Goal: Task Accomplishment & Management: Complete application form

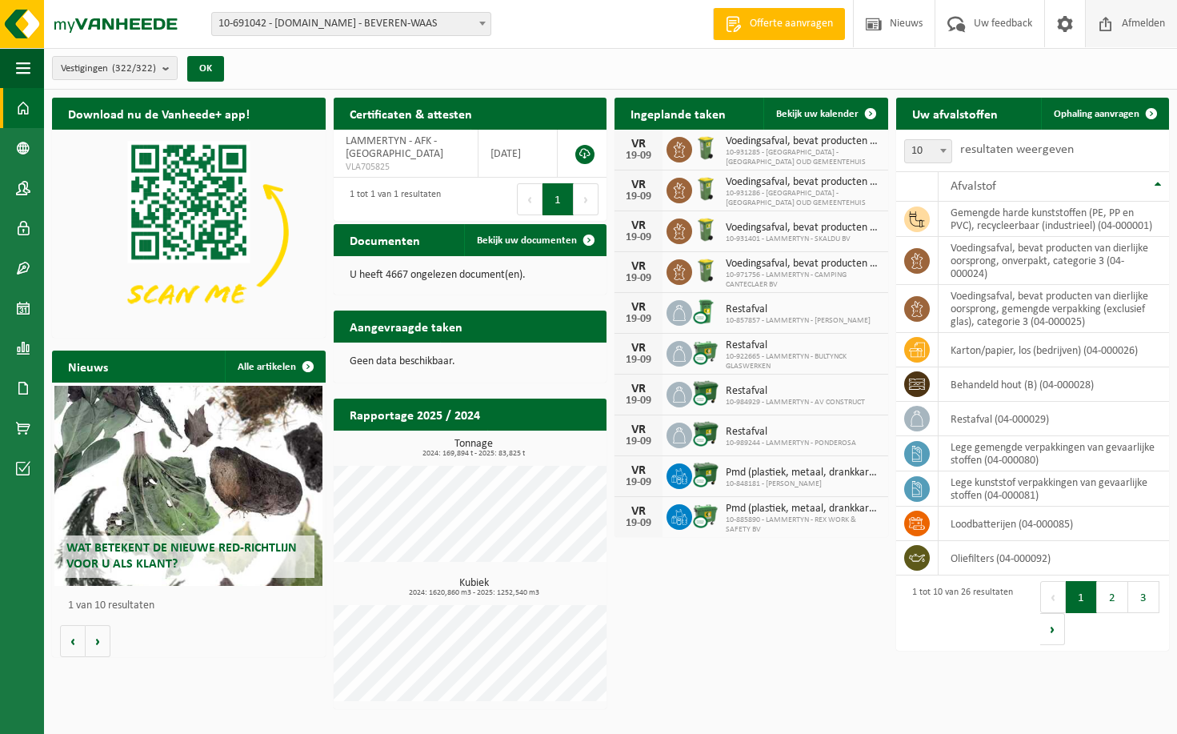
click at [749, 30] on span "Afmelden" at bounding box center [1143, 23] width 51 height 47
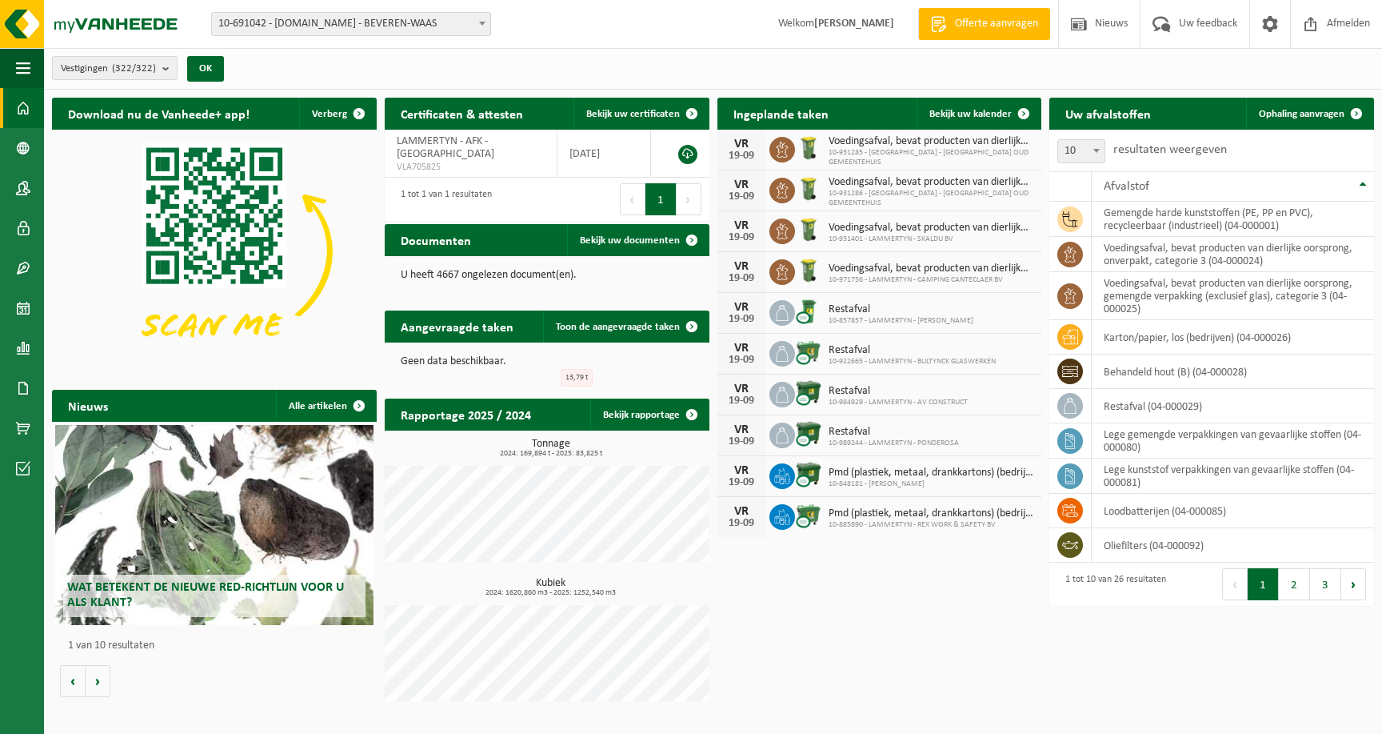
click at [261, 214] on img at bounding box center [214, 251] width 325 height 243
click at [357, 118] on span "button" at bounding box center [359, 114] width 32 height 32
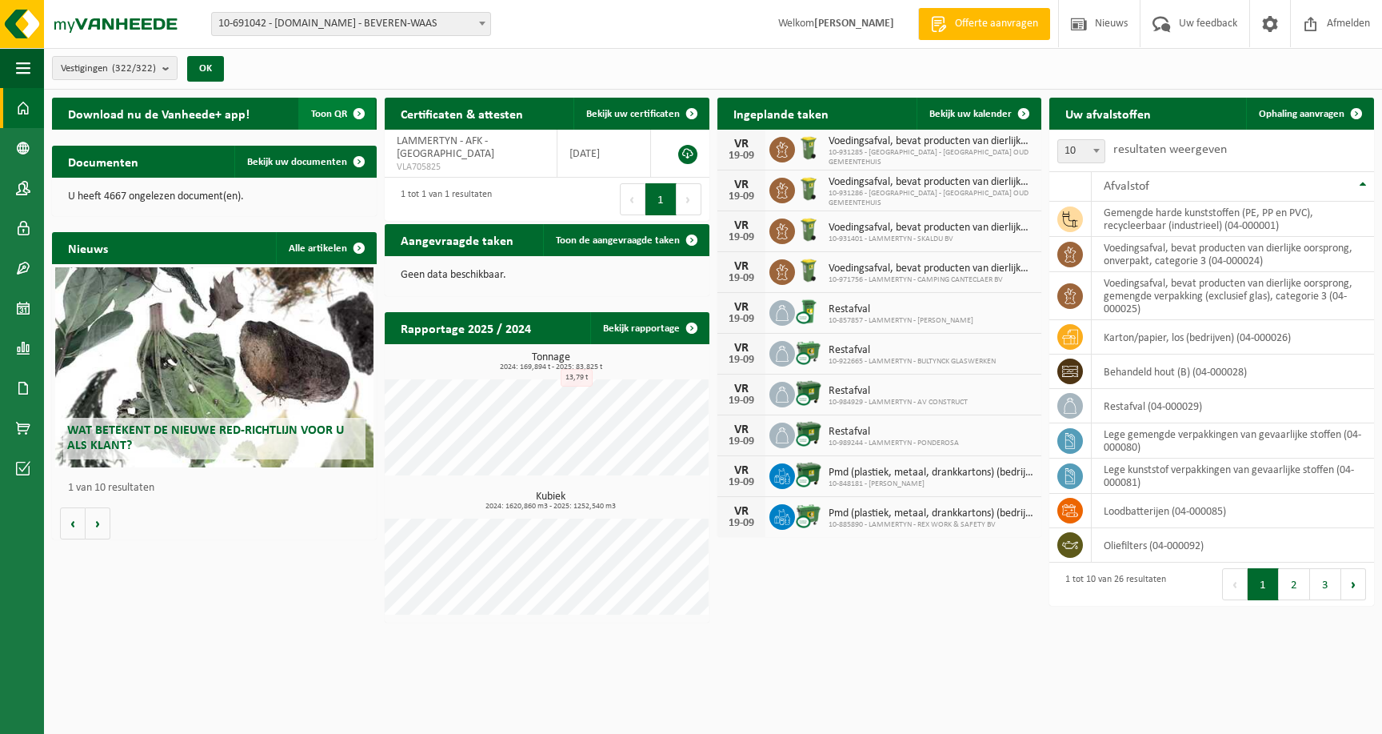
click at [357, 118] on span "button" at bounding box center [359, 114] width 32 height 32
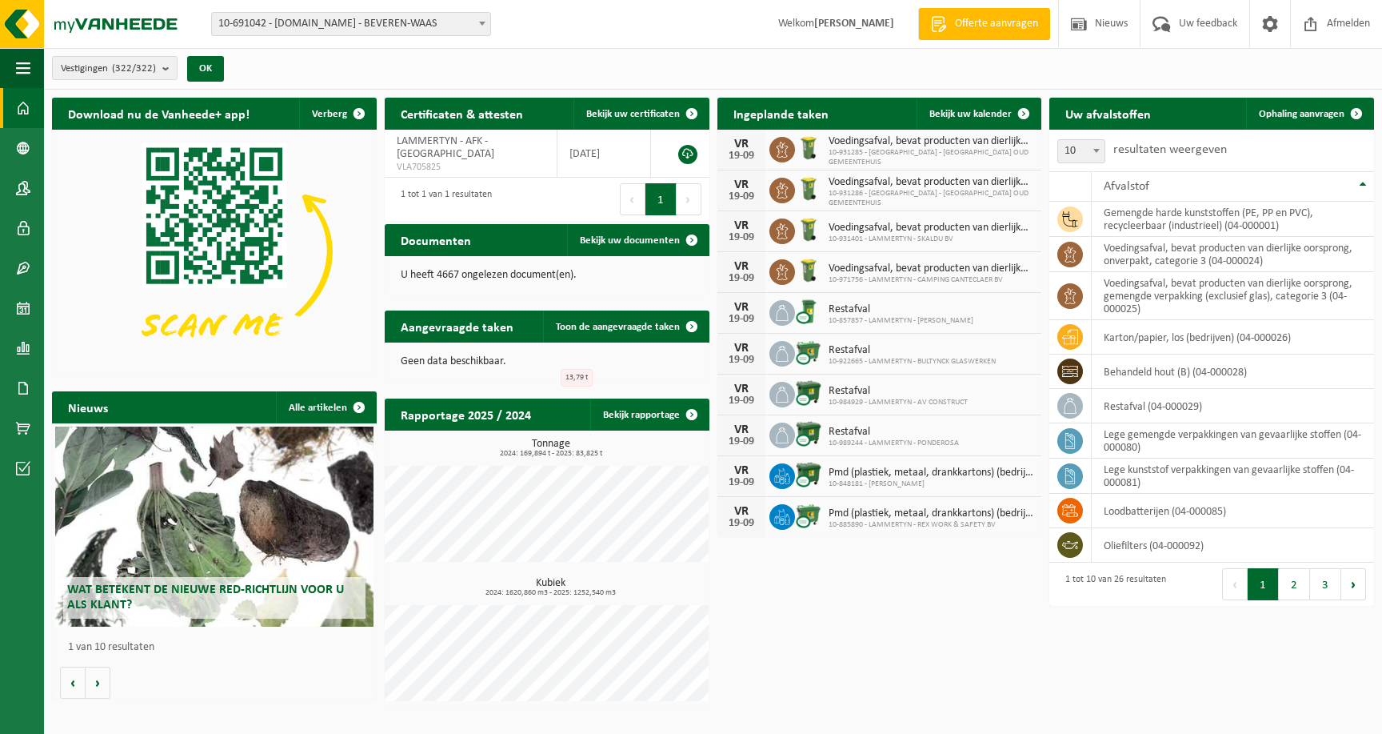
click at [26, 114] on span at bounding box center [23, 108] width 14 height 40
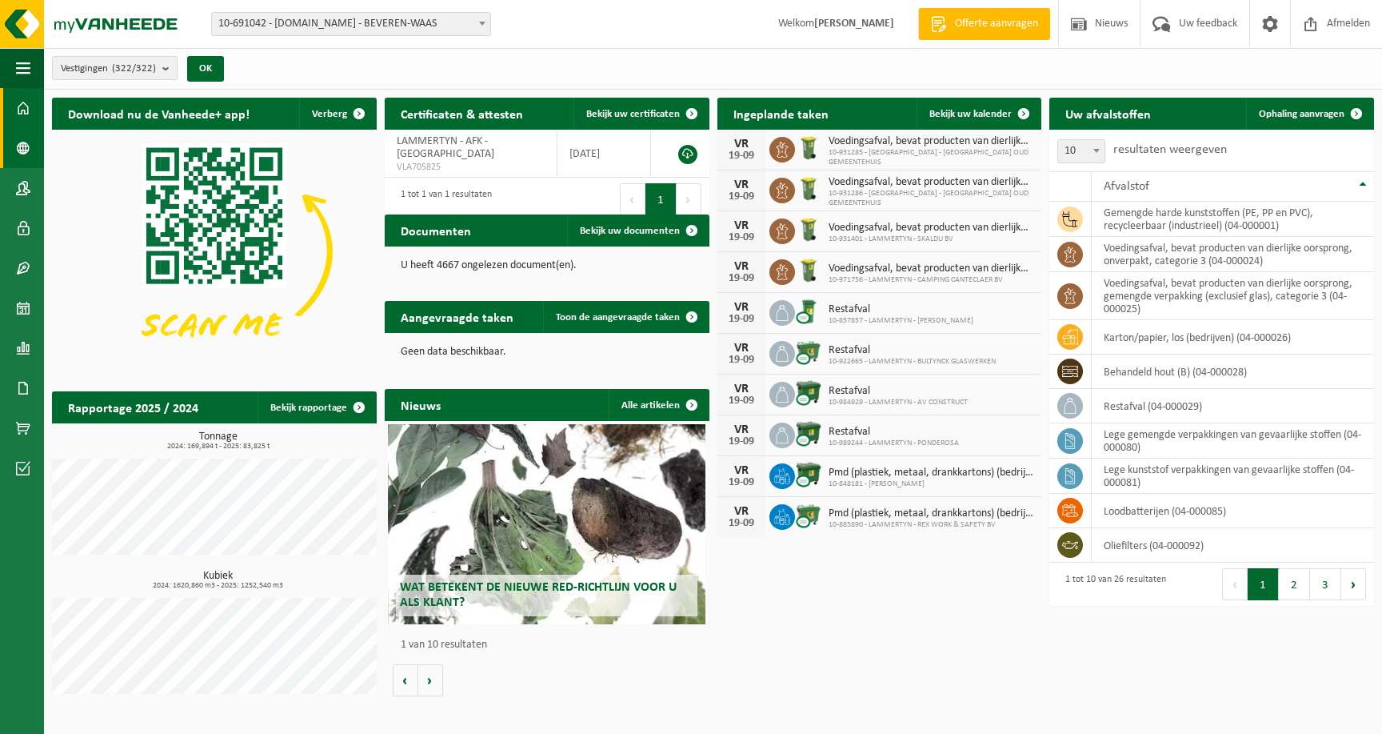
click at [29, 146] on span at bounding box center [23, 148] width 14 height 40
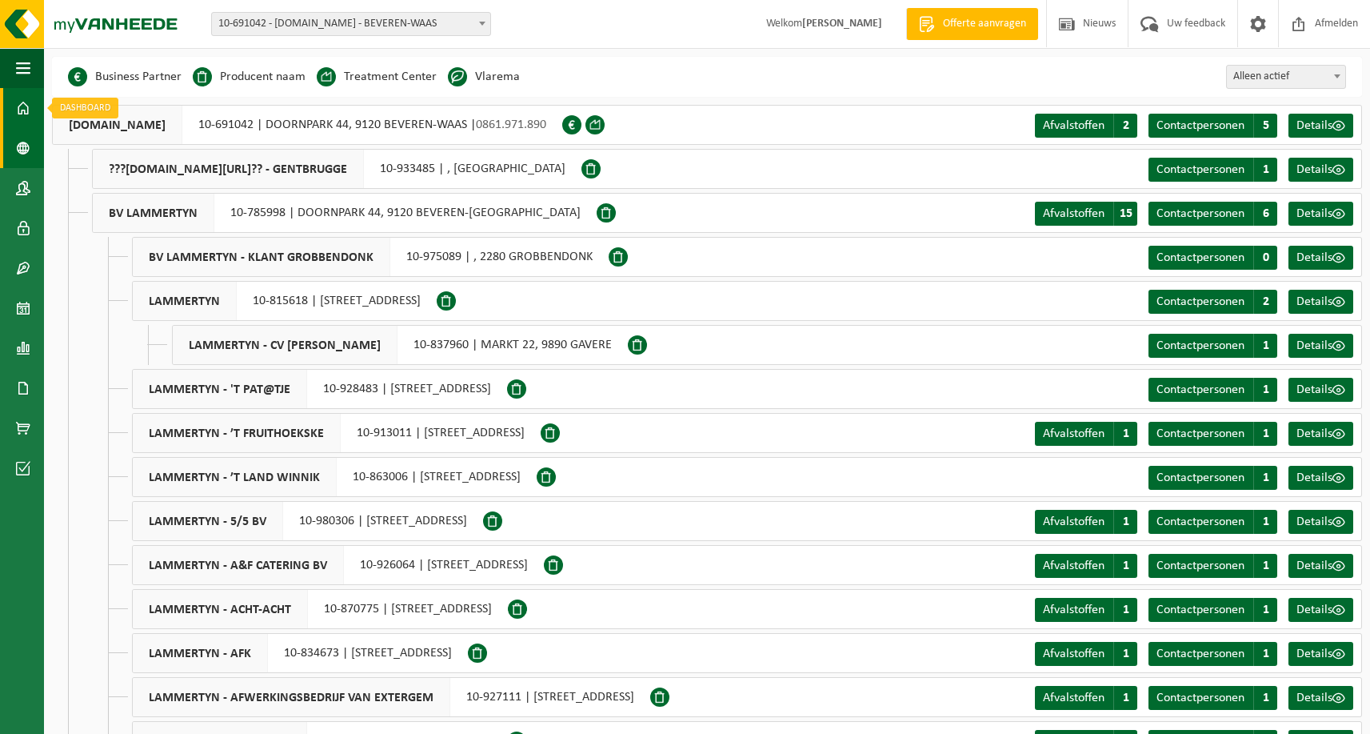
click at [19, 108] on span at bounding box center [23, 108] width 14 height 40
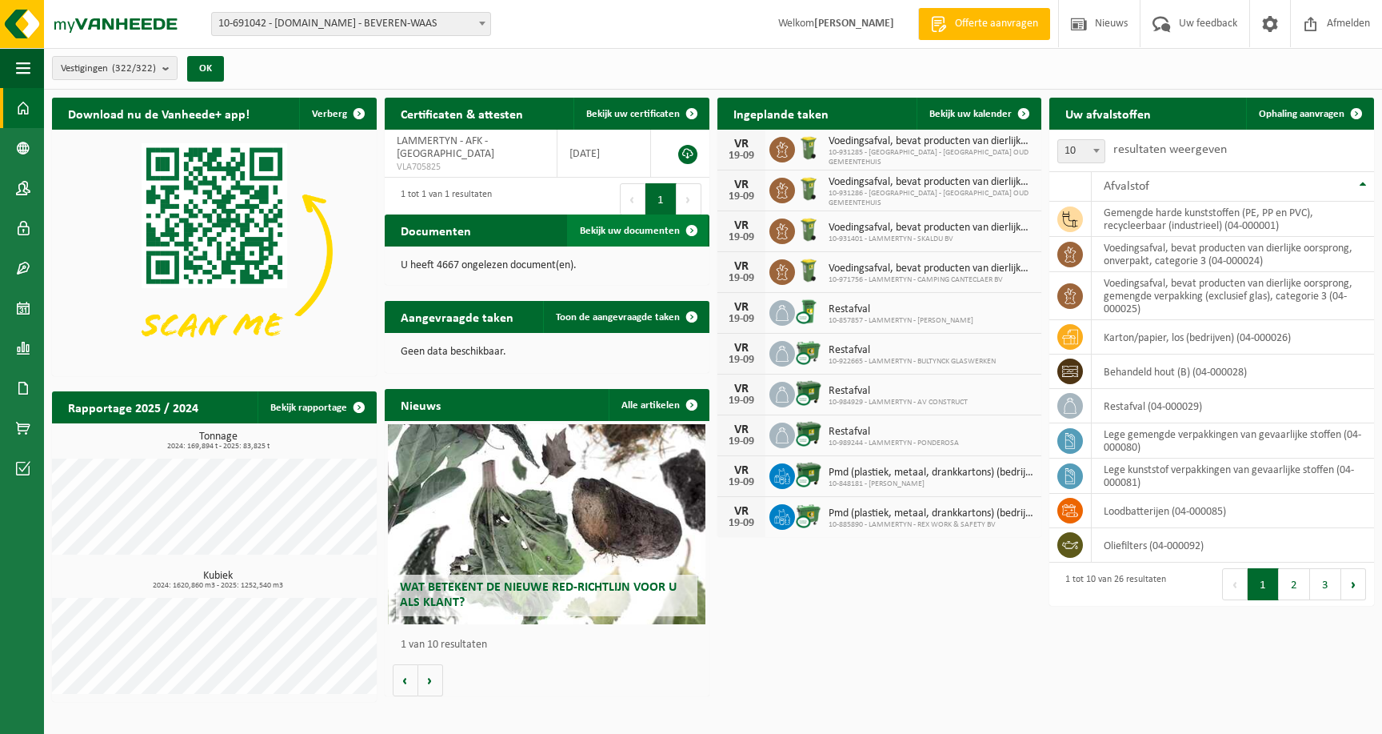
click at [643, 238] on link "Bekijk uw documenten" at bounding box center [637, 230] width 141 height 32
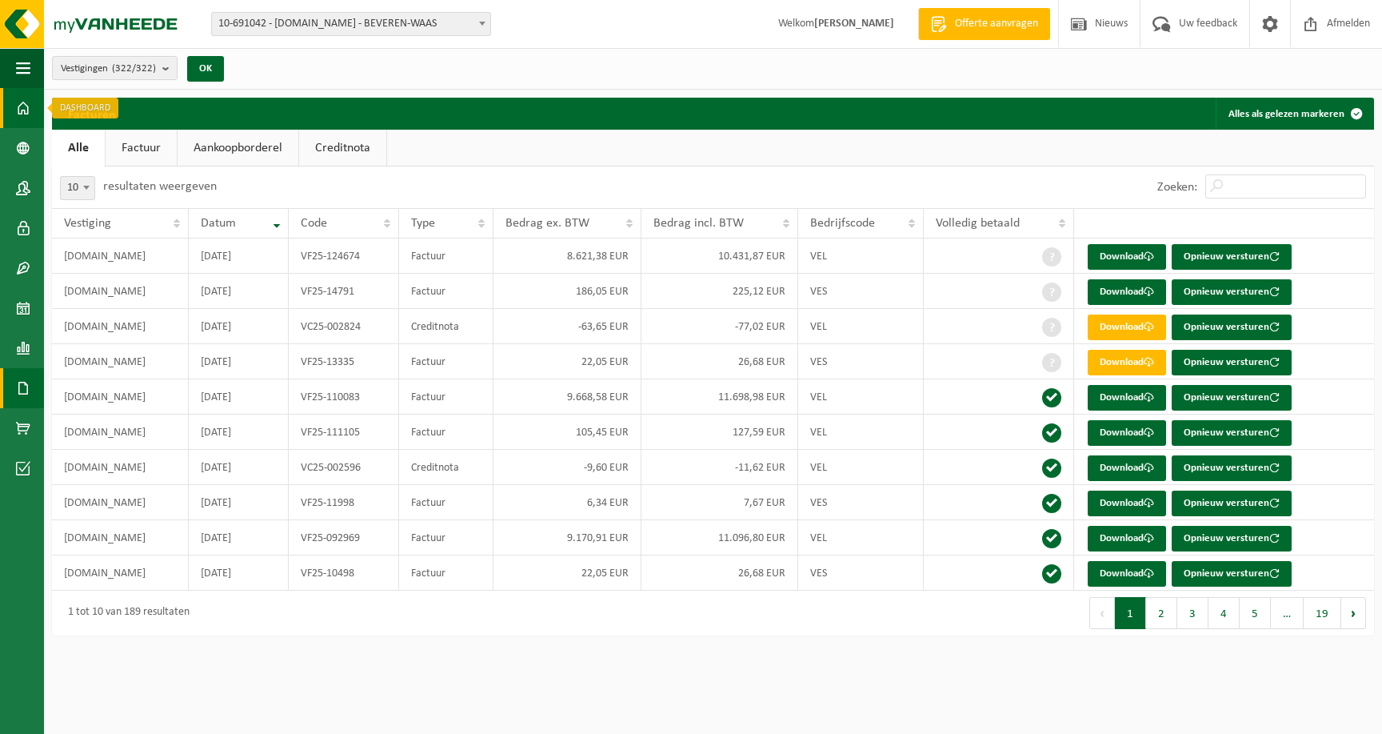
click at [24, 108] on span at bounding box center [23, 108] width 14 height 40
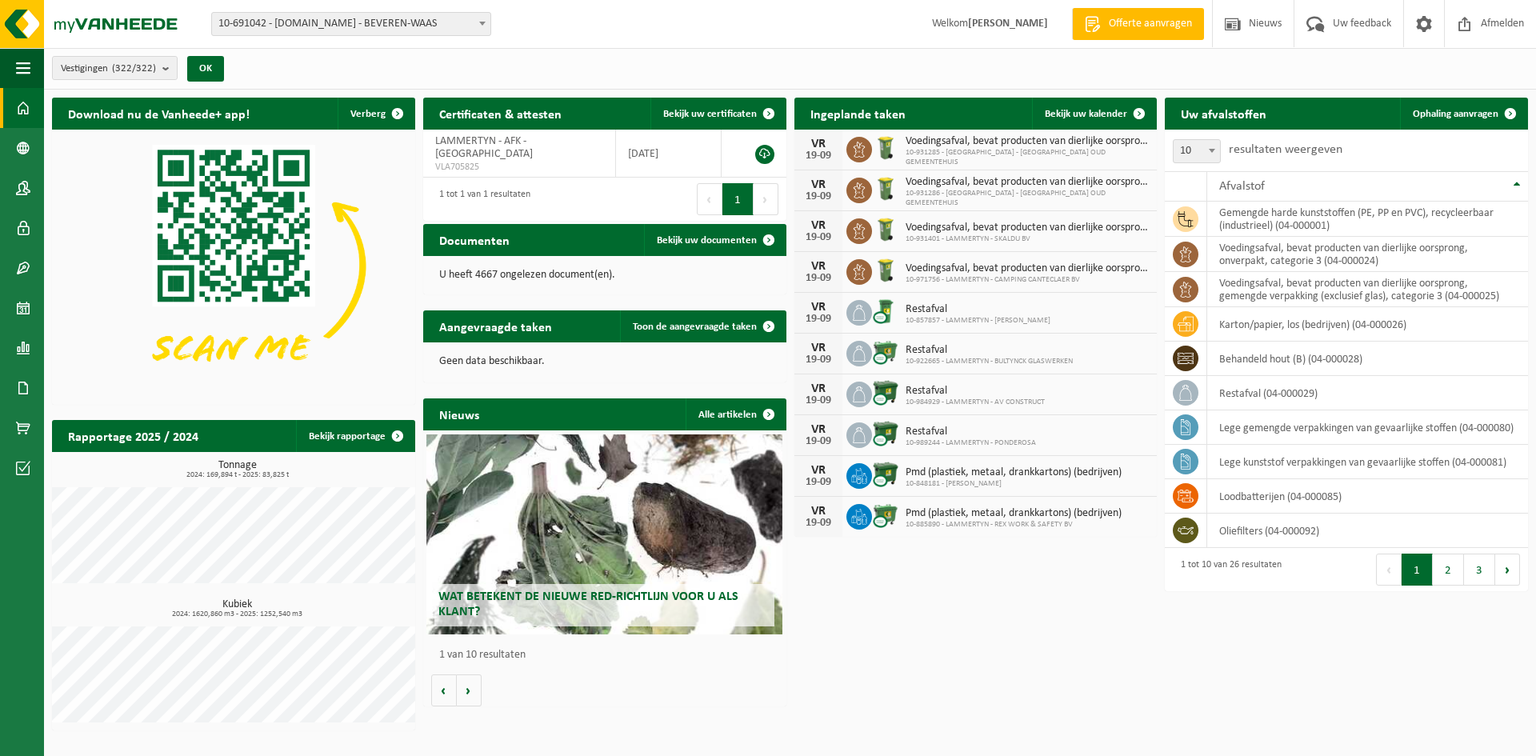
click at [981, 652] on div "Download nu de Vanheede+ app! Verberg Certificaten & attesten Bekijk uw certifi…" at bounding box center [790, 414] width 1484 height 649
click at [1382, 22] on span "Afmelden" at bounding box center [1502, 23] width 51 height 47
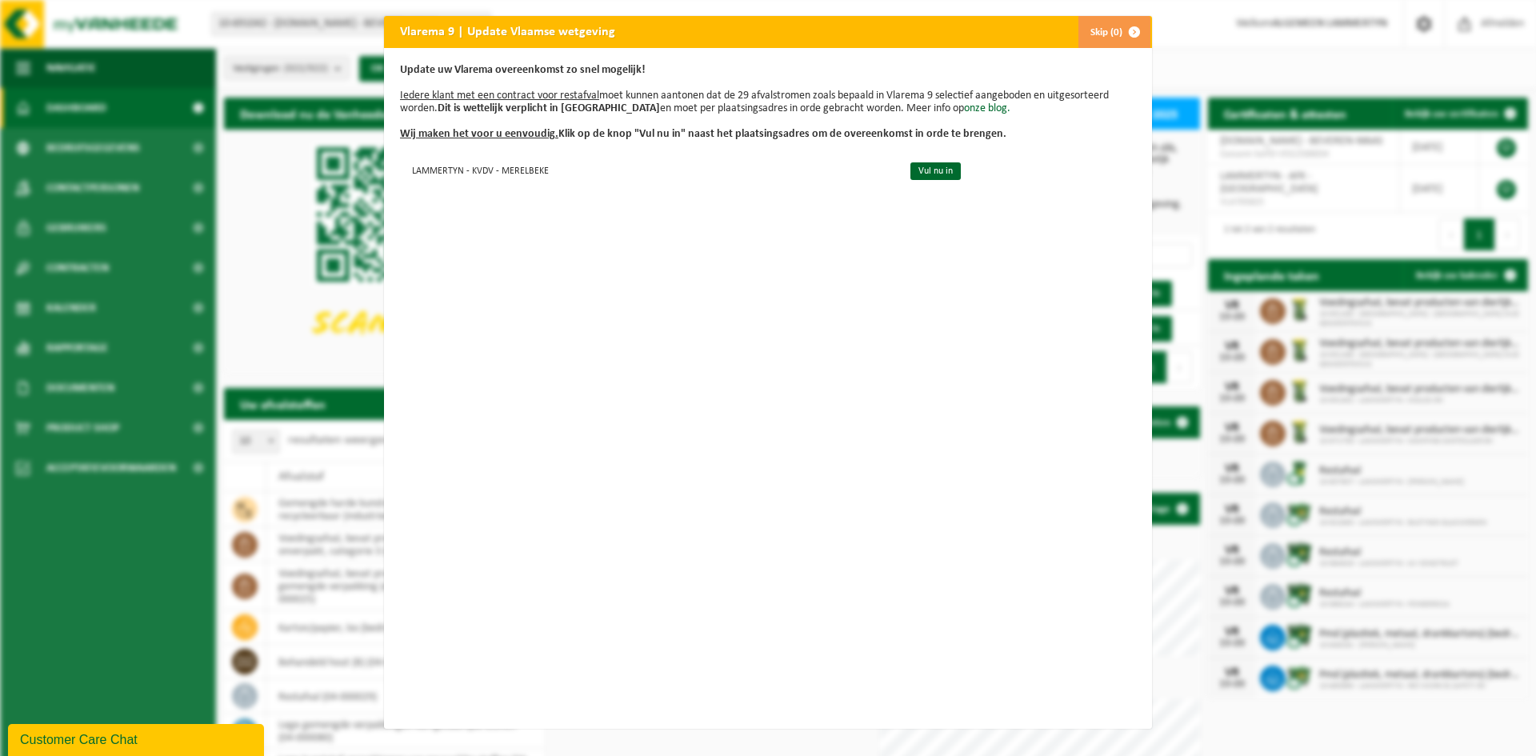
scroll to position [1, 0]
click at [932, 168] on link "Vul nu in" at bounding box center [935, 171] width 50 height 18
click at [913, 173] on link "Vul nu in" at bounding box center [935, 171] width 50 height 18
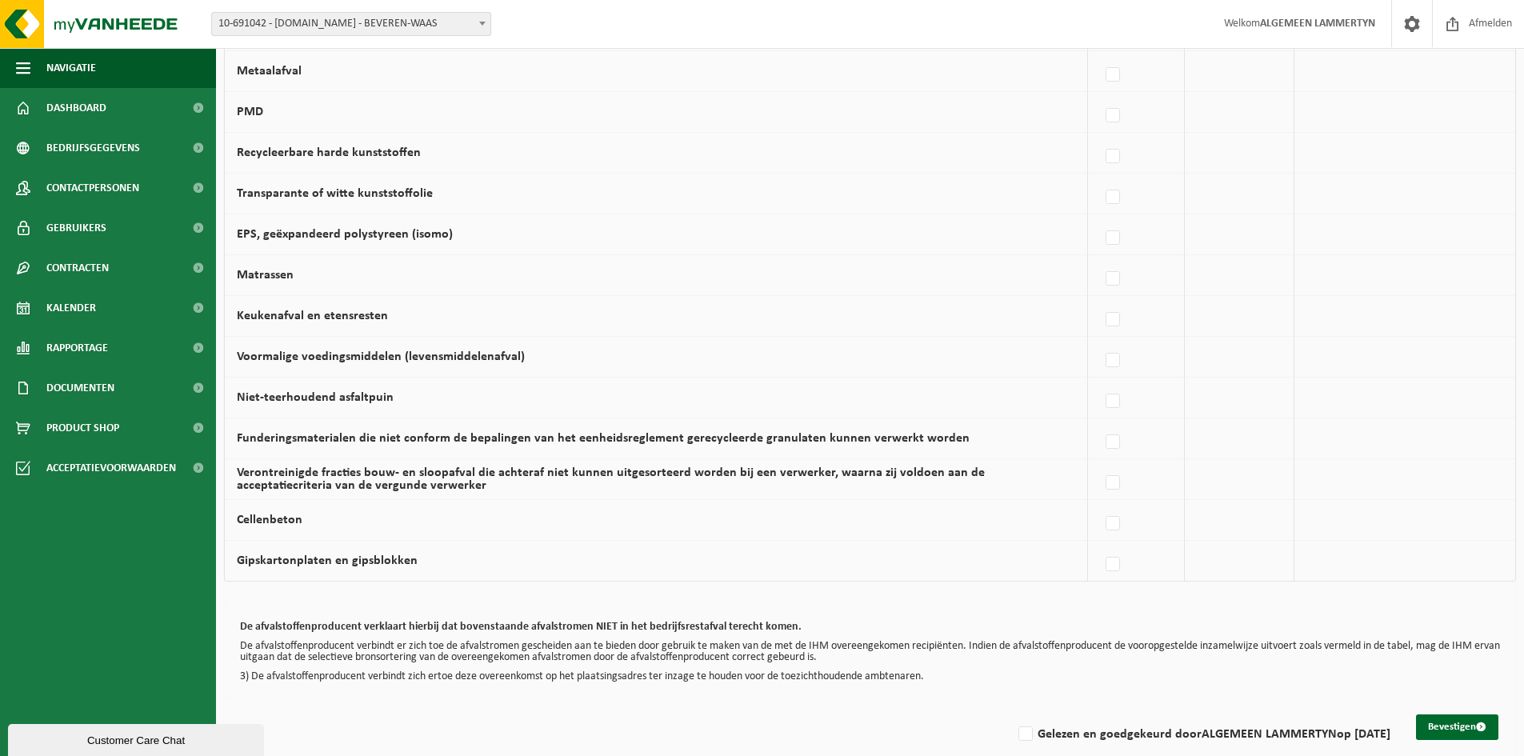
scroll to position [903, 0]
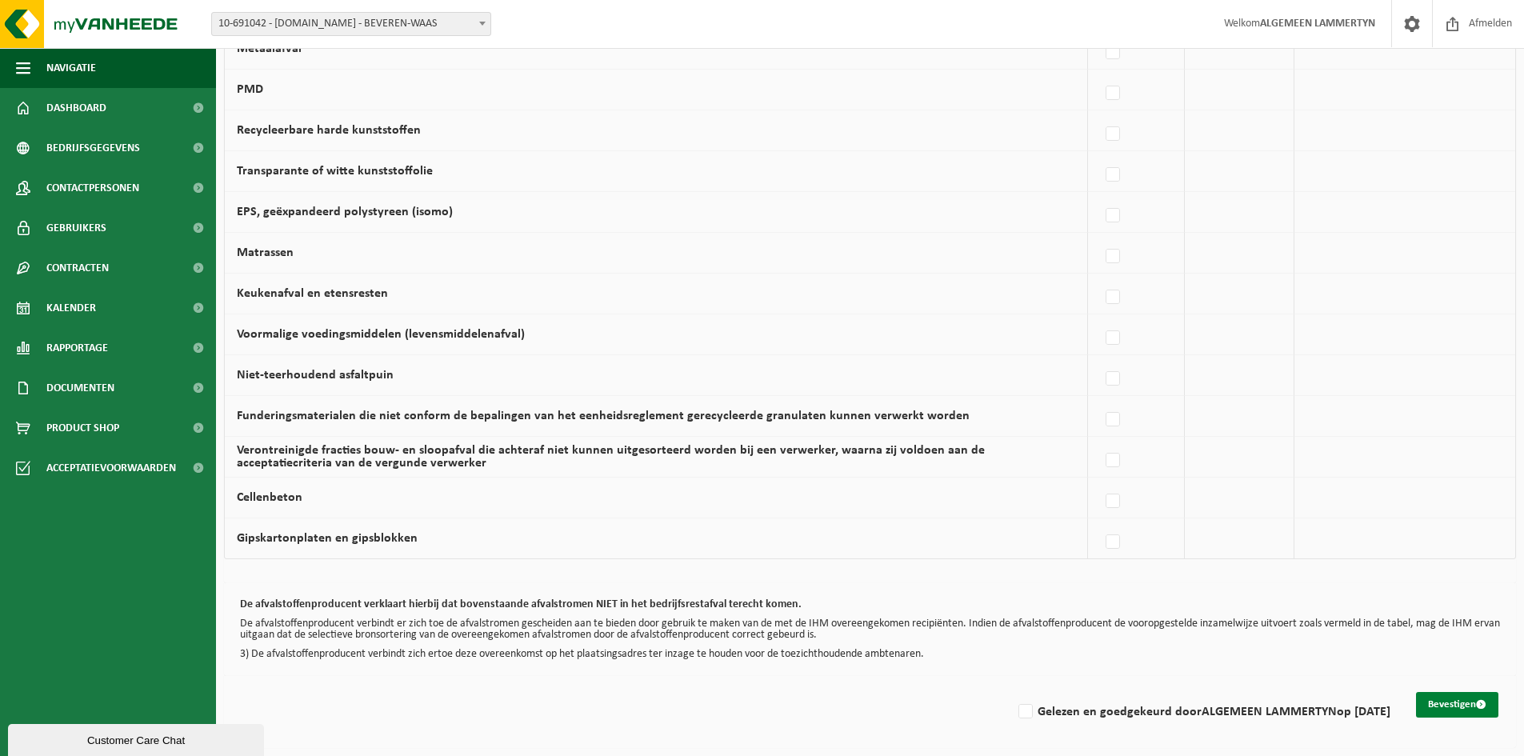
click at [1446, 701] on button "Bevestigen" at bounding box center [1457, 705] width 82 height 26
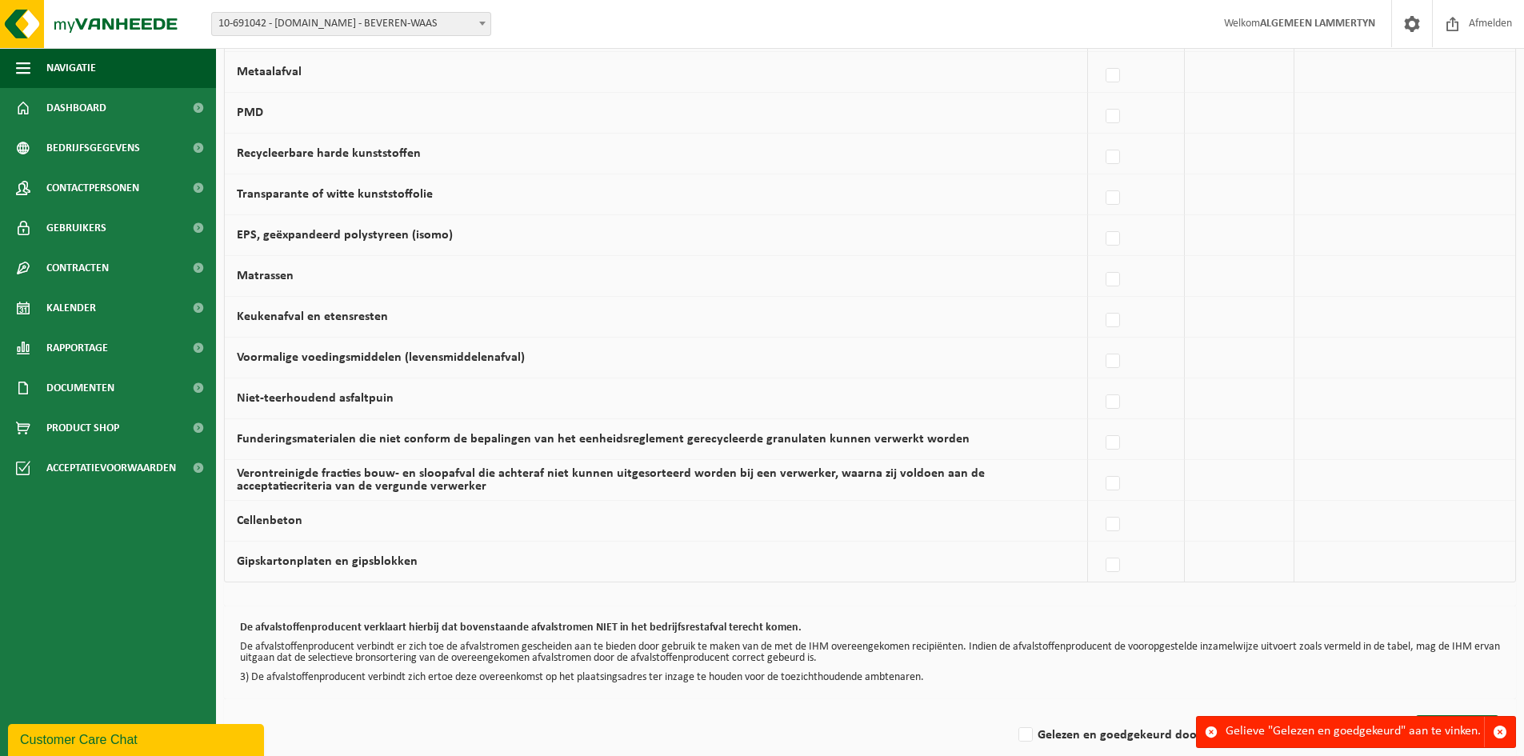
scroll to position [903, 0]
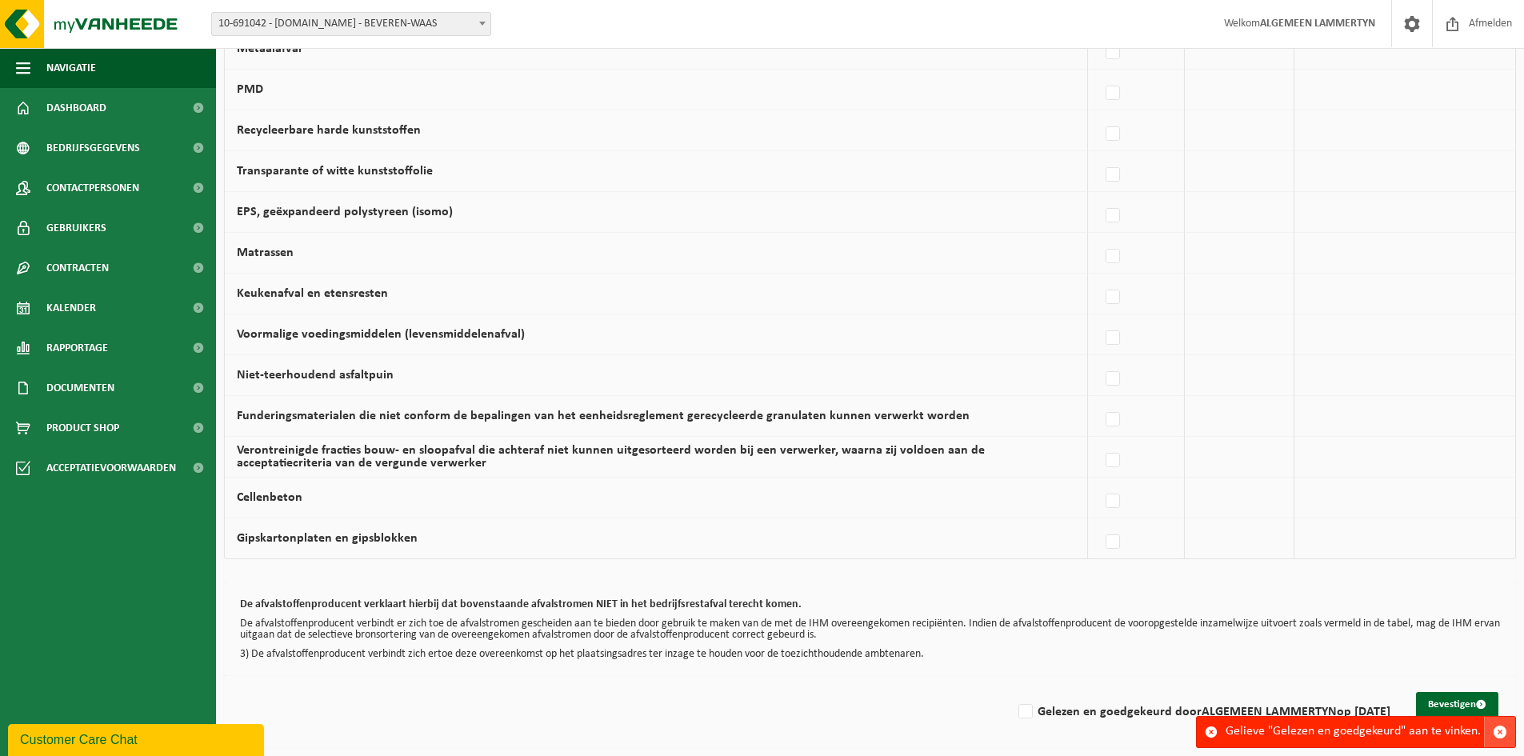
click at [1501, 733] on span "button" at bounding box center [1500, 732] width 14 height 14
click at [1019, 715] on label "Gelezen en goedgekeurd door ALGEMEEN LAMMERTYN op 19/09/25" at bounding box center [1202, 712] width 375 height 24
click at [1013, 692] on input "Gelezen en goedgekeurd door ALGEMEEN LAMMERTYN op 19/09/25" at bounding box center [1012, 691] width 1 height 1
checkbox input "true"
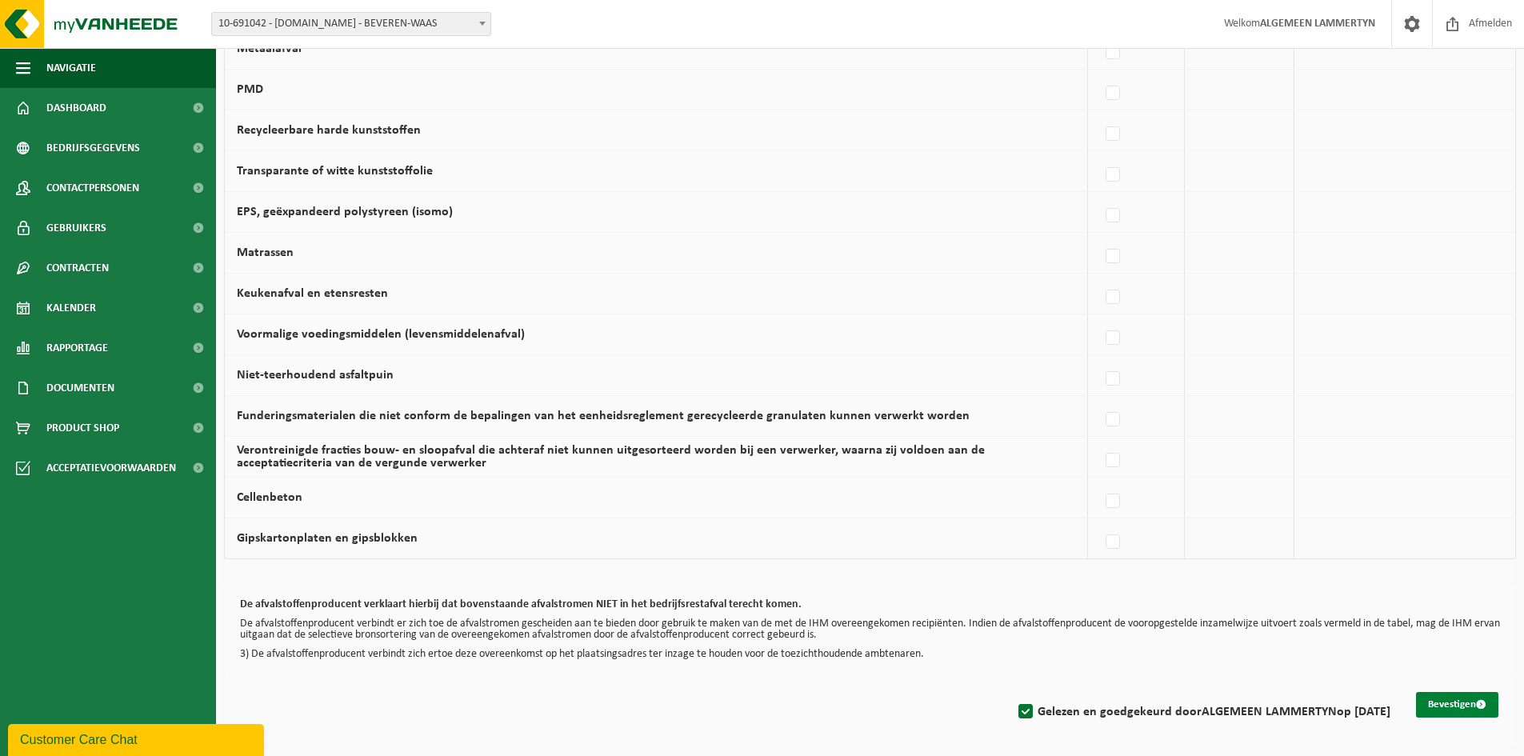
click at [1428, 699] on button "Bevestigen" at bounding box center [1457, 705] width 82 height 26
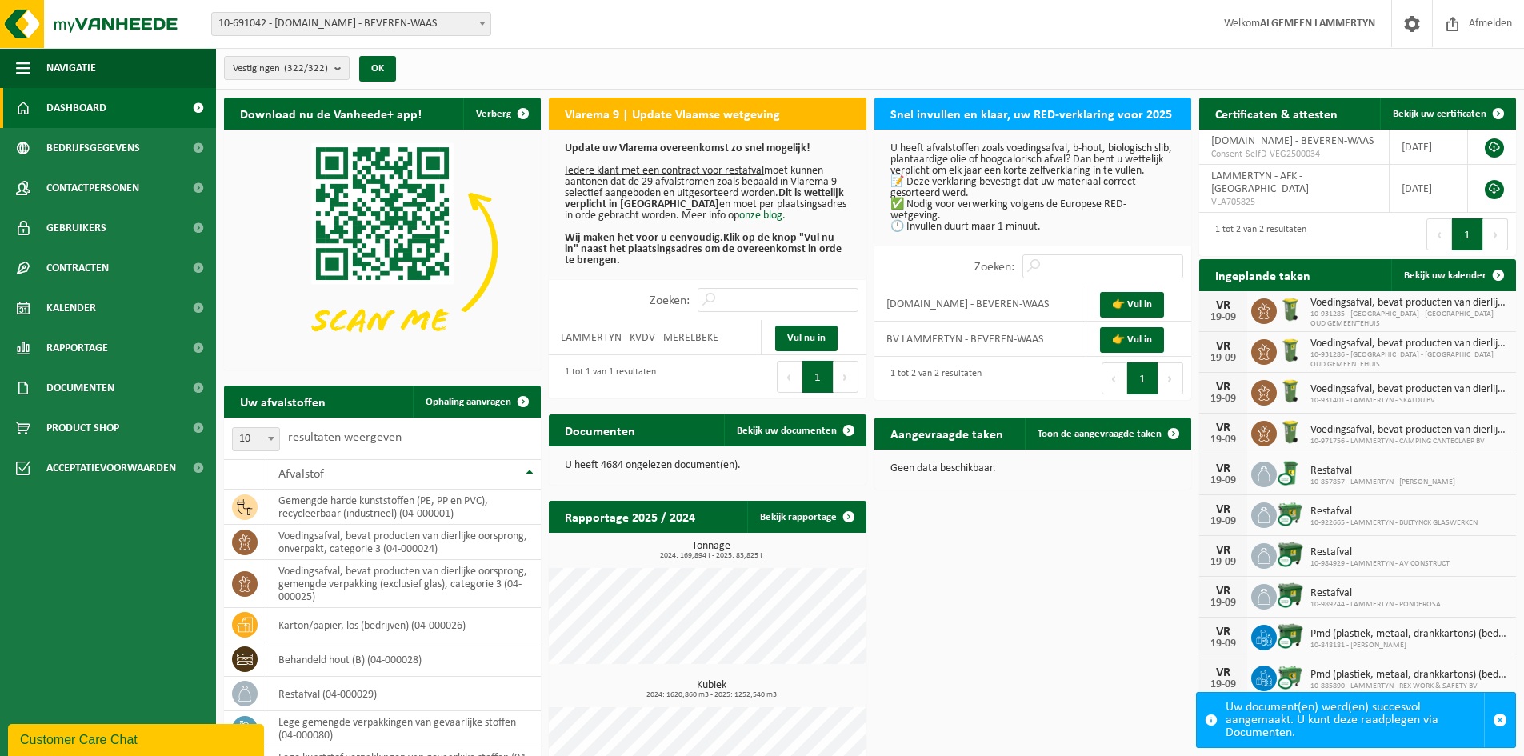
click at [1325, 718] on div "Uw document(en) werd(en) succesvol aangemaakt. U kunt deze raadplegen via Docum…" at bounding box center [1355, 720] width 258 height 54
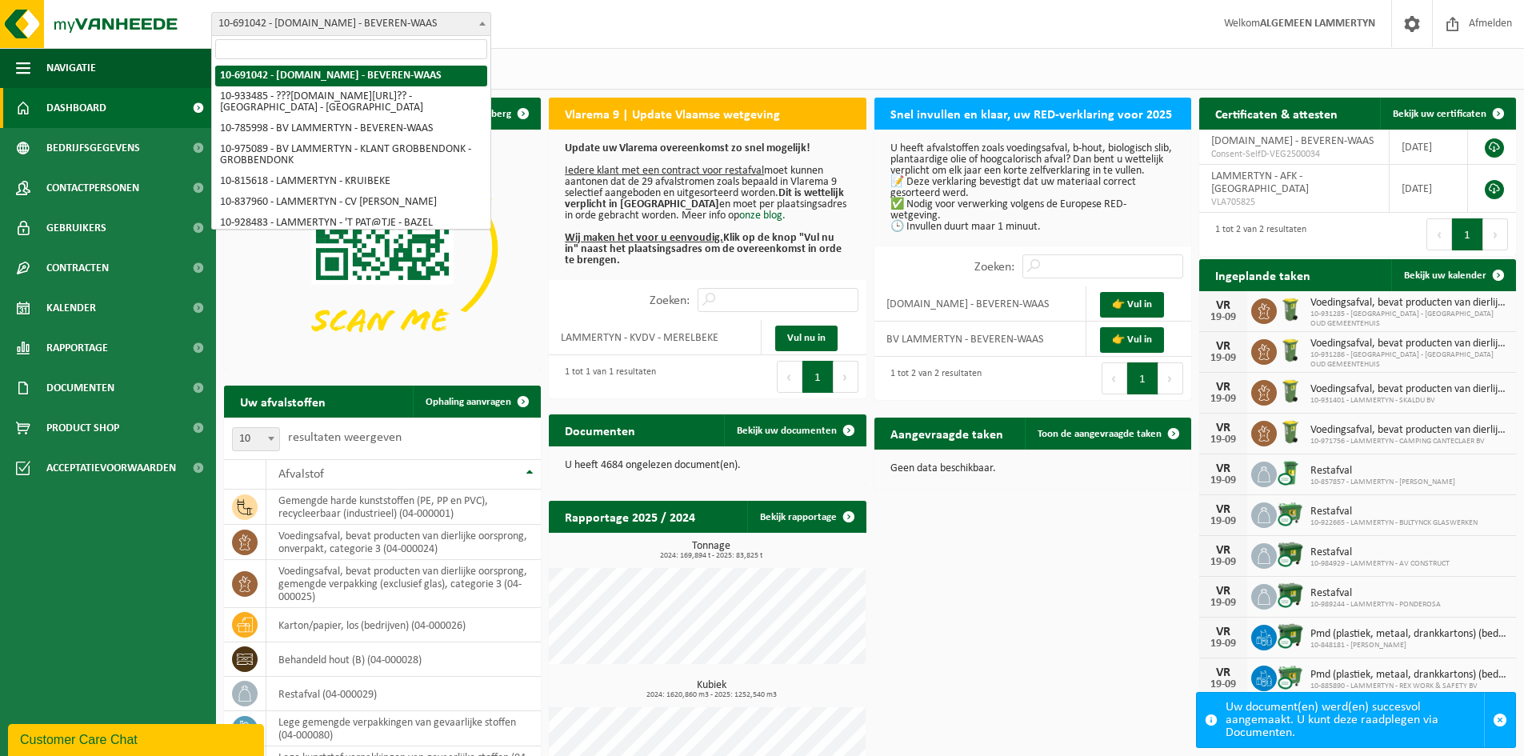
click at [373, 27] on span "10-691042 - [DOMAIN_NAME] - BEVEREN-WAAS" at bounding box center [351, 24] width 278 height 22
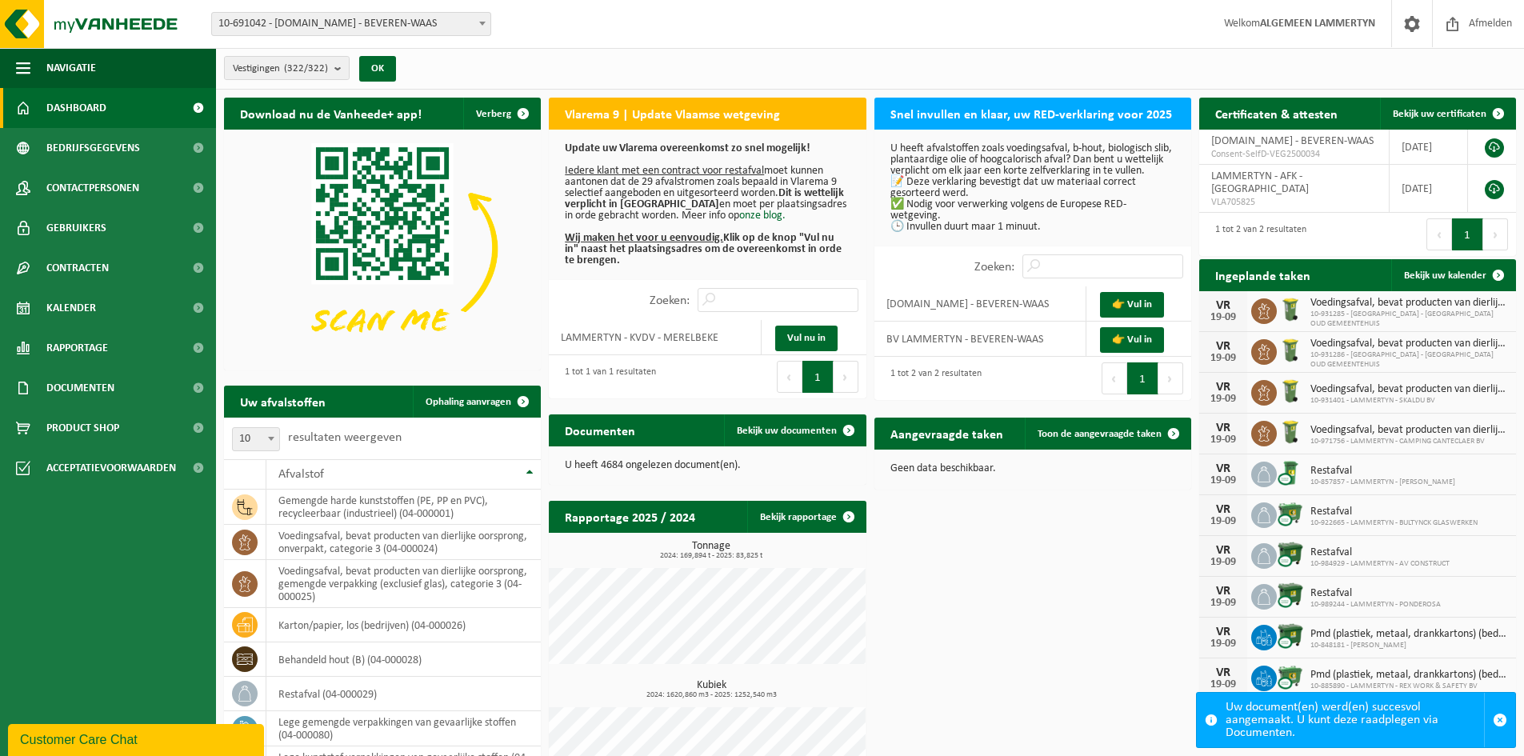
click at [1372, 734] on div "Uw document(en) werd(en) succesvol aangemaakt. U kunt deze raadplegen via Docum…" at bounding box center [1355, 720] width 258 height 54
click at [1391, 722] on div "Uw document(en) werd(en) succesvol aangemaakt. U kunt deze raadplegen via Docum…" at bounding box center [1355, 720] width 258 height 54
click at [1212, 714] on span at bounding box center [1211, 720] width 13 height 13
click at [1248, 726] on div "Uw document(en) werd(en) succesvol aangemaakt. U kunt deze raadplegen via Docum…" at bounding box center [1355, 720] width 258 height 54
click at [959, 118] on h2 "Snel invullen en klaar, uw RED-verklaring voor 2025" at bounding box center [1031, 113] width 314 height 31
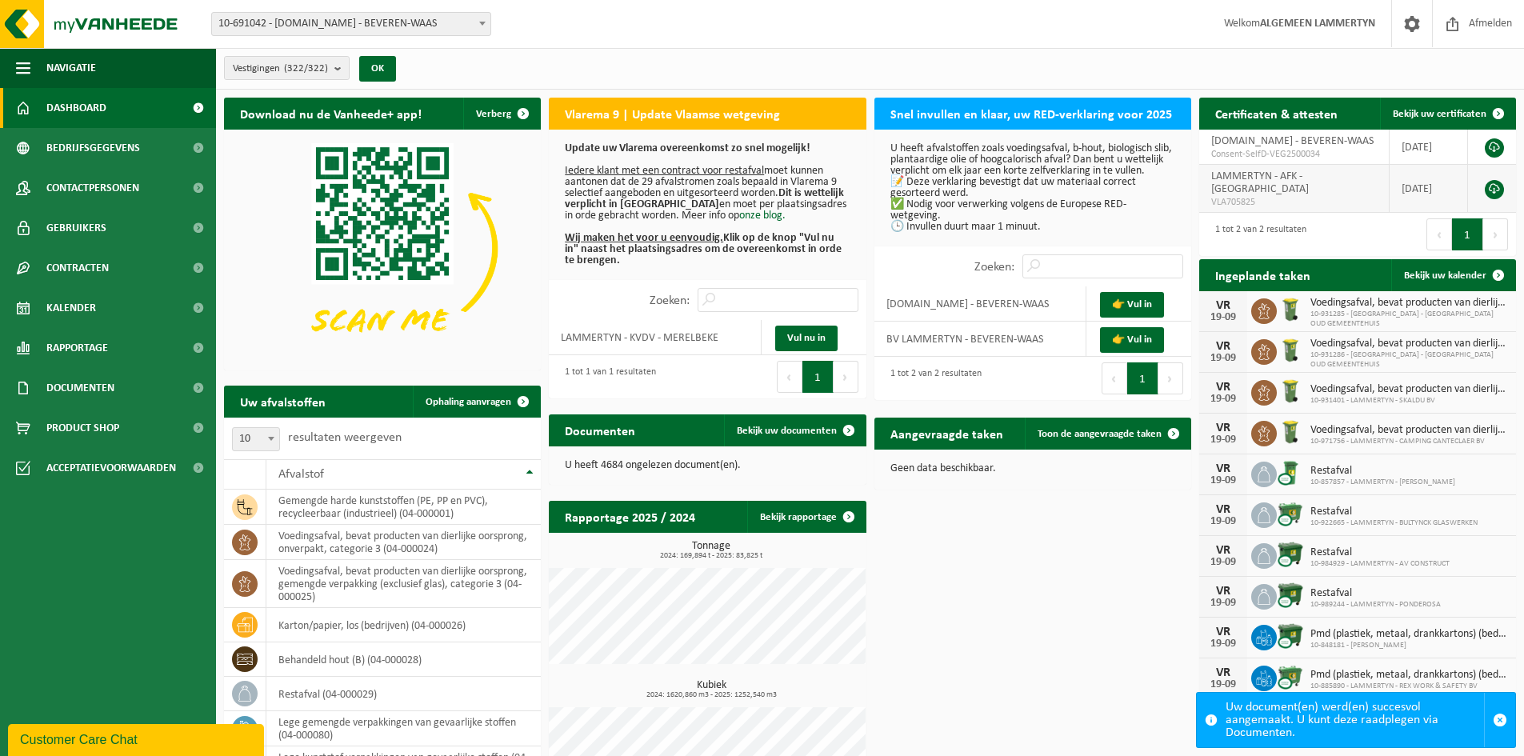
click at [1321, 196] on span "VLA705825" at bounding box center [1294, 202] width 166 height 13
click at [1496, 186] on link at bounding box center [1494, 189] width 19 height 19
click at [341, 29] on span "10-691042 - [DOMAIN_NAME] - BEVEREN-WAAS" at bounding box center [351, 24] width 278 height 22
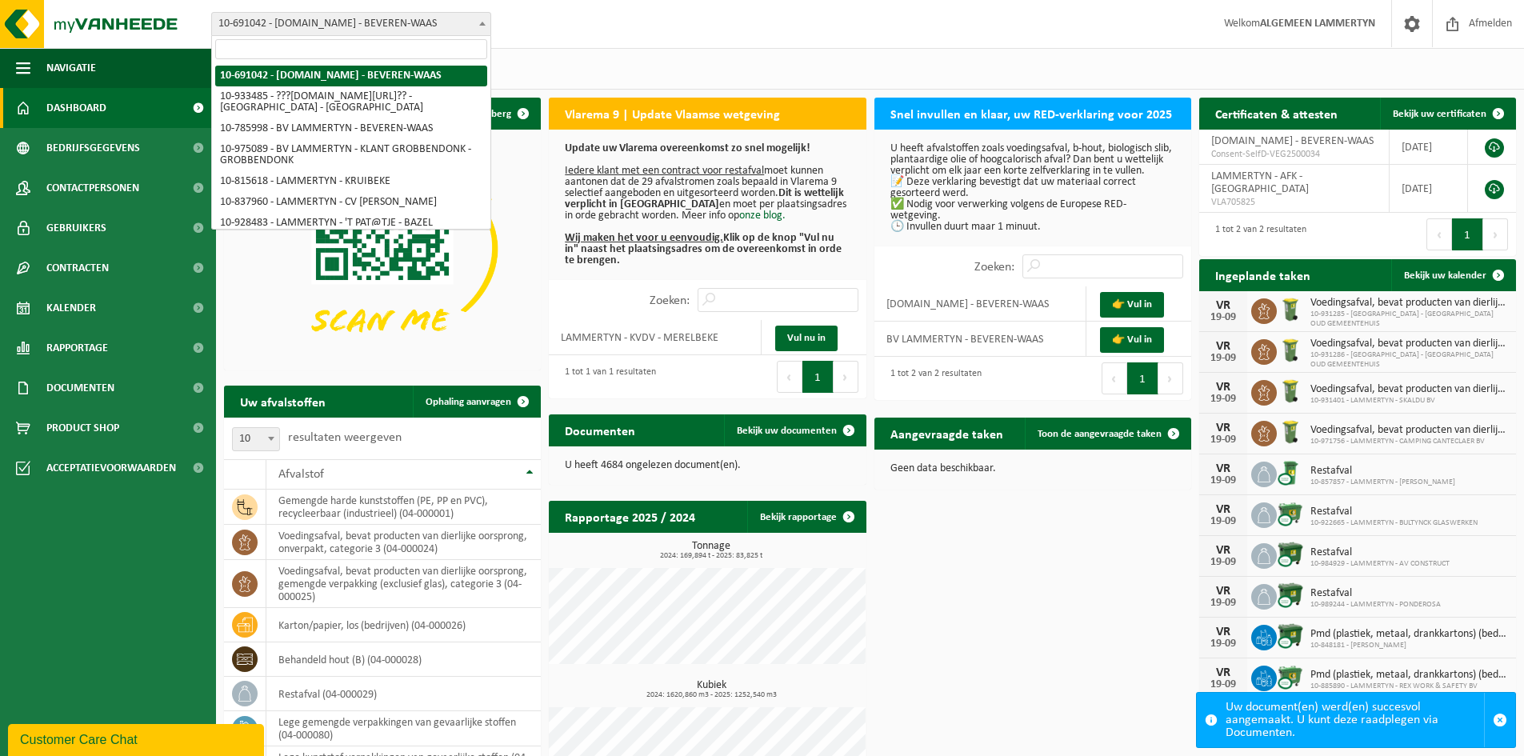
click at [332, 54] on input "search" at bounding box center [351, 49] width 272 height 20
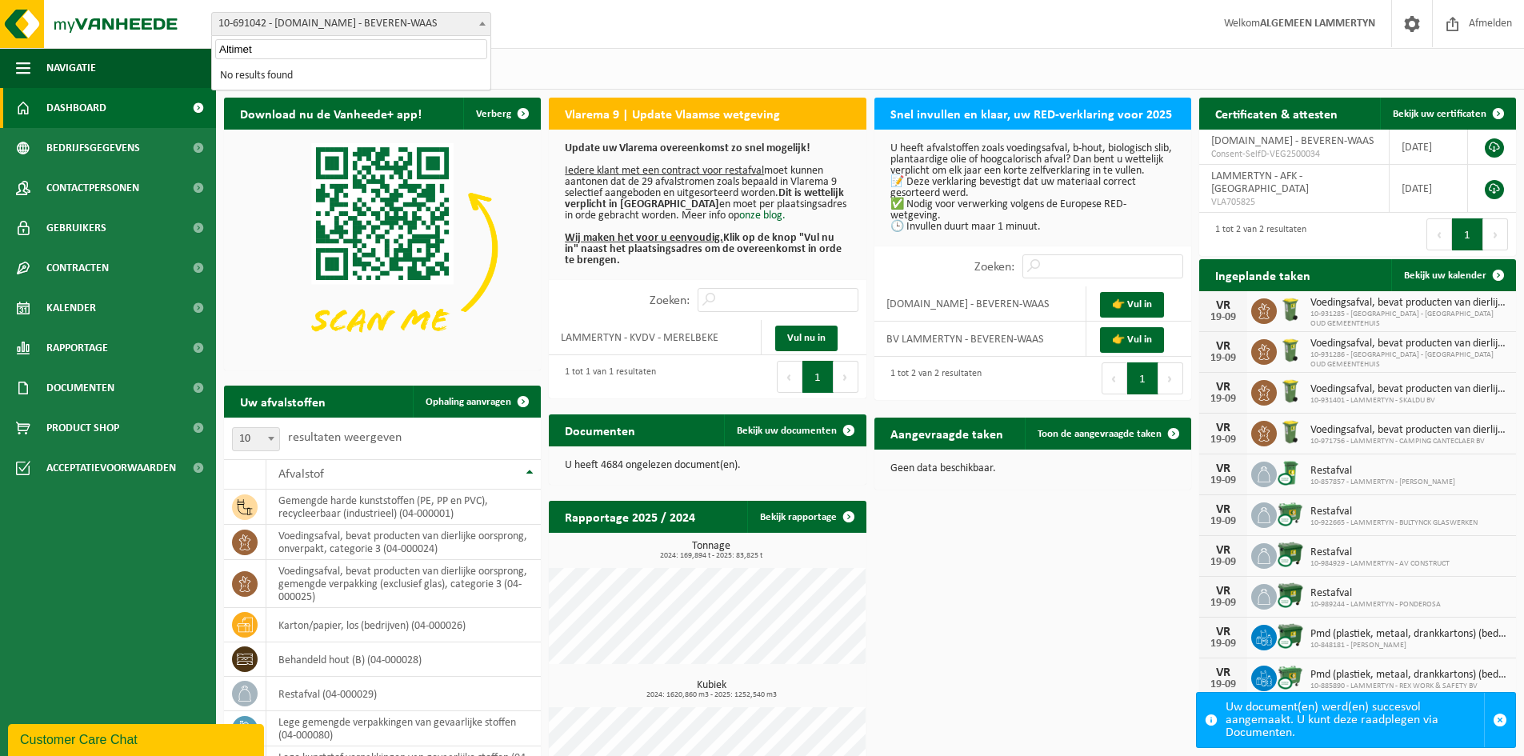
click at [238, 48] on input "Altimet" at bounding box center [351, 49] width 272 height 20
click at [238, 47] on input "Altimet" at bounding box center [351, 49] width 272 height 20
paste input "1 DG Engineering bv"
click at [230, 49] on input "1 DG Engineering bv" at bounding box center [351, 49] width 272 height 20
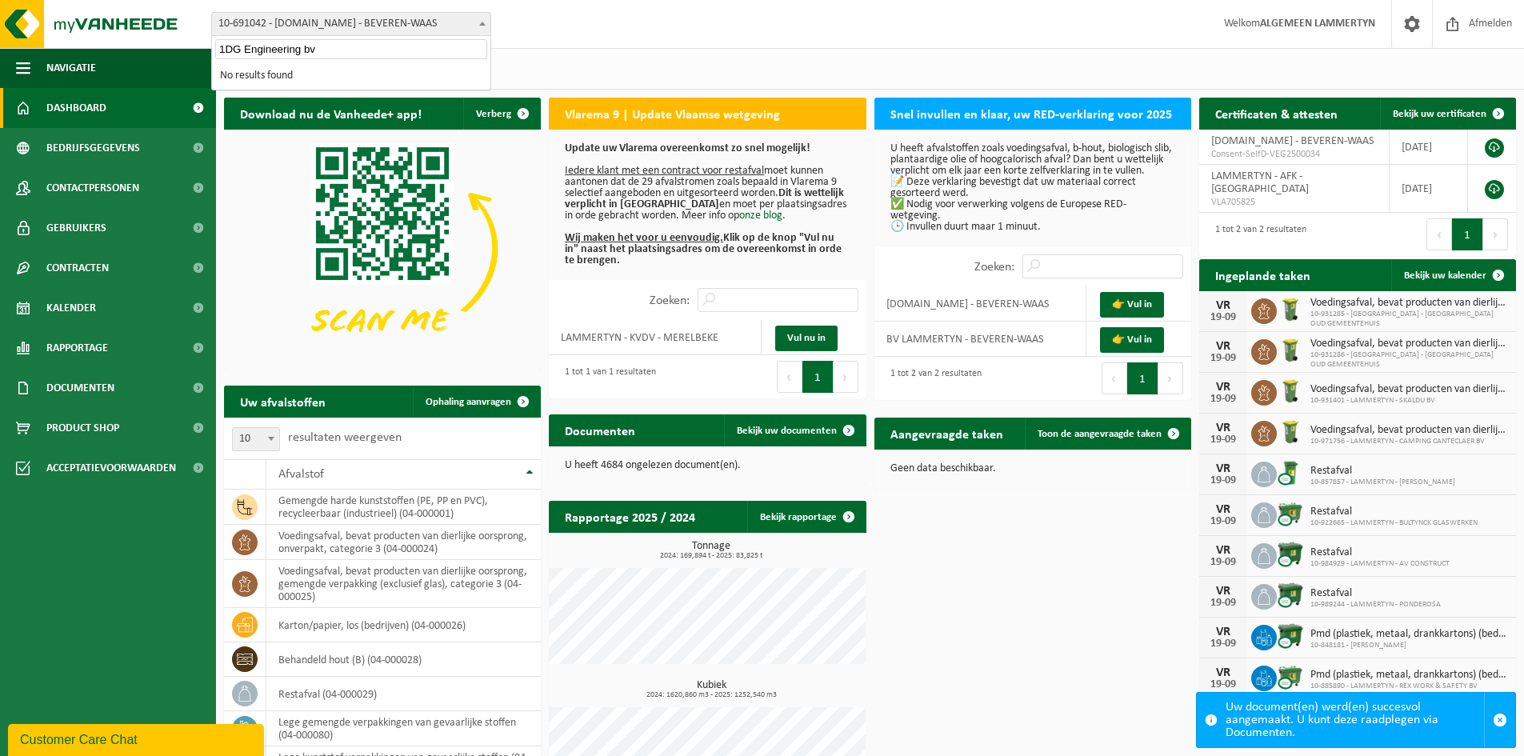
type input "DG Engineering bv"
select select "151054"
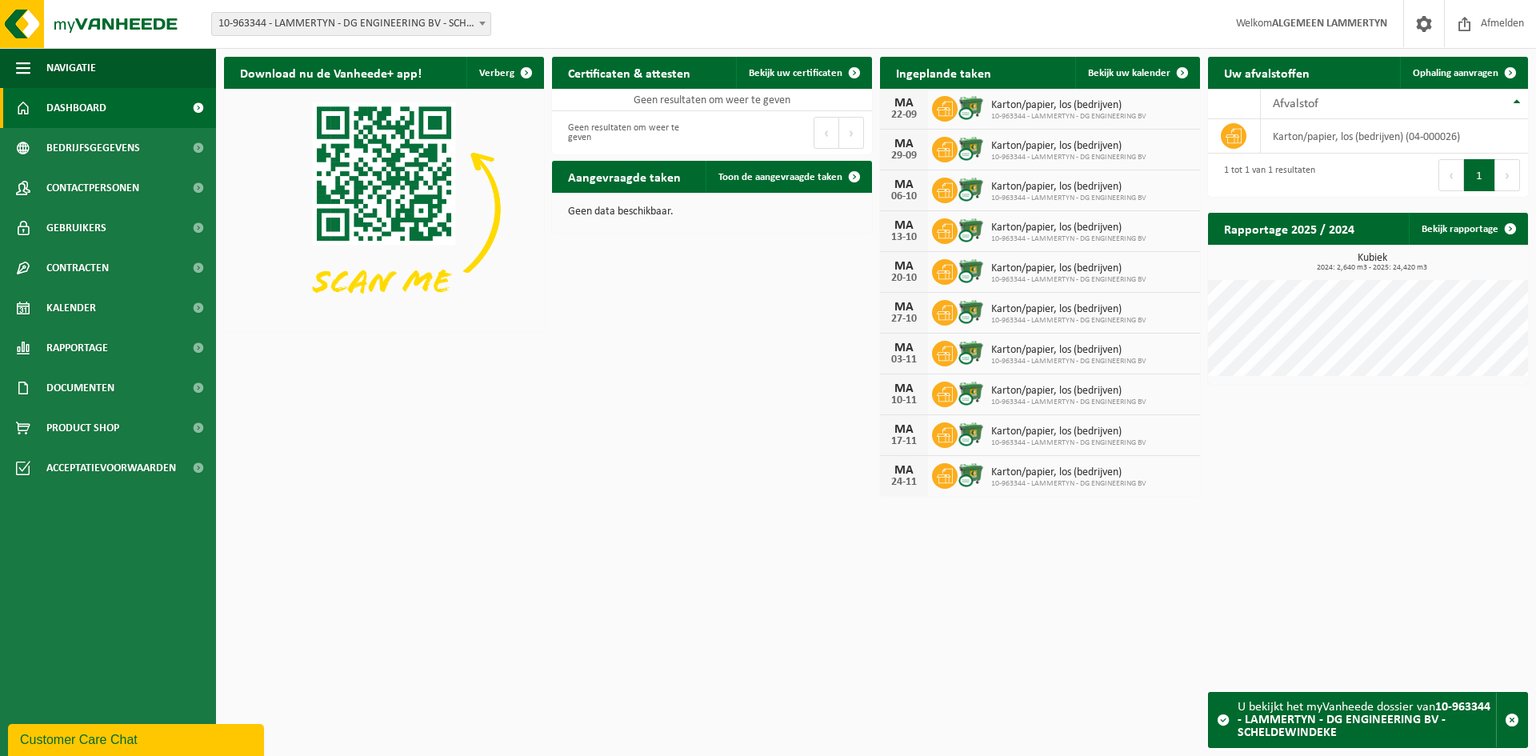
click at [942, 108] on icon at bounding box center [945, 109] width 16 height 16
click at [1121, 78] on span "Bekijk uw kalender" at bounding box center [1129, 73] width 82 height 10
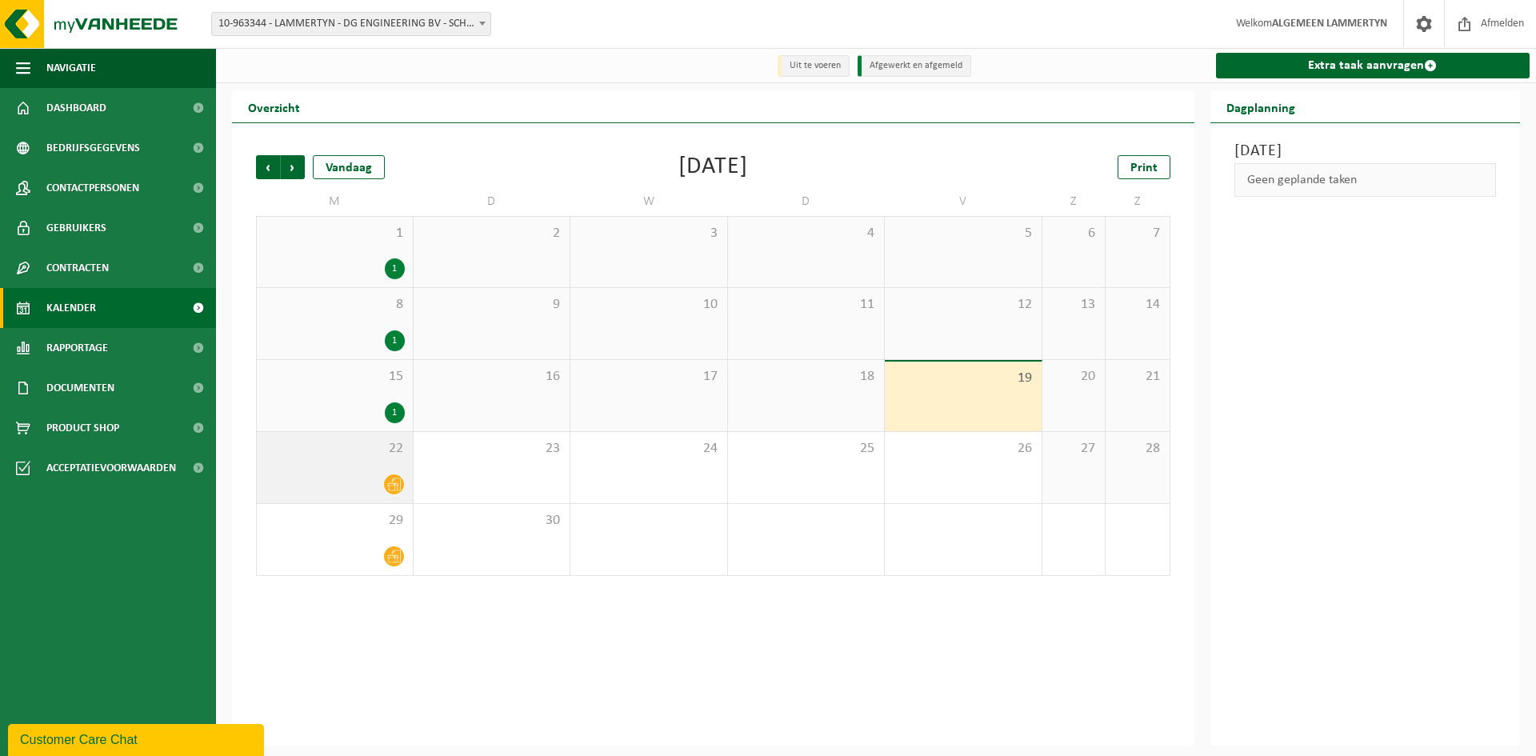
click at [389, 486] on icon at bounding box center [394, 484] width 14 height 13
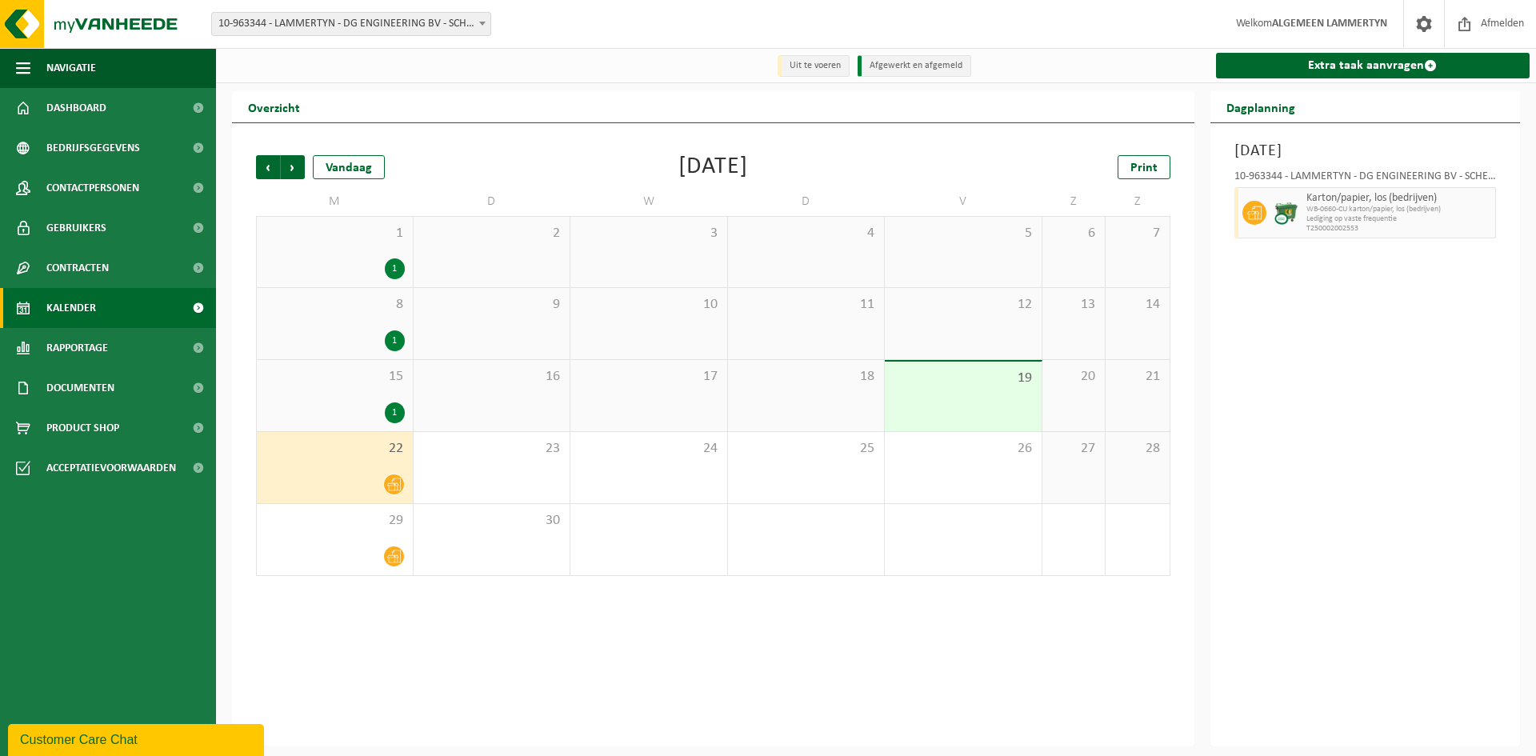
click at [370, 23] on span "10-963344 - LAMMERTYN - DG ENGINEERING BV - SCHELDEWINDEKE" at bounding box center [351, 24] width 278 height 22
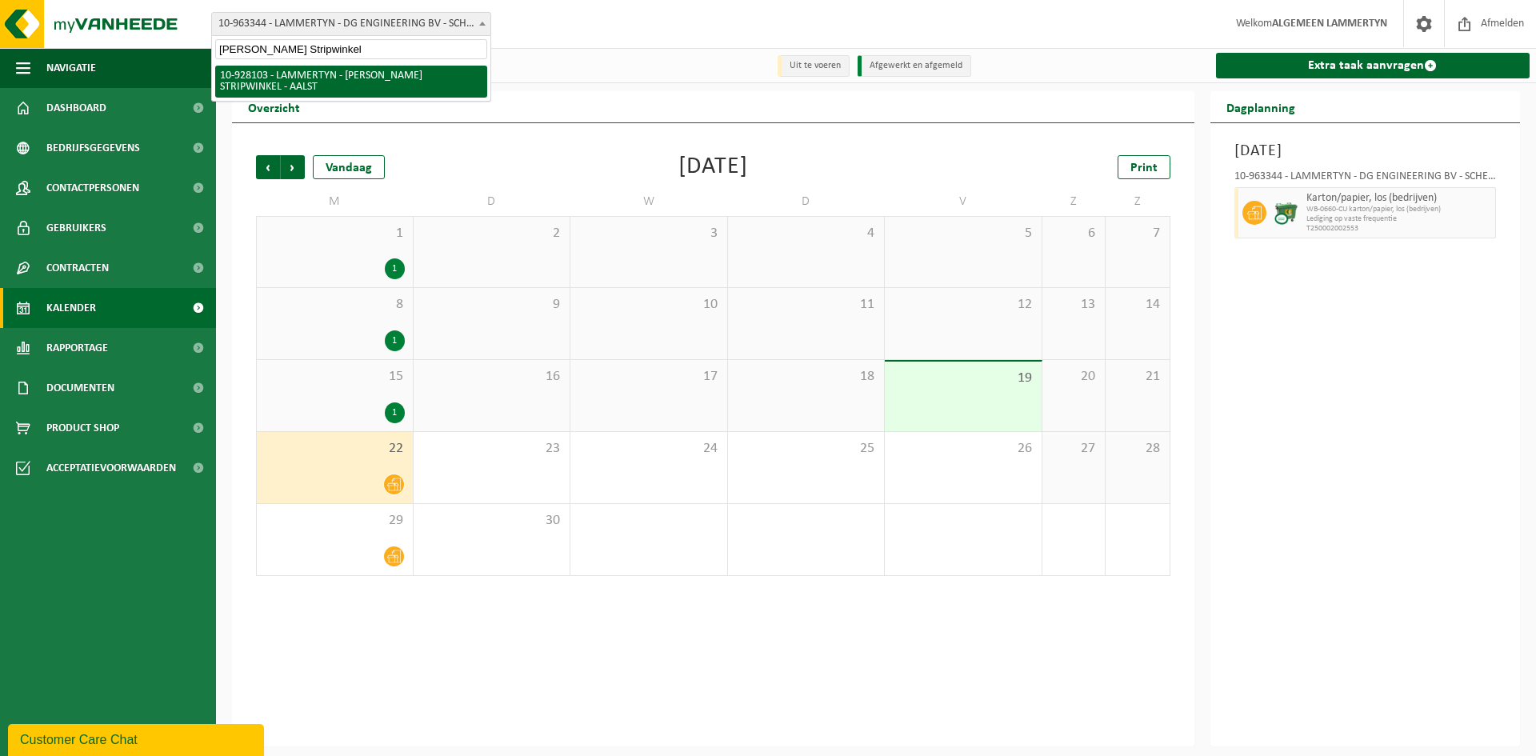
type input "Fred's Stripwinkel"
select select "133230"
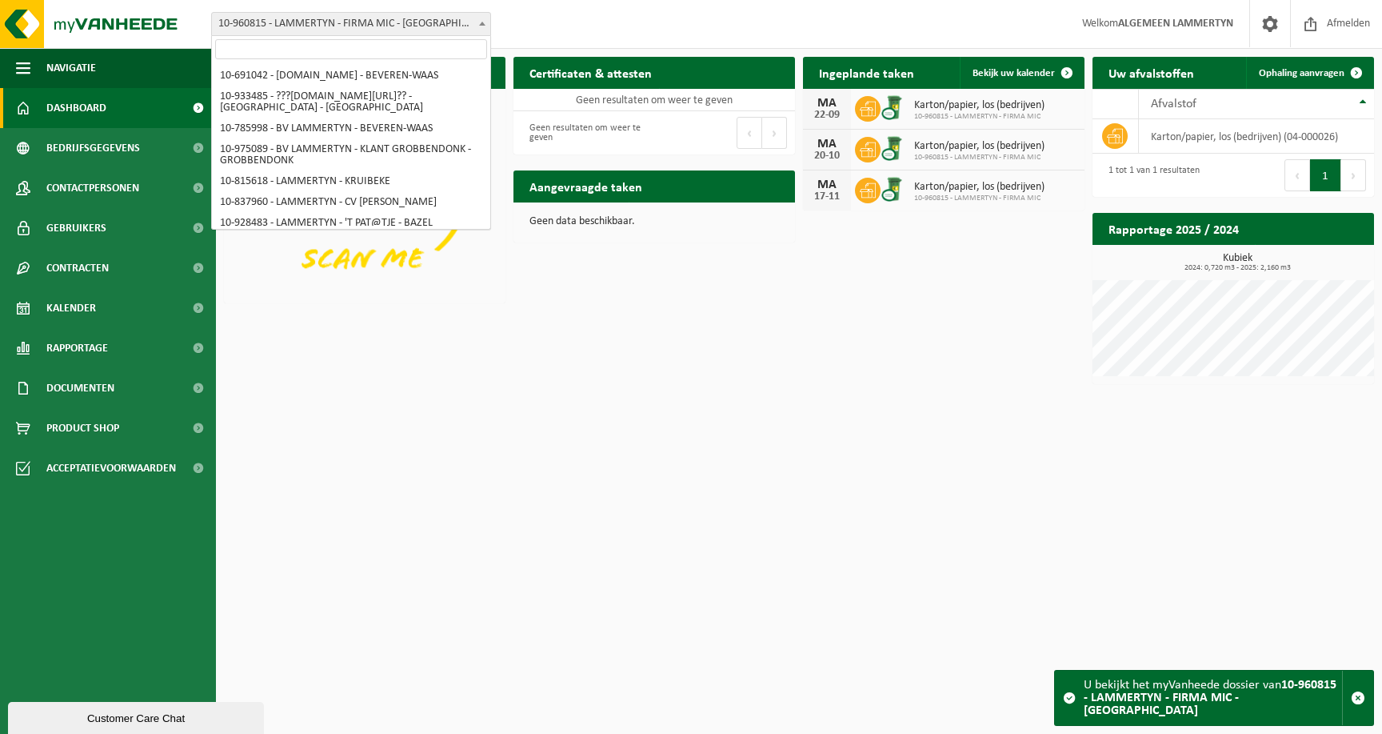
click at [315, 30] on span "10-960815 - LAMMERTYN - FIRMA MIC - [GEOGRAPHIC_DATA]" at bounding box center [351, 24] width 278 height 22
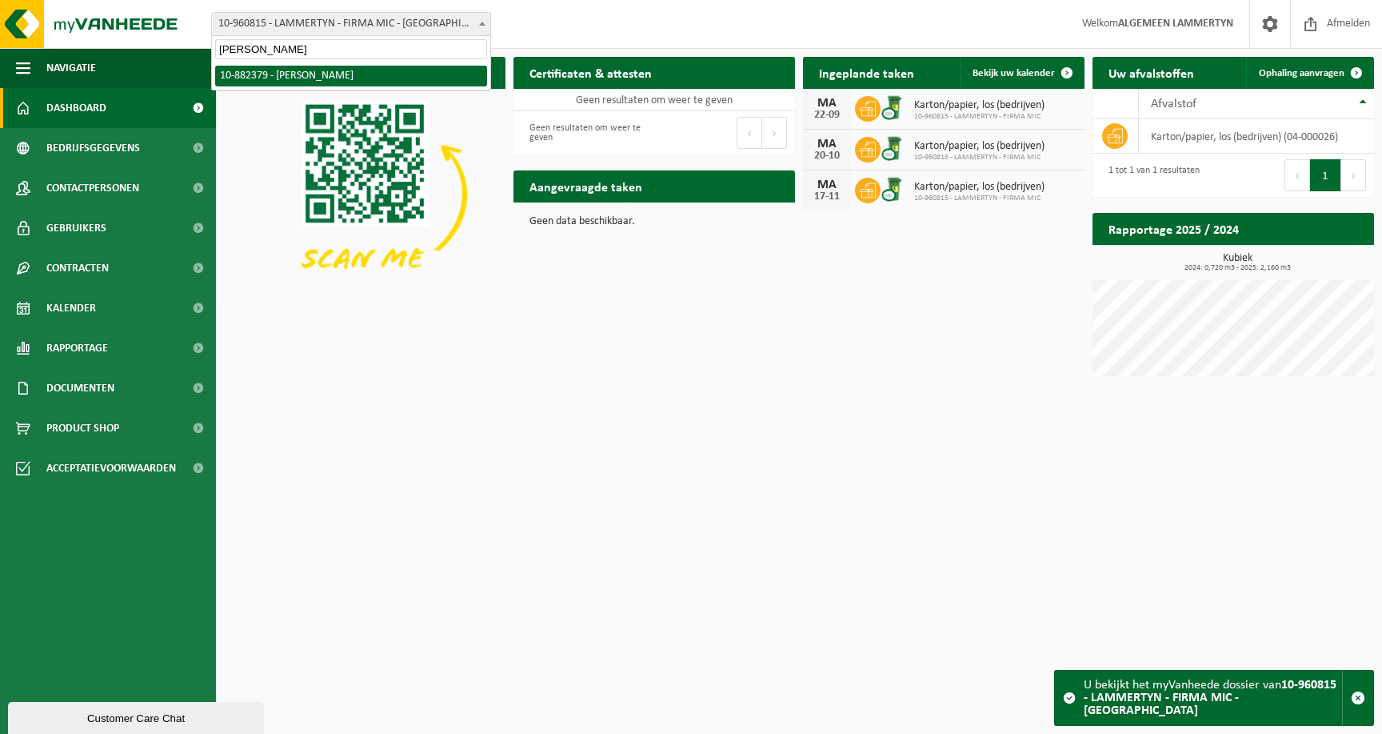
type input "Sylvester"
select select "110890"
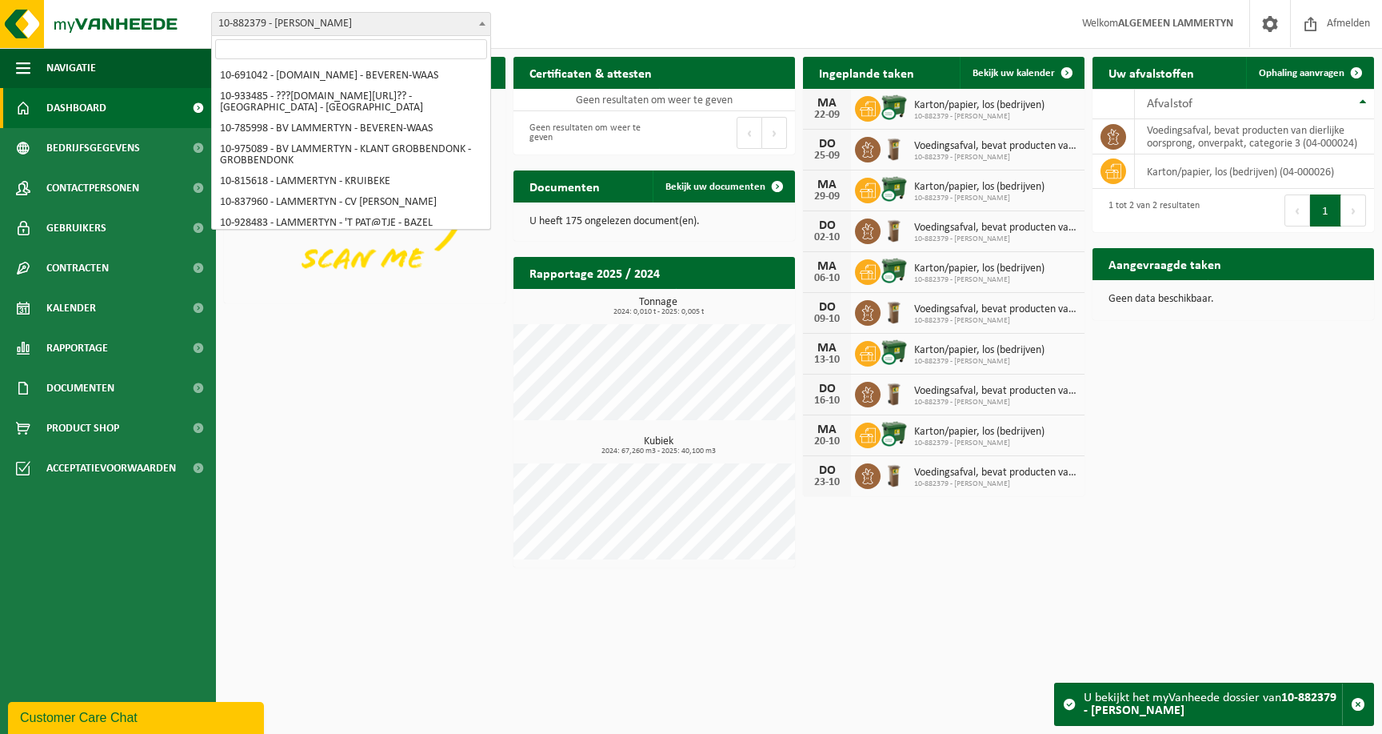
click at [300, 30] on span "10-882379 - [PERSON_NAME]" at bounding box center [351, 24] width 278 height 22
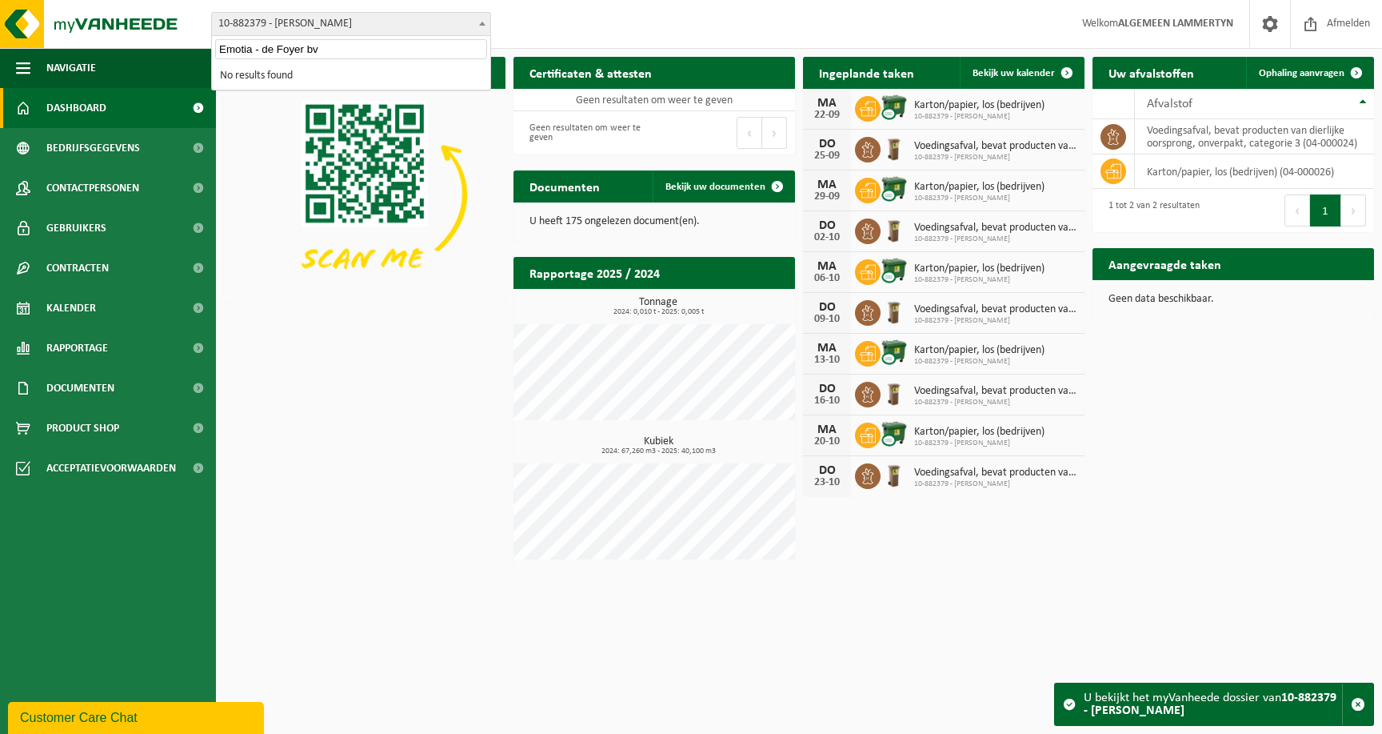
type input "Emotia - de Foyer bv"
click at [1126, 481] on div "Download nu de Vanheede+ app! Verberg Certificaten & attesten Bekijk uw certifi…" at bounding box center [799, 312] width 1158 height 526
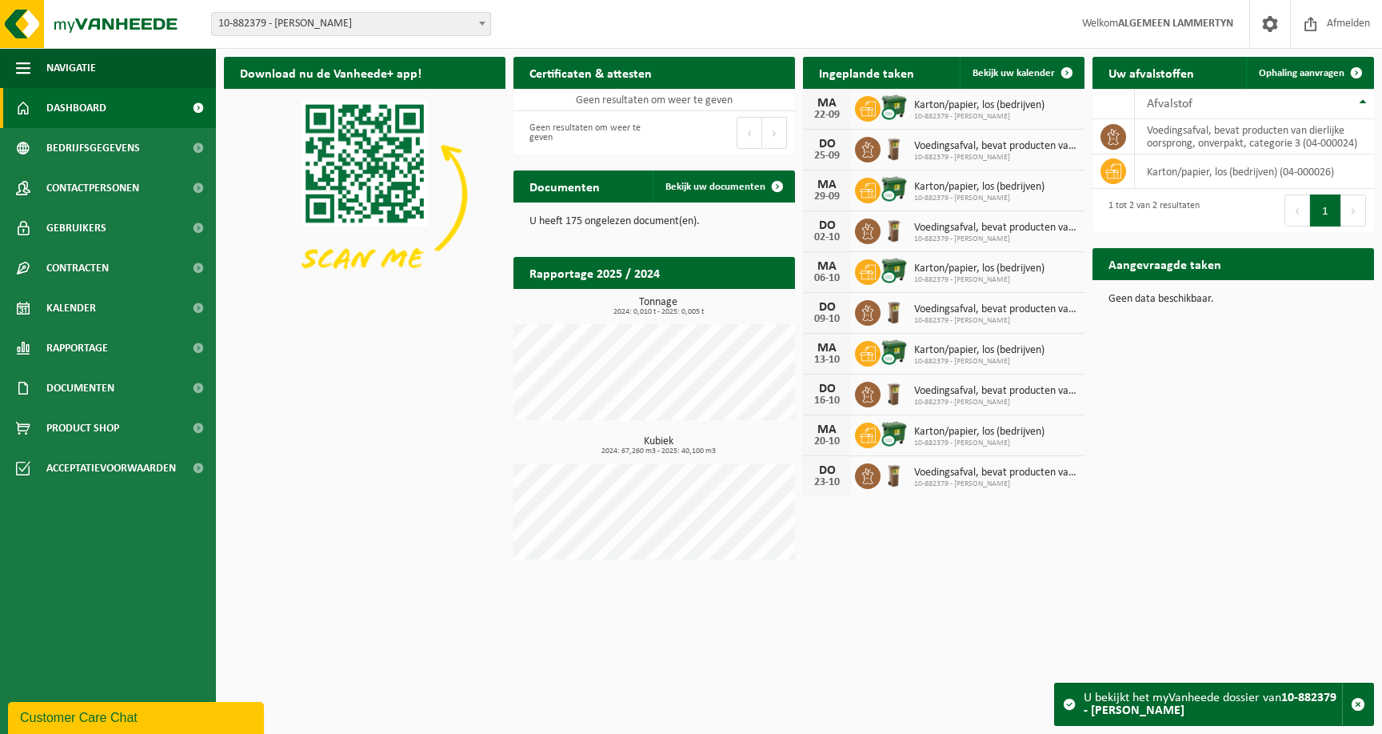
click at [310, 25] on span "10-882379 - [PERSON_NAME]" at bounding box center [351, 24] width 278 height 22
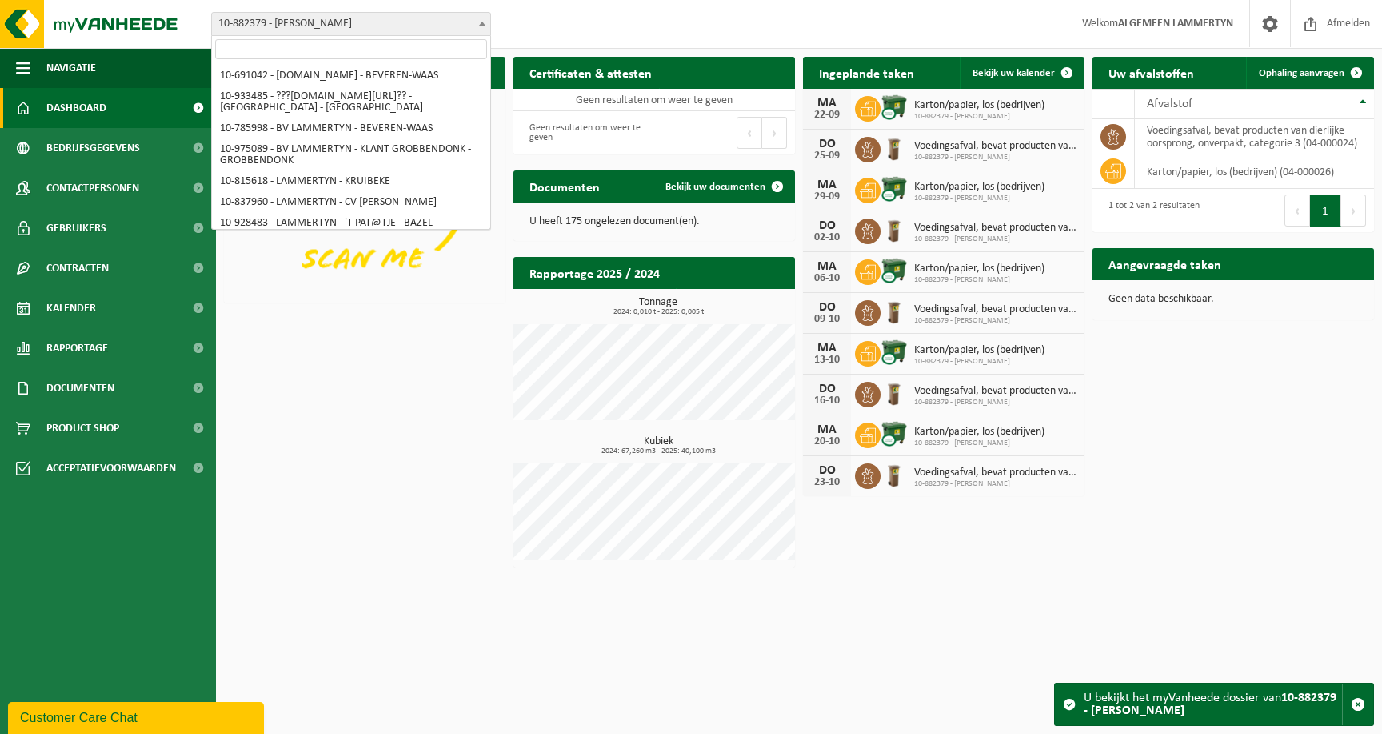
scroll to position [6823, 0]
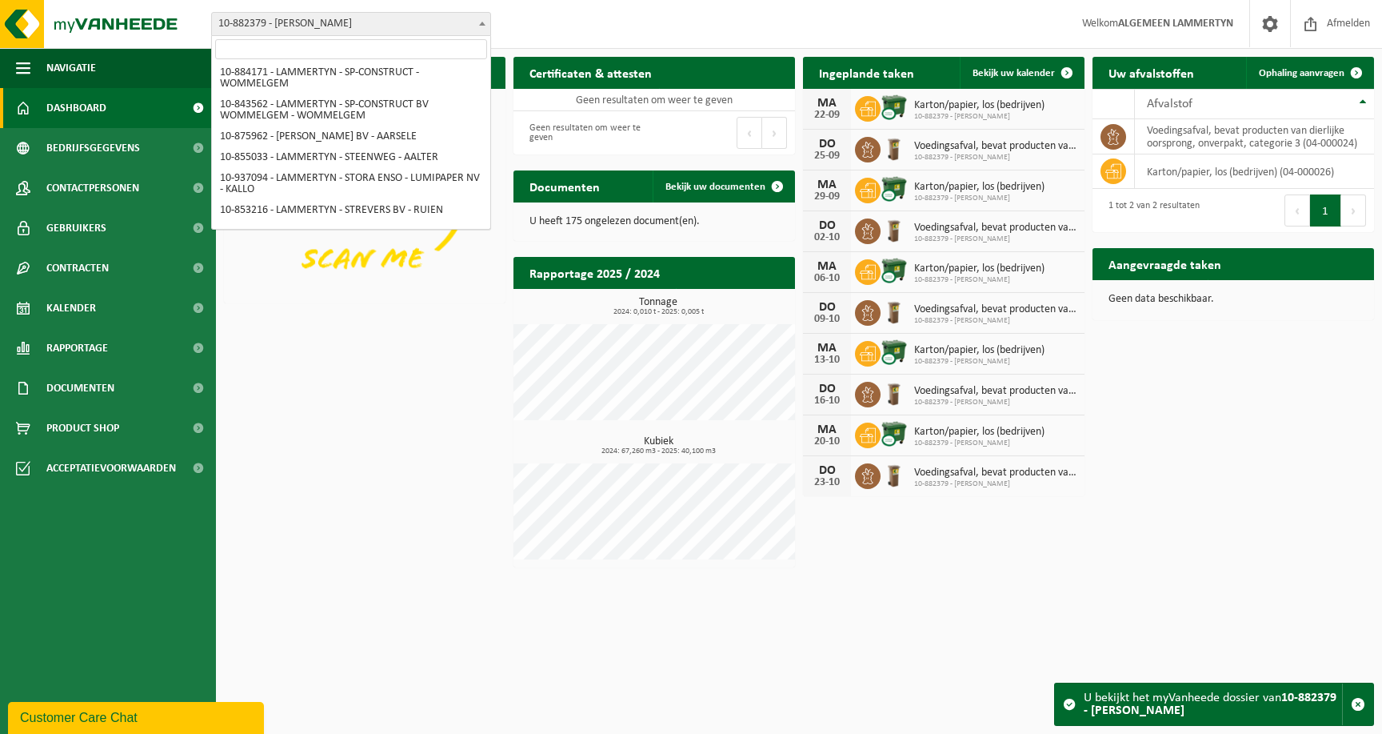
type input "LAMMERTYN - ERPE MERE"
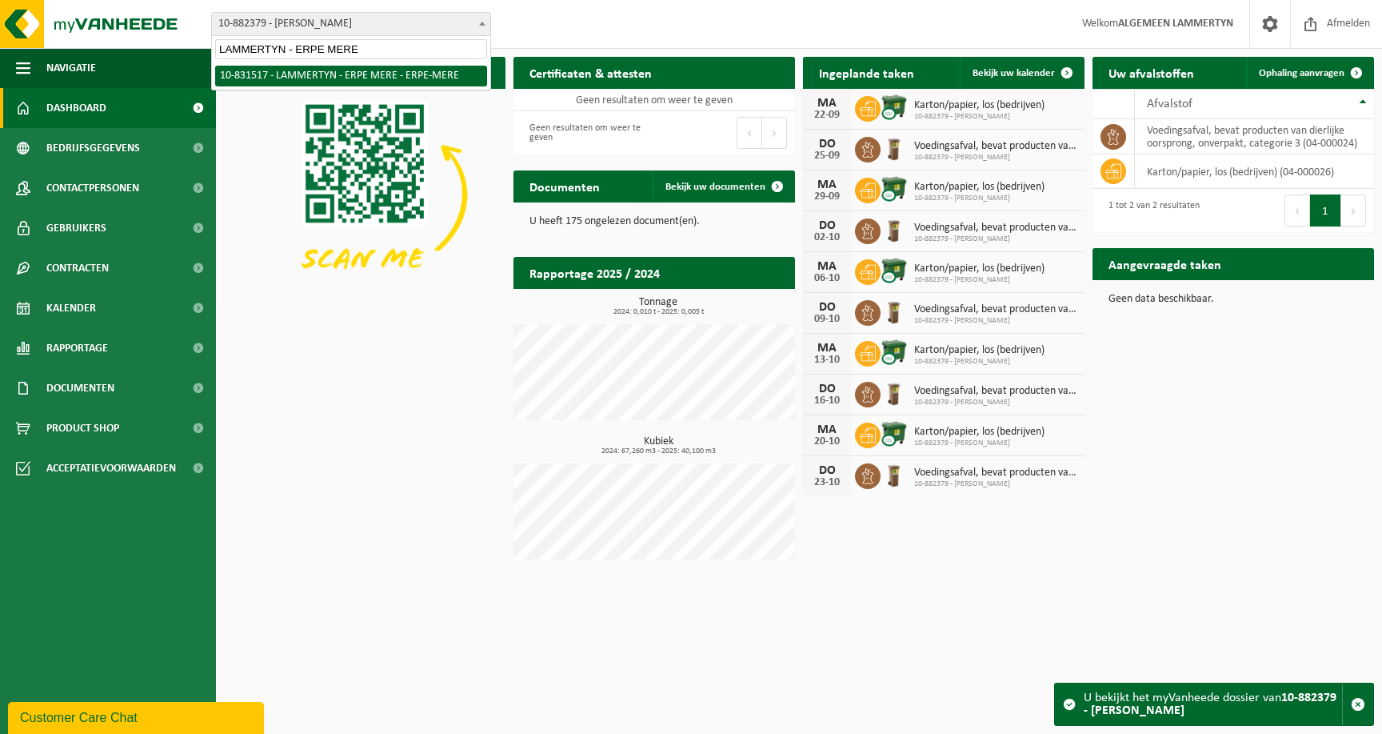
scroll to position [0, 0]
select select "88671"
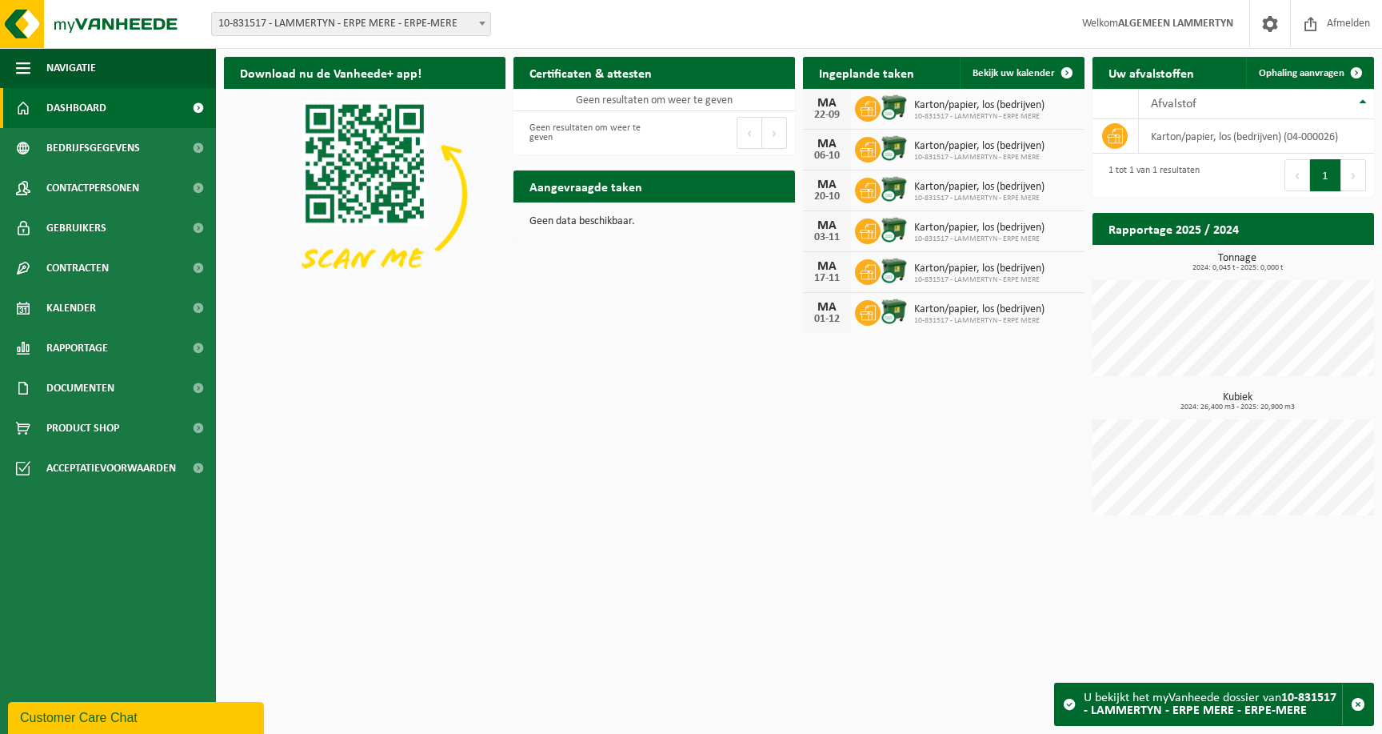
click at [441, 36] on div "Vestiging: 10-691042 - [DOMAIN_NAME] - BEVEREN-WAAS 10-933485 - ???[DOMAIN_NAME…" at bounding box center [691, 24] width 1382 height 49
click at [422, 32] on span "10-831517 - LAMMERTYN - ERPE MERE - ERPE-MERE" at bounding box center [351, 24] width 278 height 22
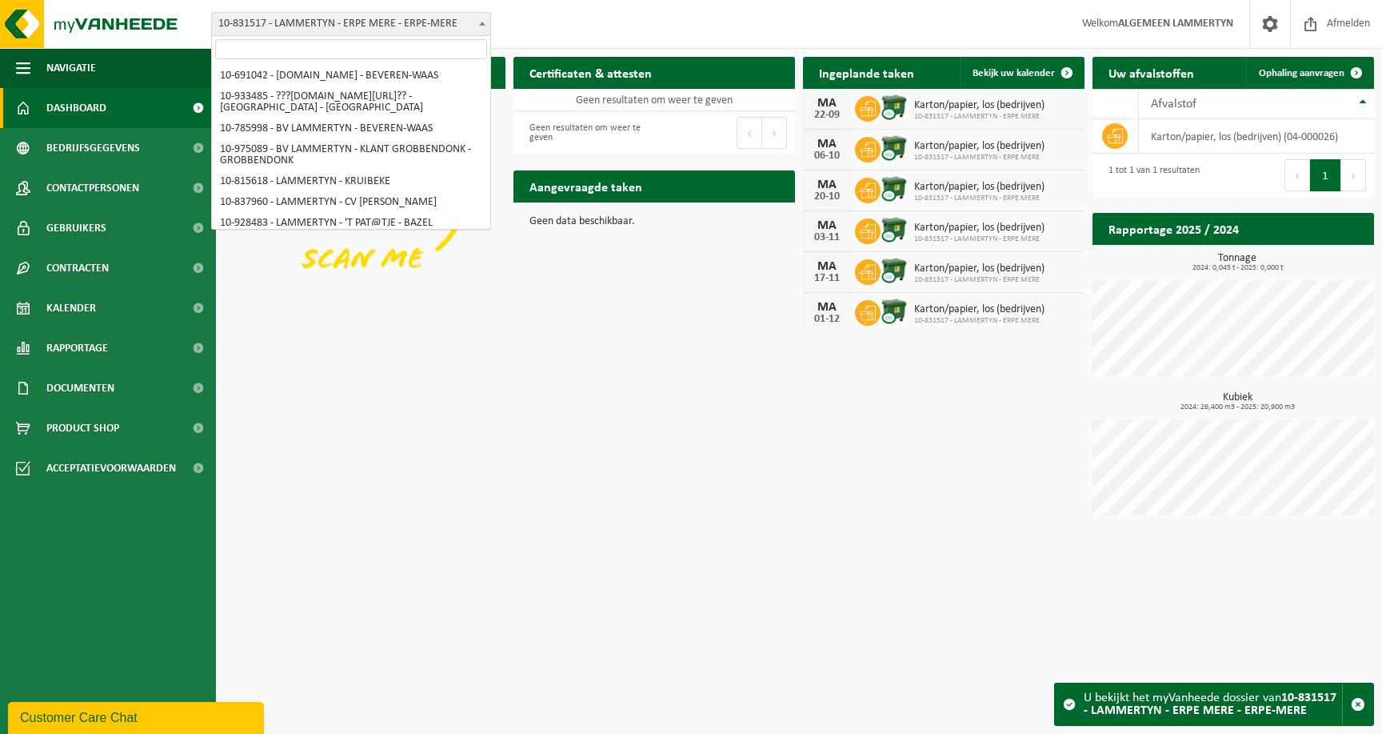
scroll to position [2445, 0]
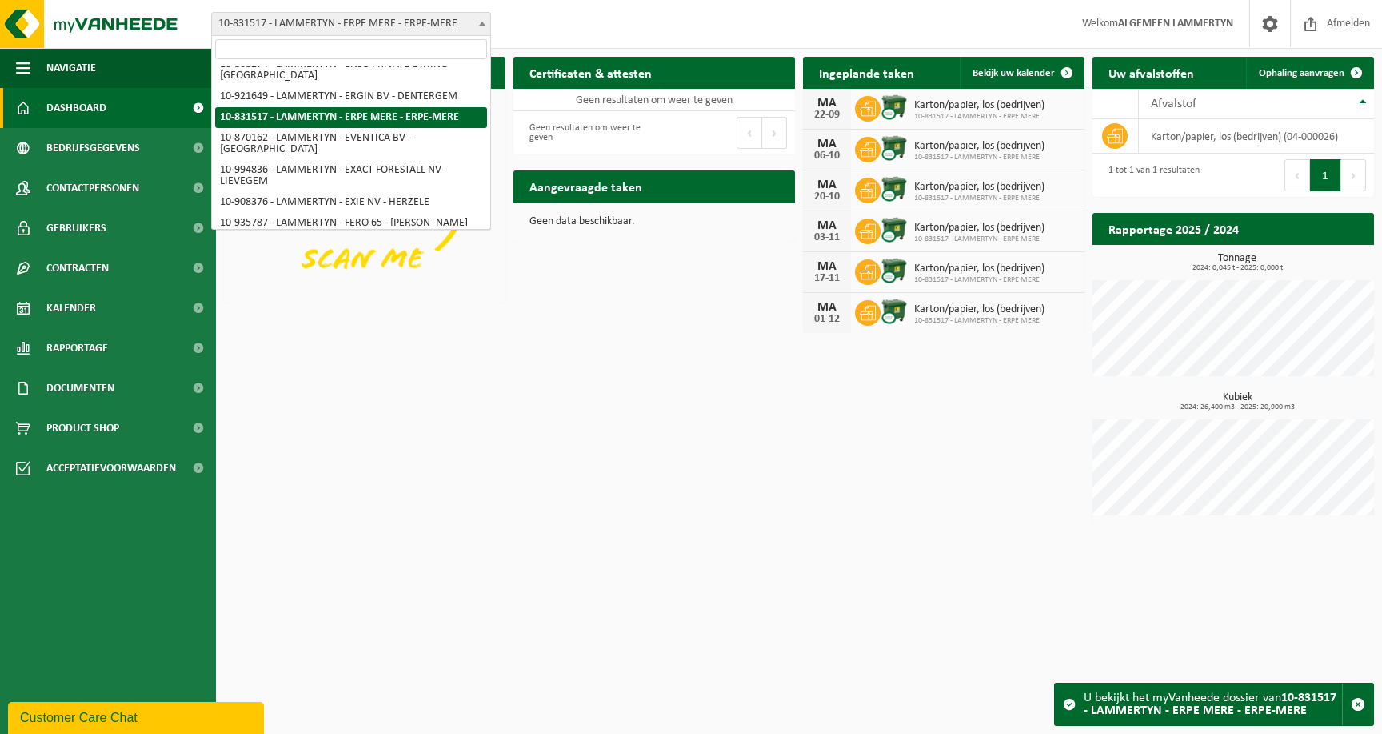
type input "v"
type input "Hof Van Oeselgem"
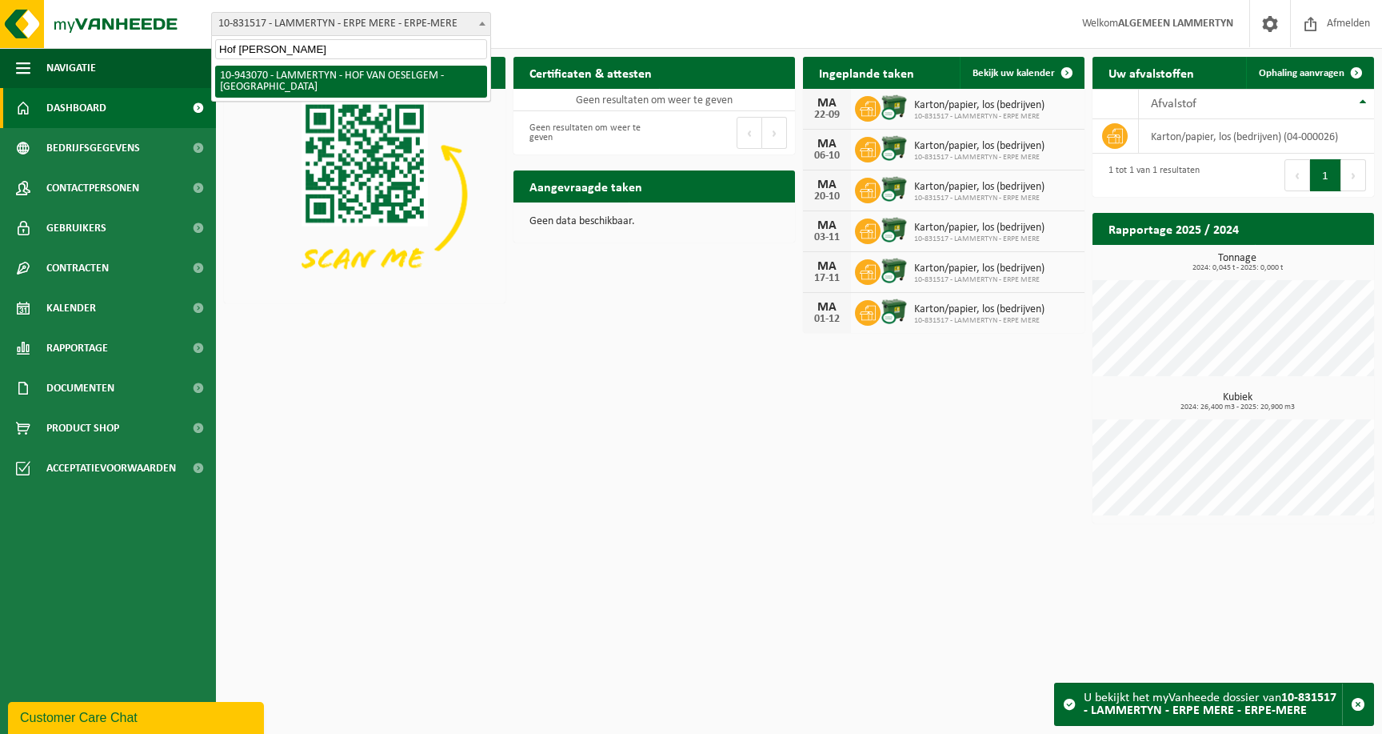
select select "140117"
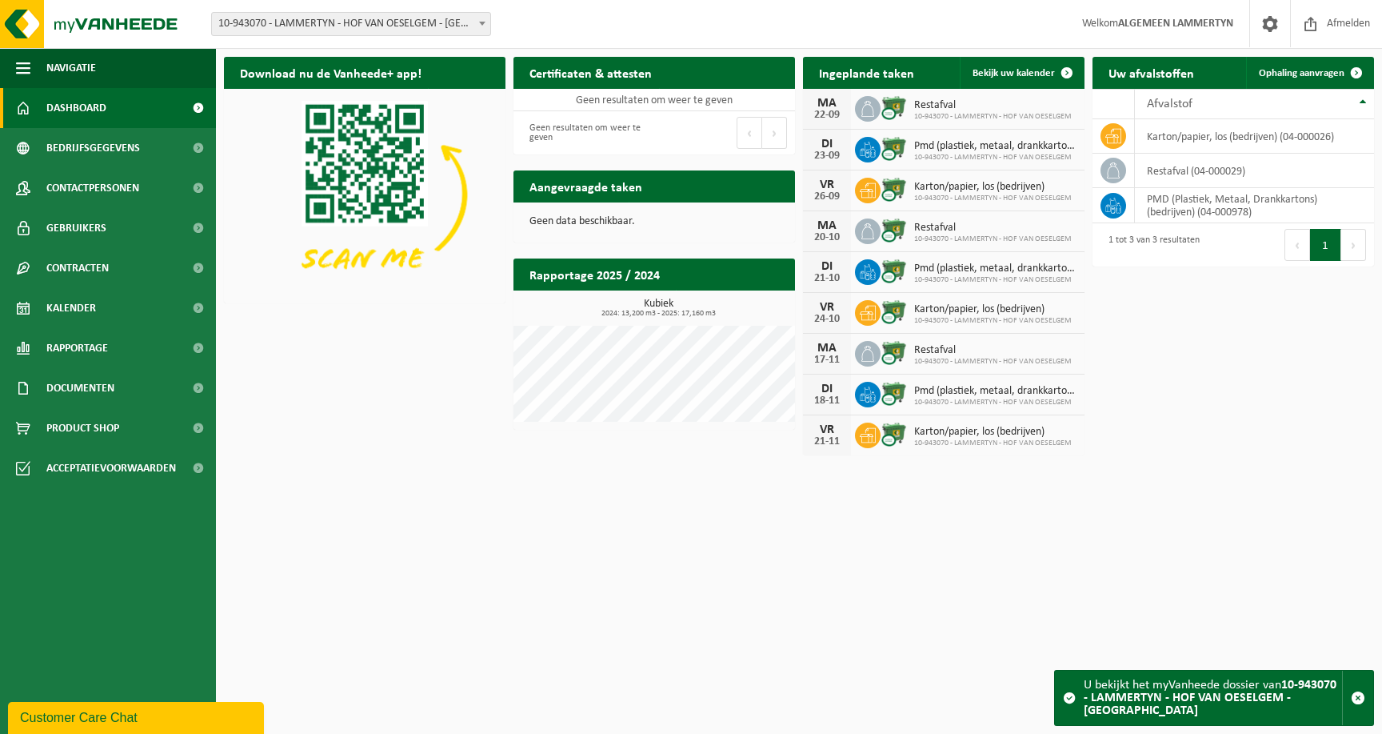
click at [281, 25] on span "10-943070 - LAMMERTYN - HOF VAN OESELGEM - [GEOGRAPHIC_DATA]" at bounding box center [351, 24] width 278 height 22
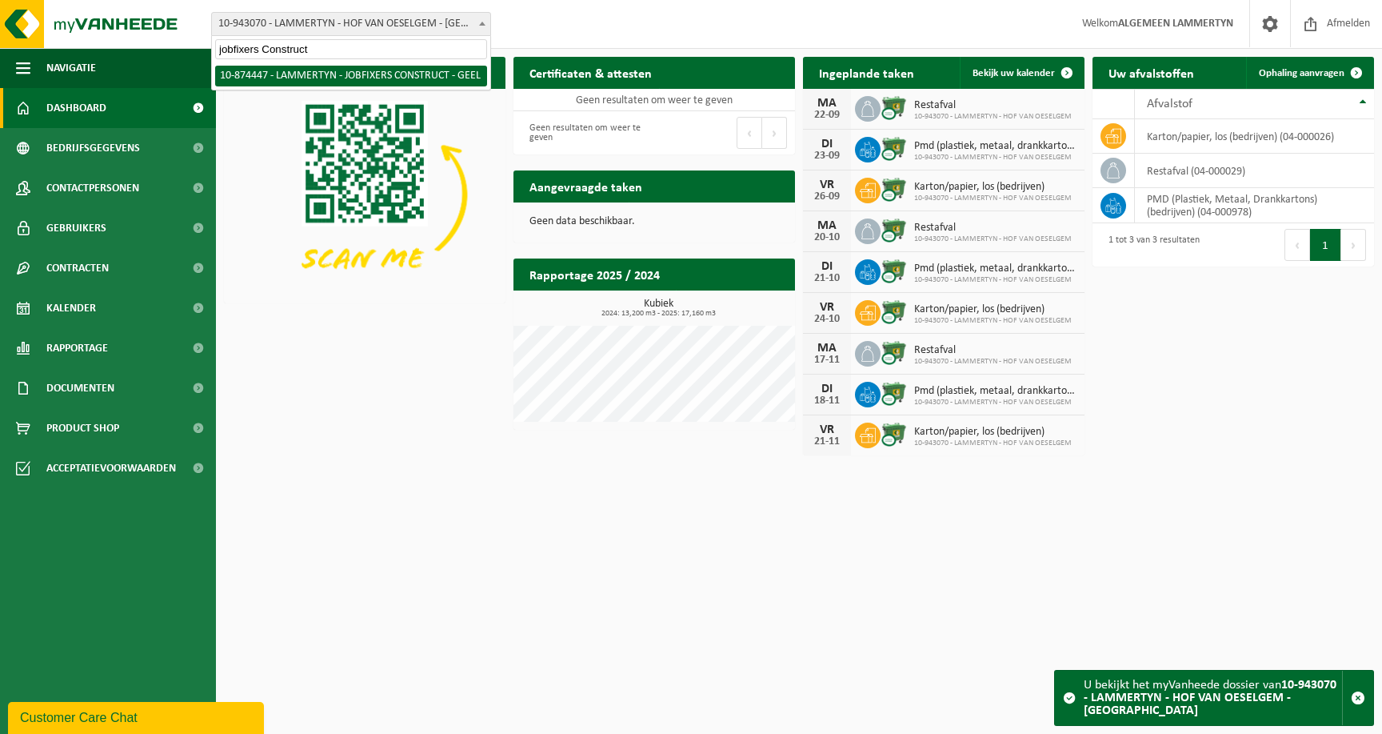
click at [280, 50] on input "jobfixers Construct" at bounding box center [351, 49] width 272 height 20
paste input "Timmermans"
type input "Timmermans"
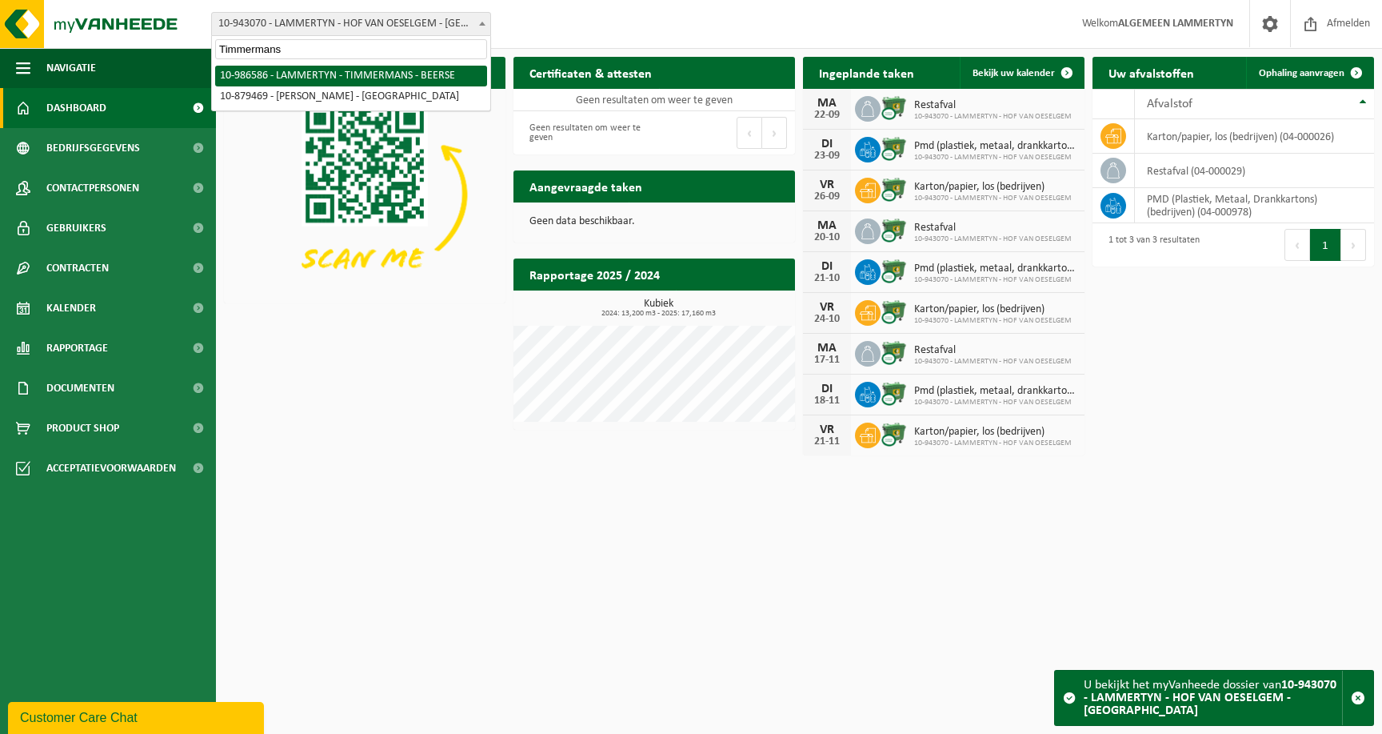
select select "165830"
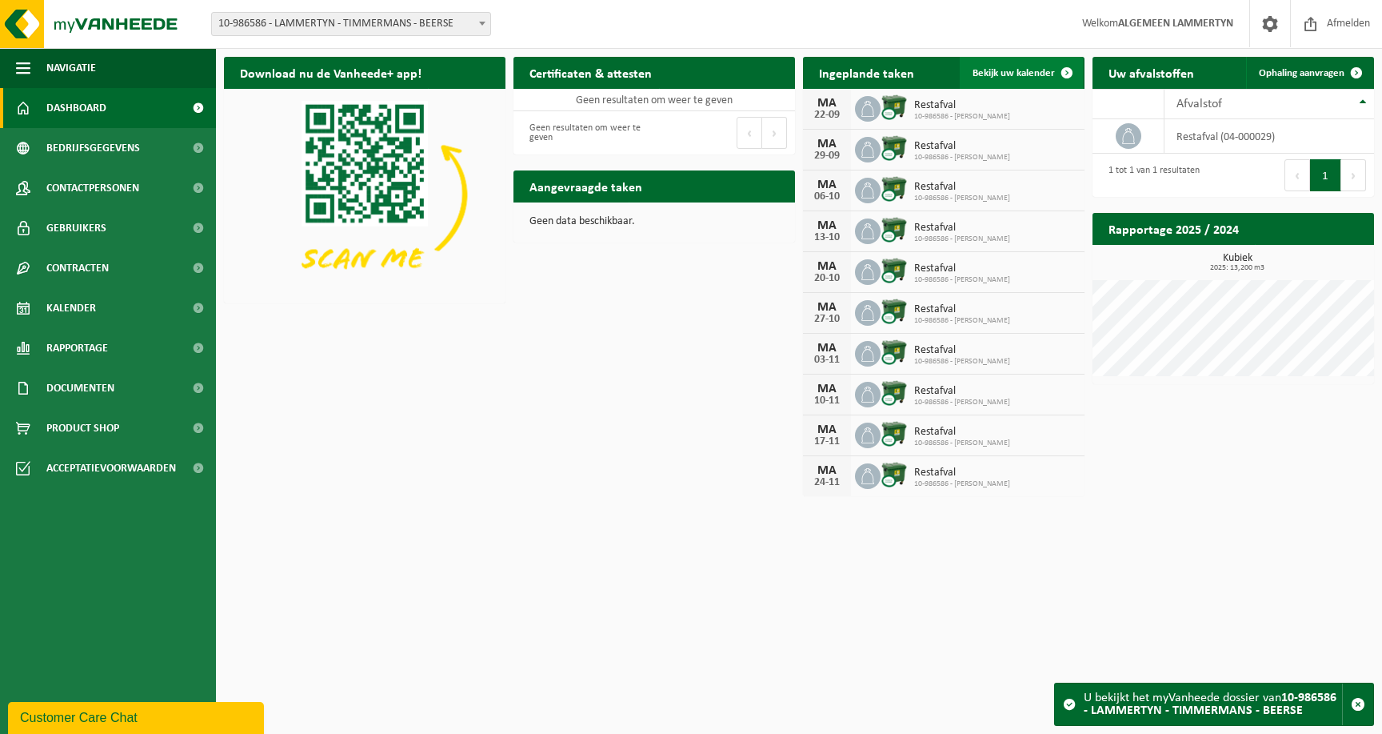
click at [1015, 83] on link "Bekijk uw kalender" at bounding box center [1021, 73] width 123 height 32
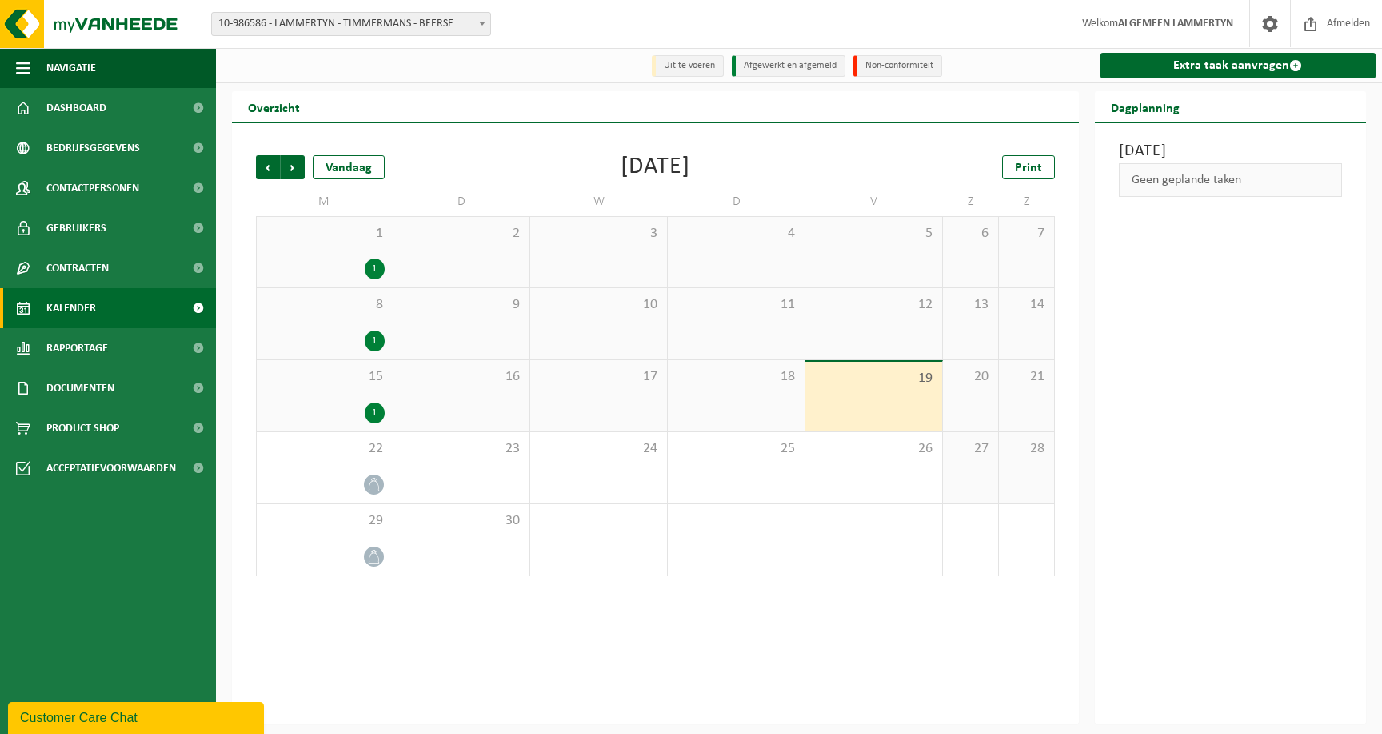
click at [363, 342] on div "1" at bounding box center [325, 340] width 120 height 21
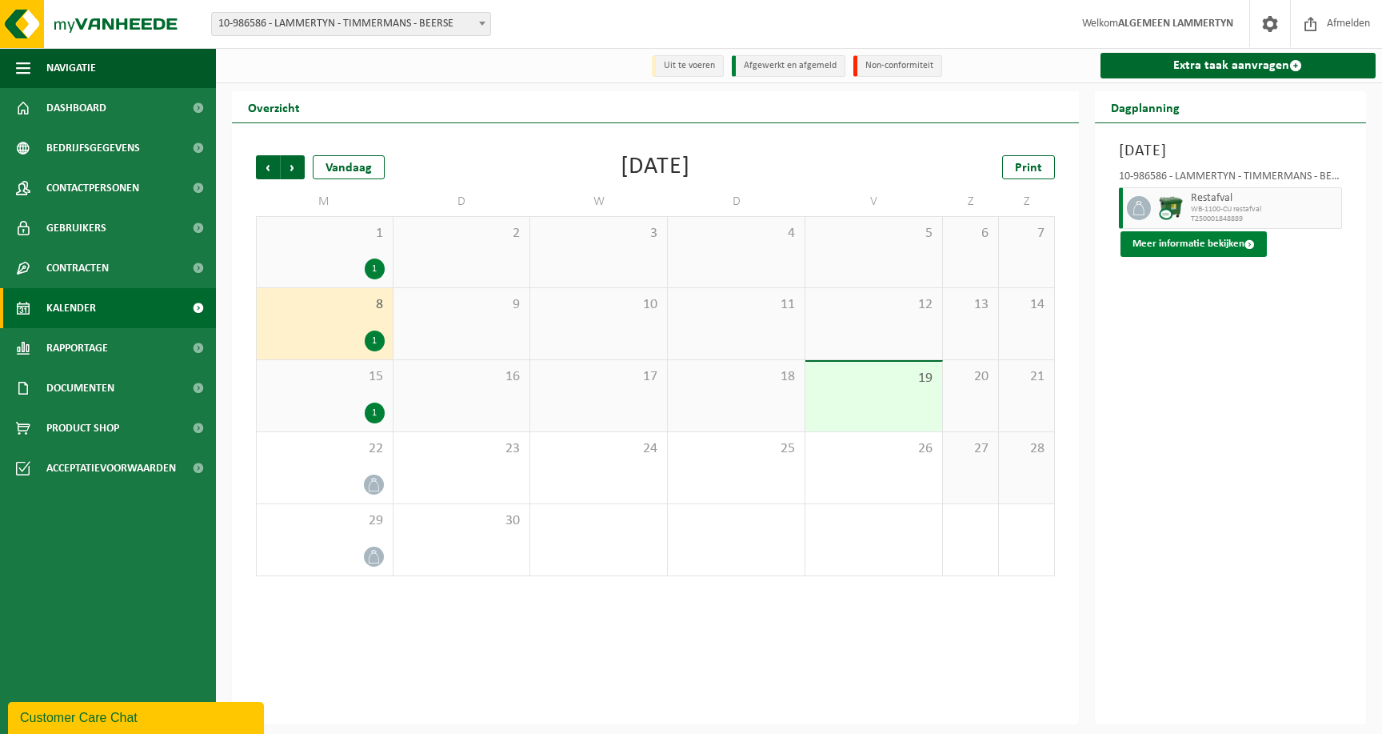
click at [1179, 250] on button "Meer informatie bekijken" at bounding box center [1194, 244] width 146 height 26
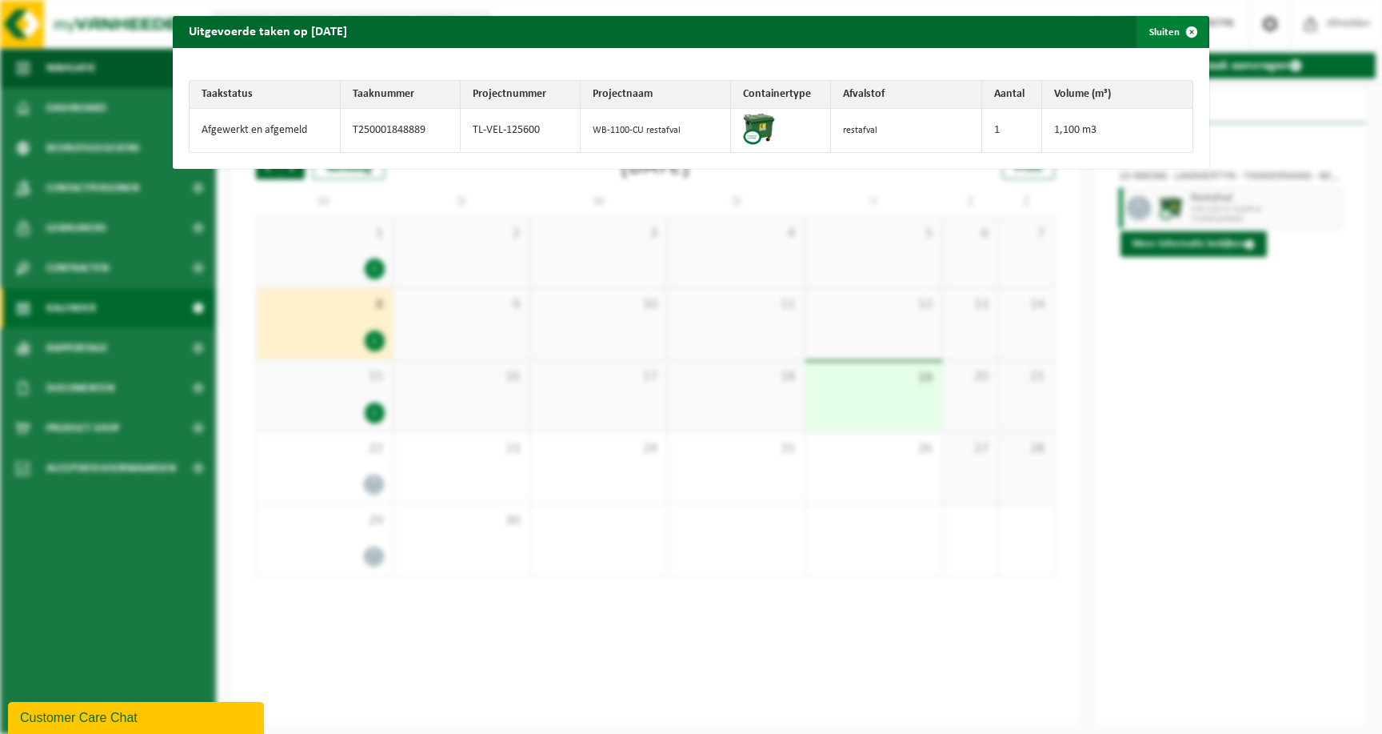
click at [1176, 31] on span "button" at bounding box center [1192, 32] width 32 height 32
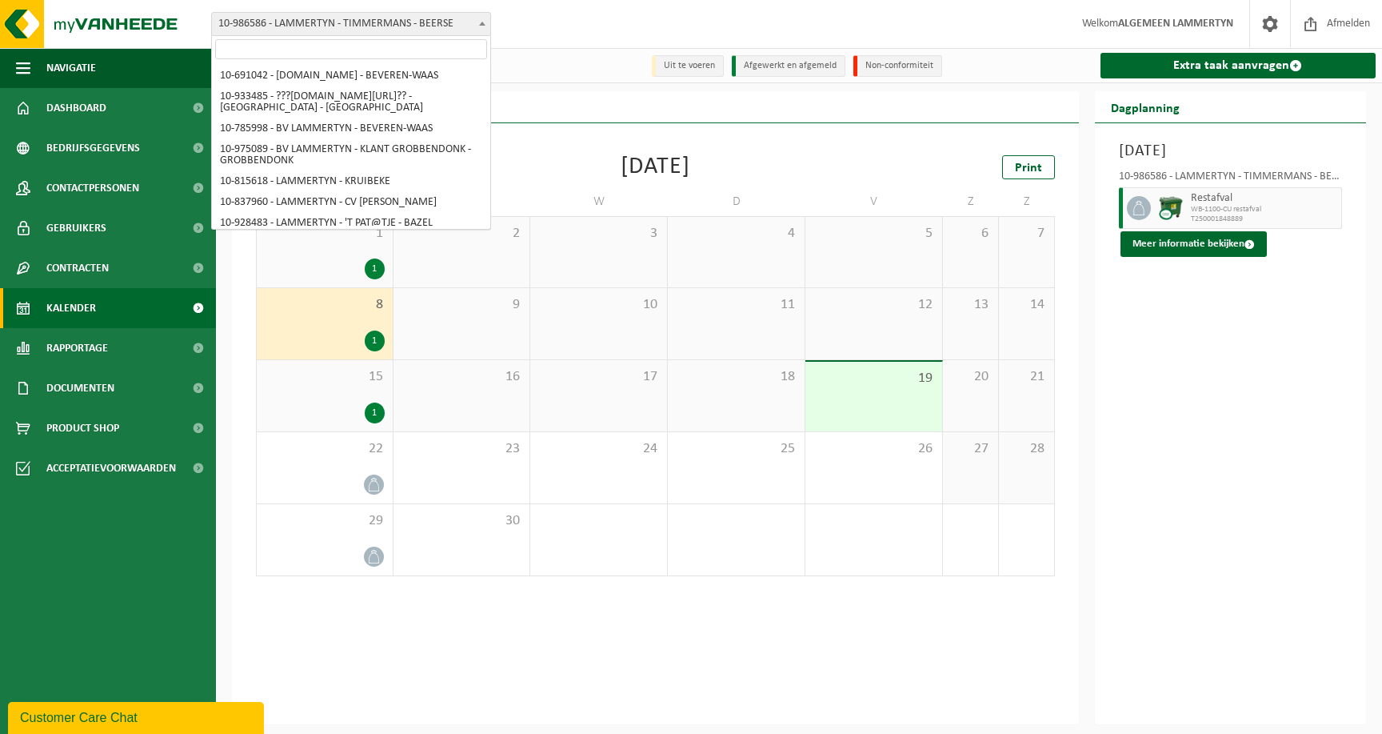
click at [350, 21] on span "10-986586 - LAMMERTYN - TIMMERMANS - BEERSE" at bounding box center [351, 24] width 278 height 22
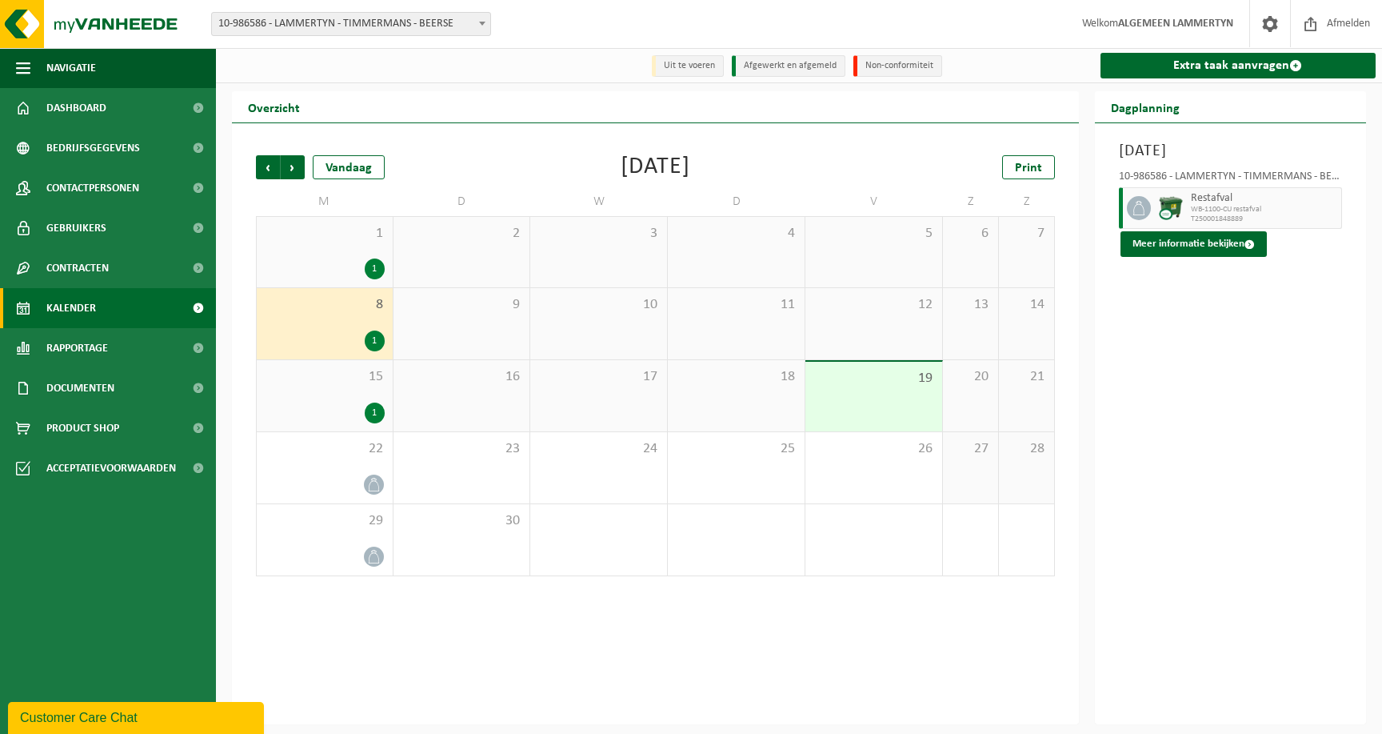
click at [386, 26] on span "10-986586 - LAMMERTYN - TIMMERMANS - BEERSE" at bounding box center [351, 24] width 278 height 22
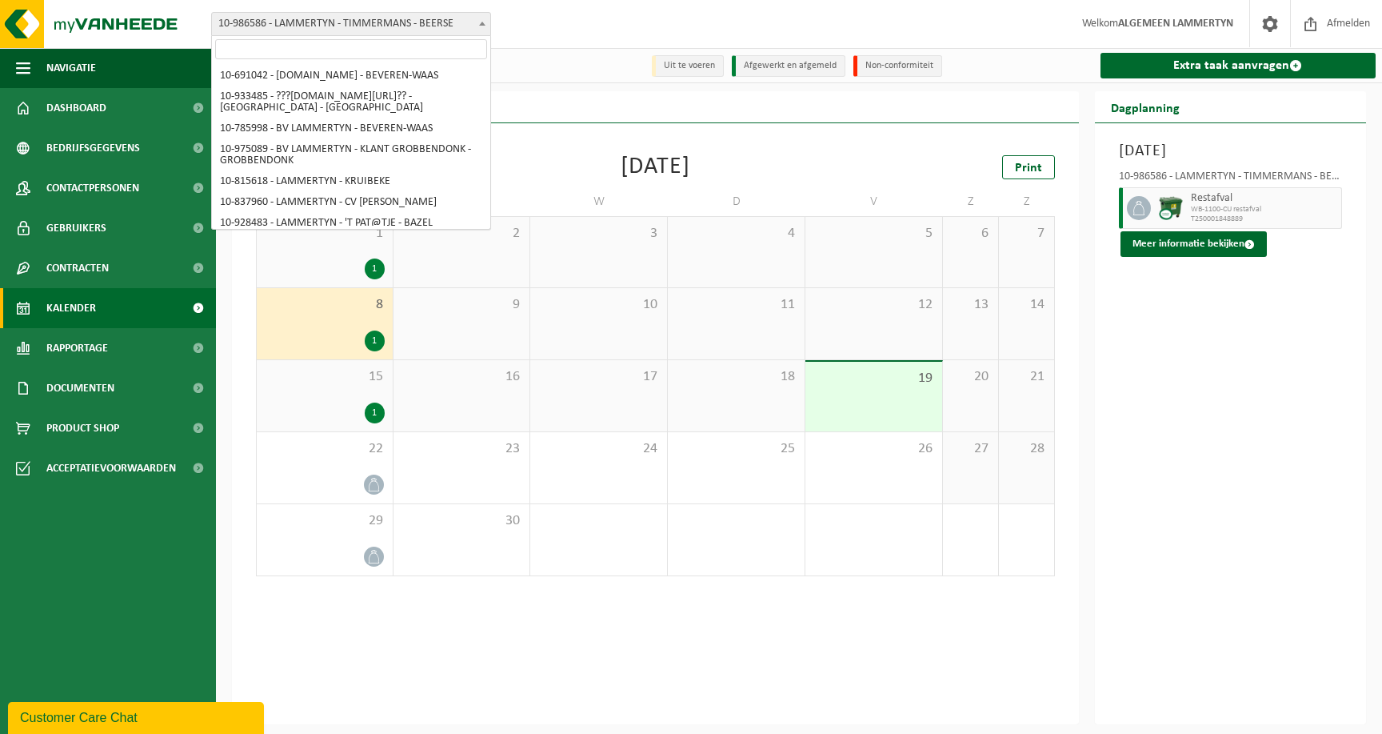
scroll to position [7271, 0]
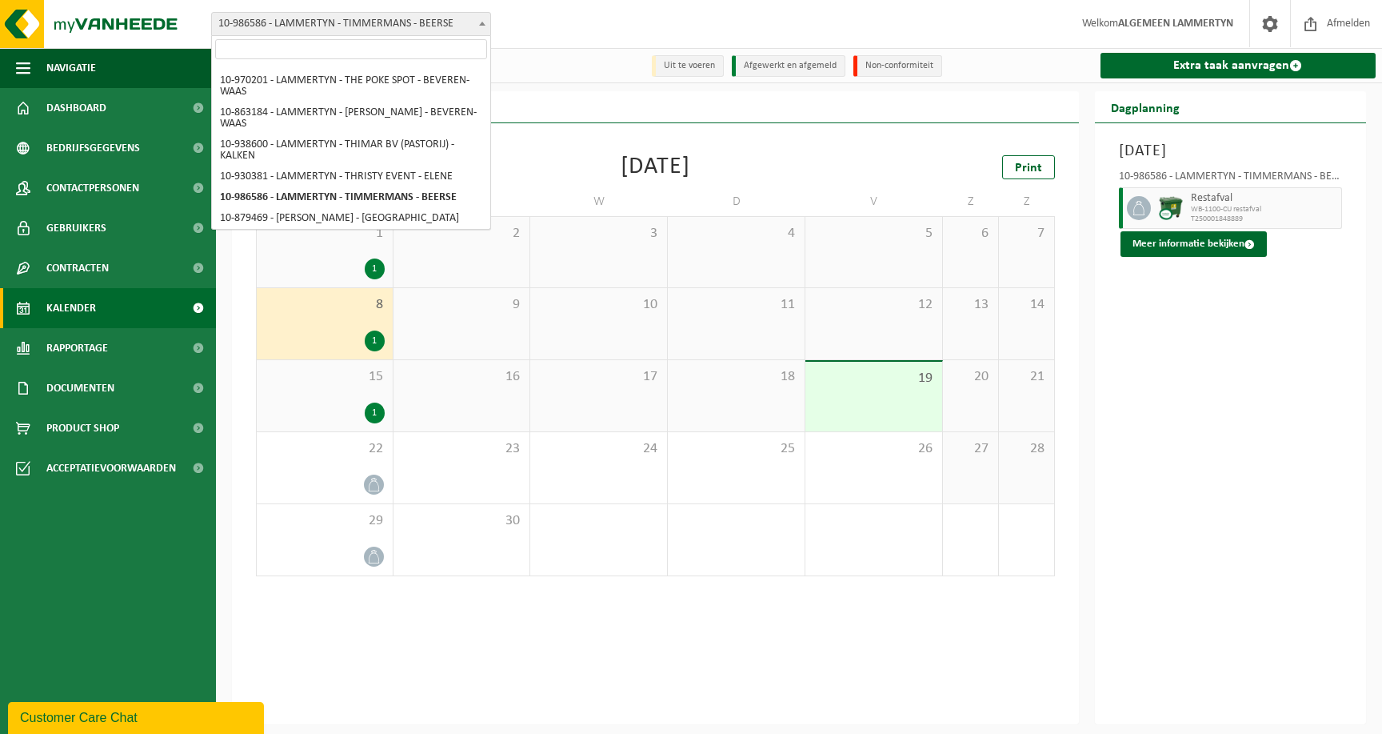
click at [489, 217] on span "10-691042 - LAMMERTYN.NET - BEVEREN-WAAS 10-933485 - ???LAMMERTYN.NET??? - GENT…" at bounding box center [351, 145] width 278 height 166
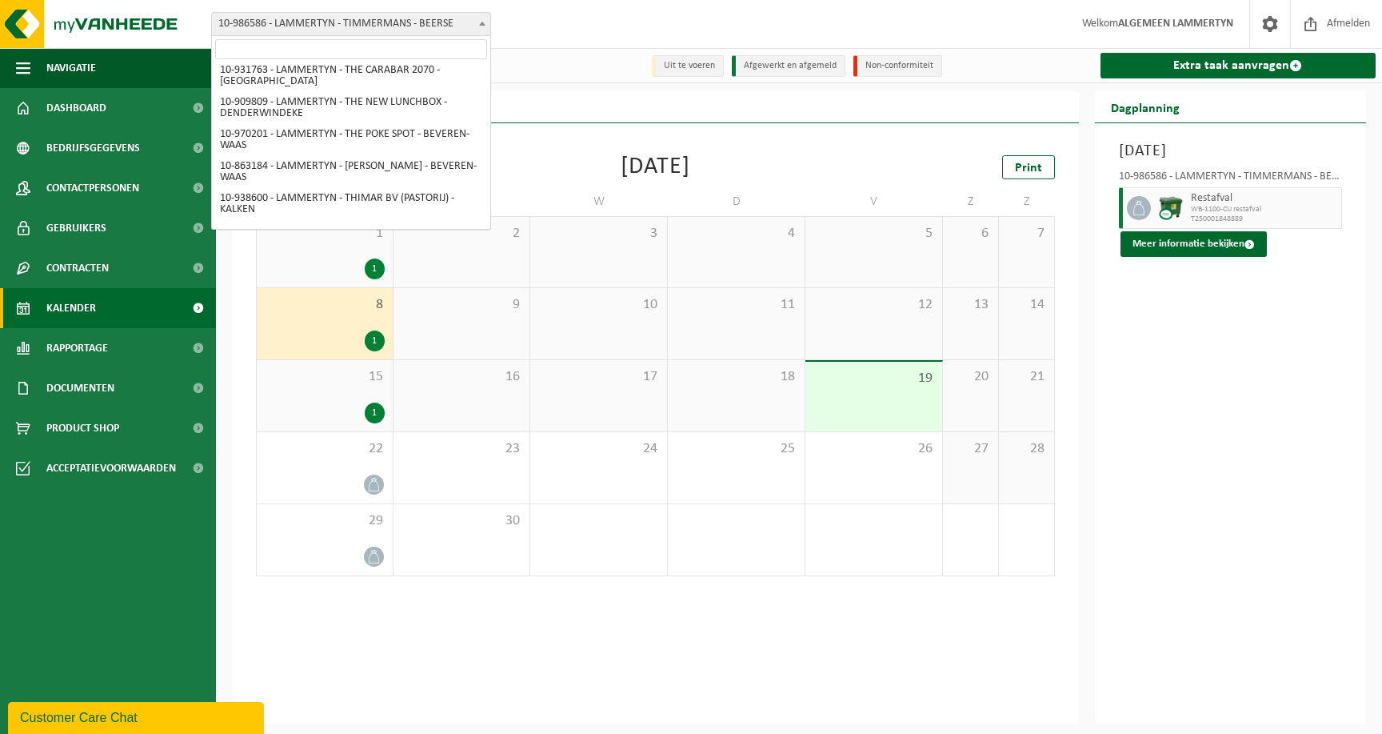
scroll to position [7185, 0]
select select "108921"
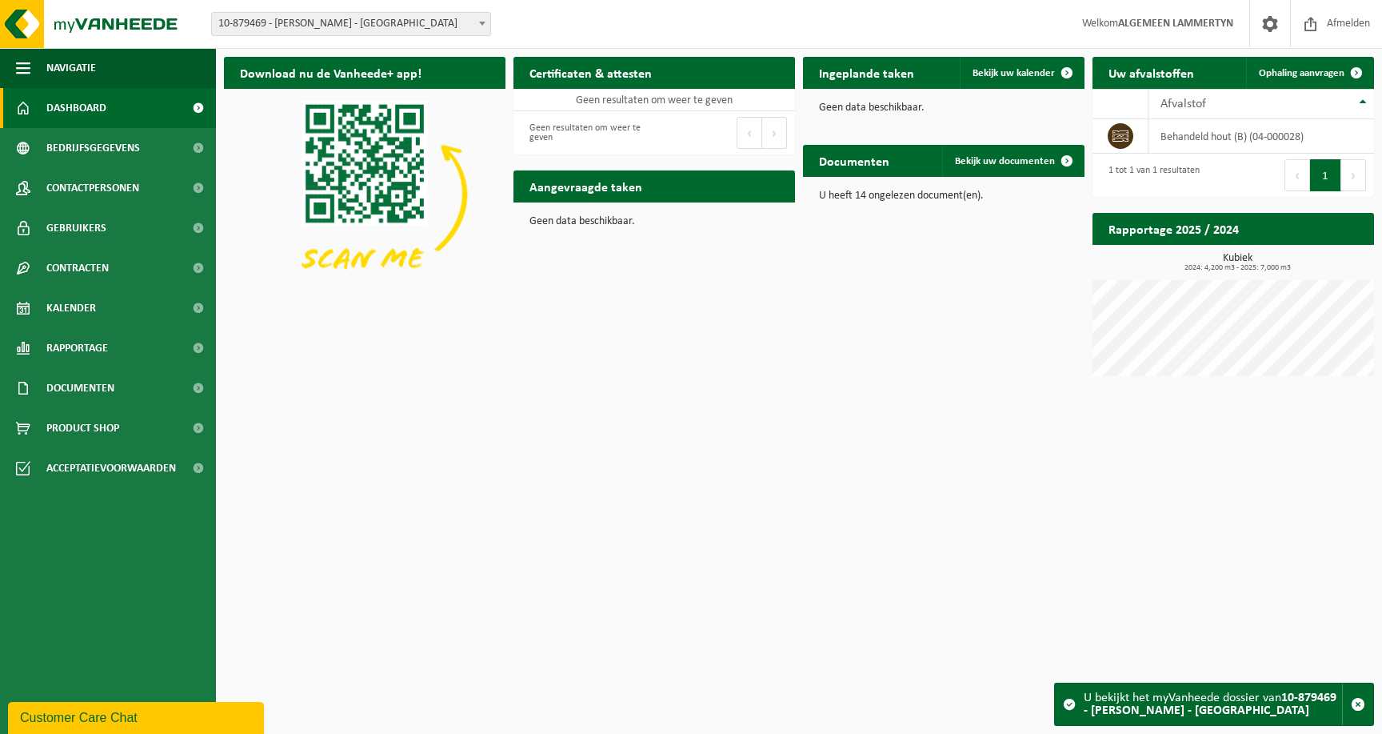
drag, startPoint x: 908, startPoint y: 346, endPoint x: 819, endPoint y: 309, distance: 96.1
click at [909, 345] on div "Download nu de Vanheede+ app! Verberg Certificaten & attesten Bekijk uw certifi…" at bounding box center [799, 220] width 1158 height 343
click at [245, 25] on span "10-879469 - [PERSON_NAME] - [GEOGRAPHIC_DATA]" at bounding box center [351, 24] width 278 height 22
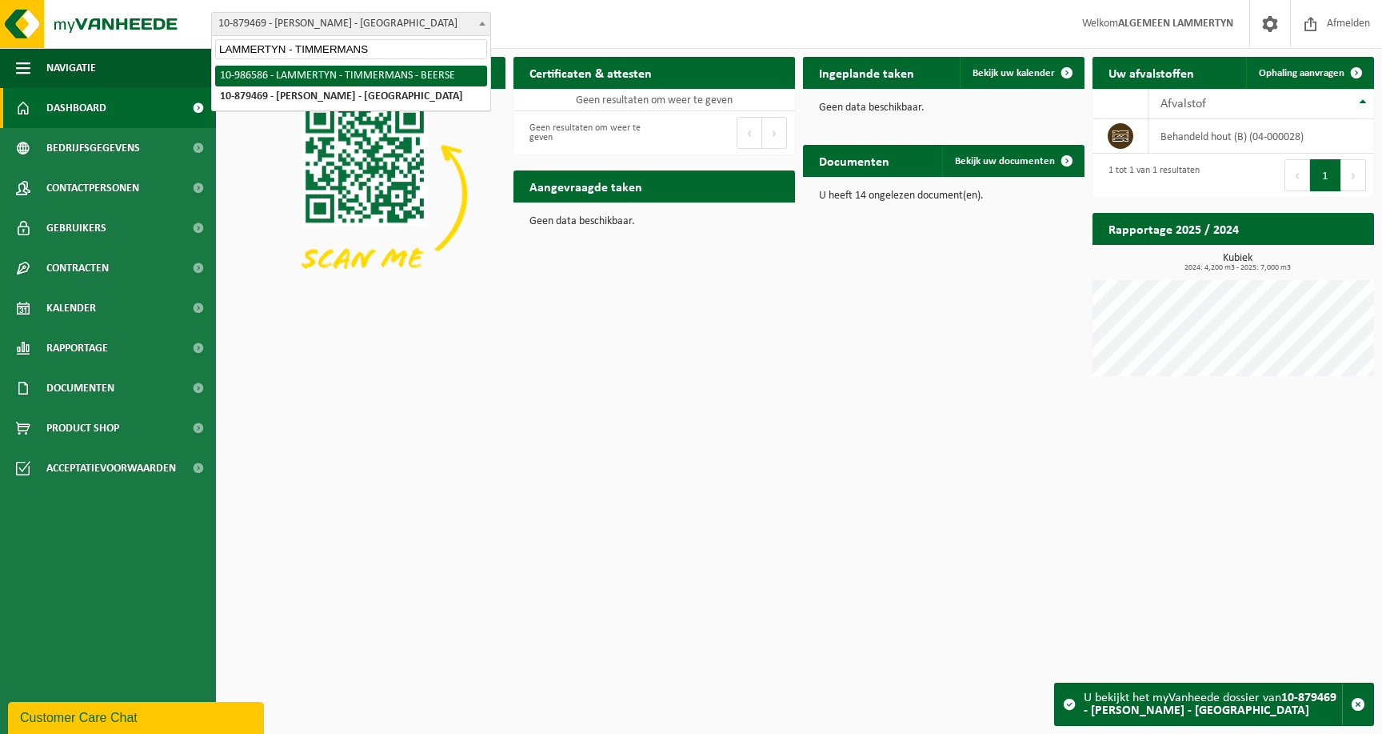
type input "LAMMERTYN - TIMMERMANS"
click at [1030, 446] on html "Vestiging: 10-691042 - [DOMAIN_NAME] - BEVEREN-WAAS 10-933485 - ???[DOMAIN_NAME…" at bounding box center [691, 367] width 1382 height 734
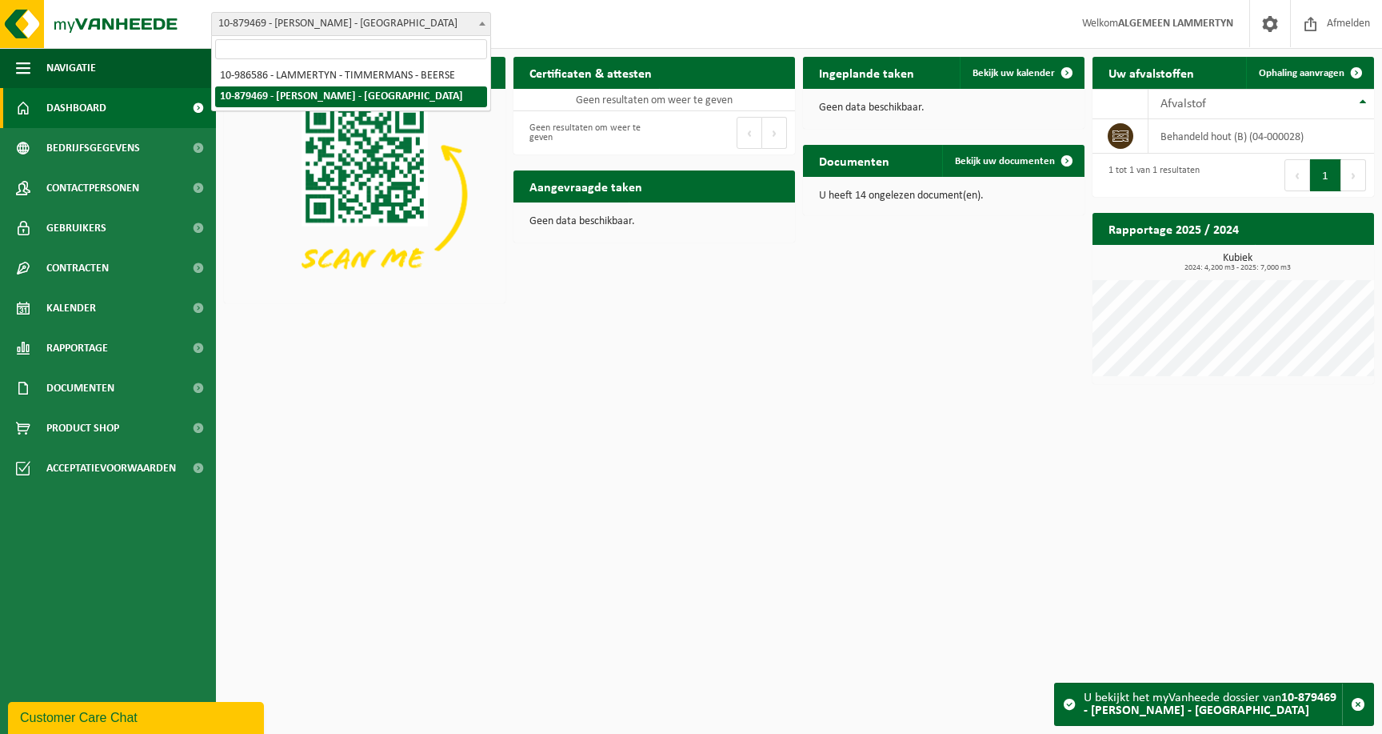
drag, startPoint x: 943, startPoint y: 383, endPoint x: 780, endPoint y: 290, distance: 187.8
click at [943, 383] on div "Download nu de Vanheede+ app! Verberg Certificaten & attesten Bekijk uw certifi…" at bounding box center [799, 220] width 1158 height 343
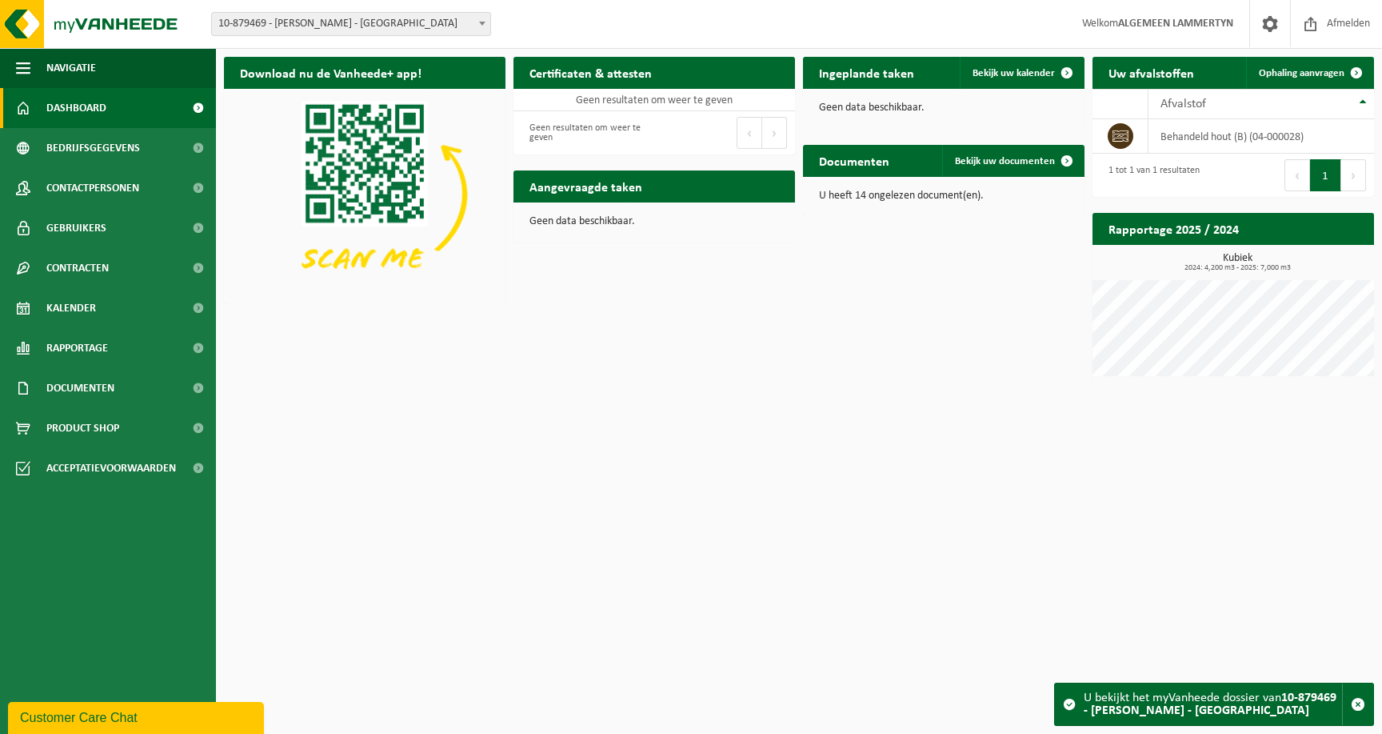
click at [426, 9] on div "Vestiging: 10-691042 - LAMMERTYN.NET - BEVEREN-WAAS 10-933485 - ???LAMMERTYN.NE…" at bounding box center [691, 24] width 1382 height 49
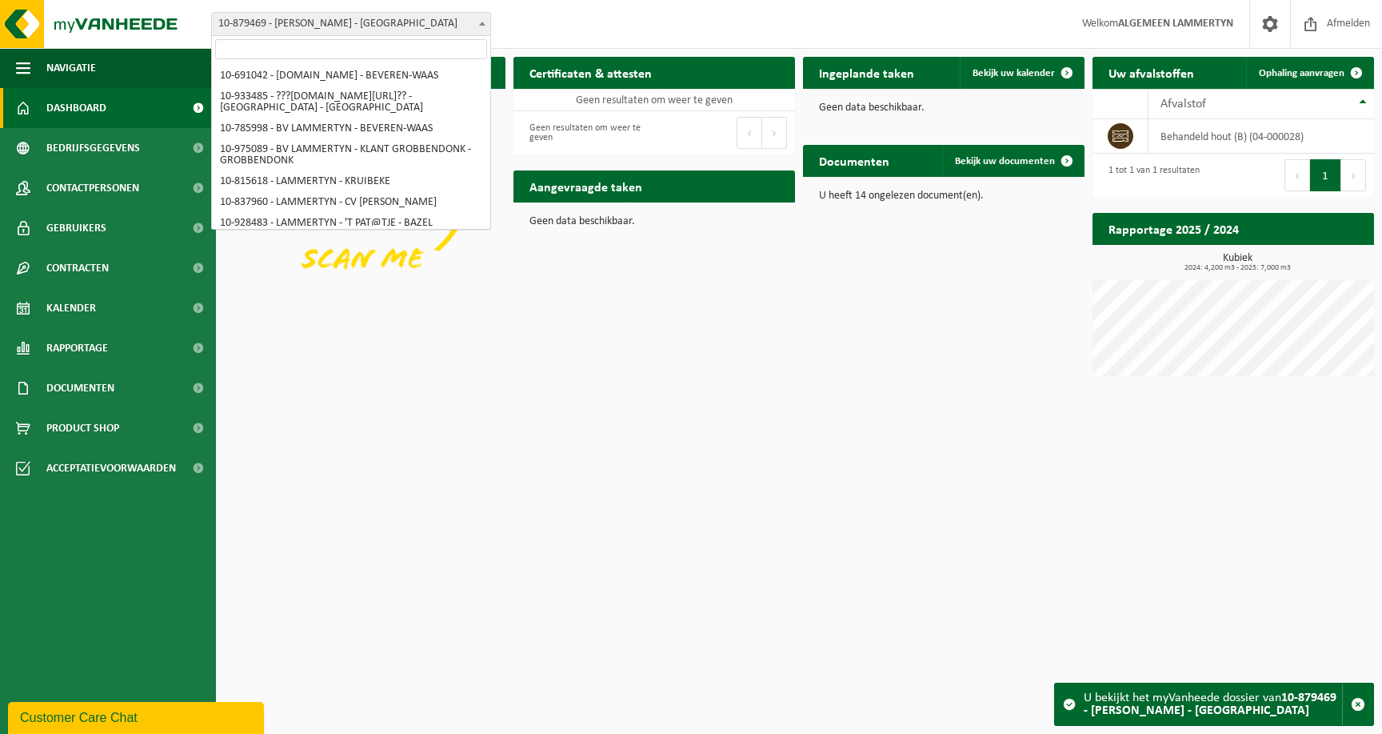
click at [419, 29] on span "10-879469 - [PERSON_NAME] - [GEOGRAPHIC_DATA]" at bounding box center [351, 24] width 278 height 22
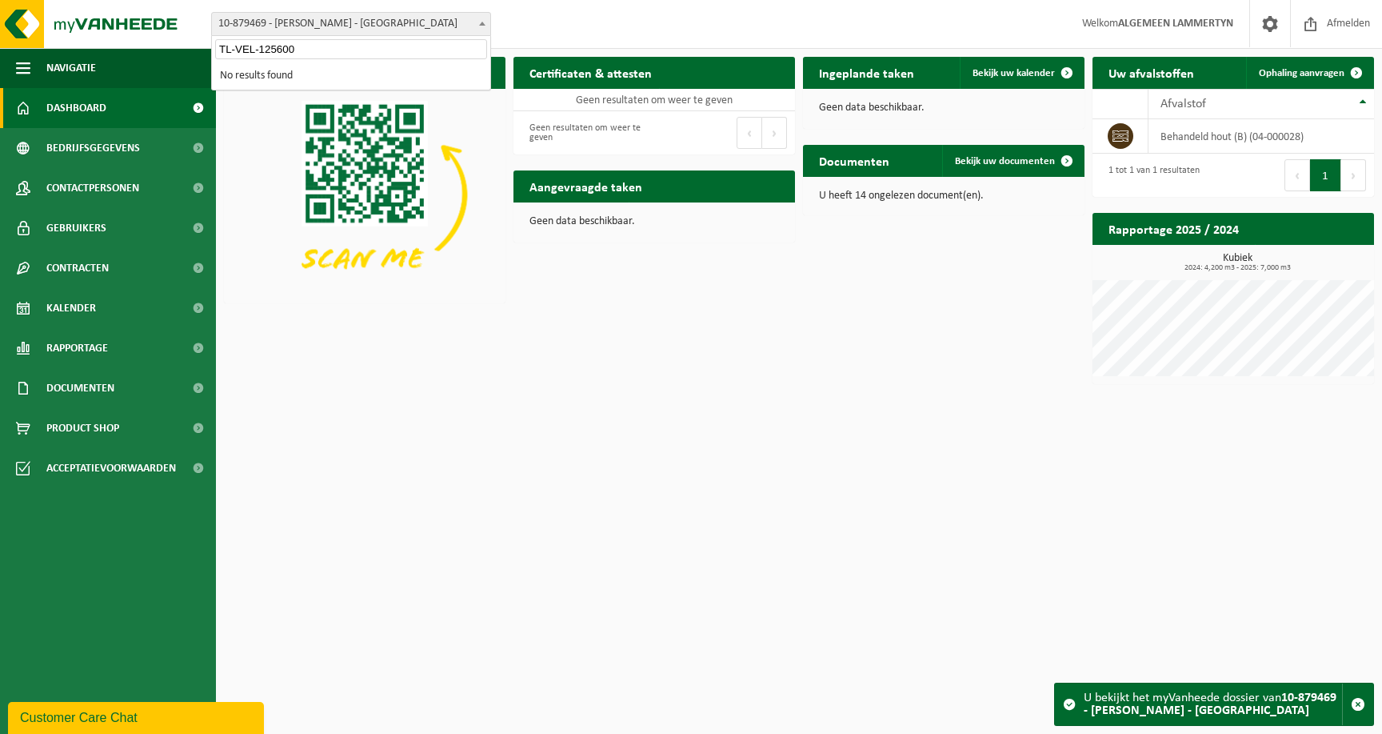
type input "TL-VEL-125600"
click at [258, 49] on input "TL-VEL-125600" at bounding box center [351, 49] width 272 height 20
drag, startPoint x: 258, startPoint y: 49, endPoint x: 167, endPoint y: 50, distance: 91.2
click at [168, 49] on body "Vestiging: 10-691042 - LAMMERTYN.NET - BEVEREN-WAAS 10-933485 - ???LAMMERTYN.NE…" at bounding box center [691, 196] width 1382 height 392
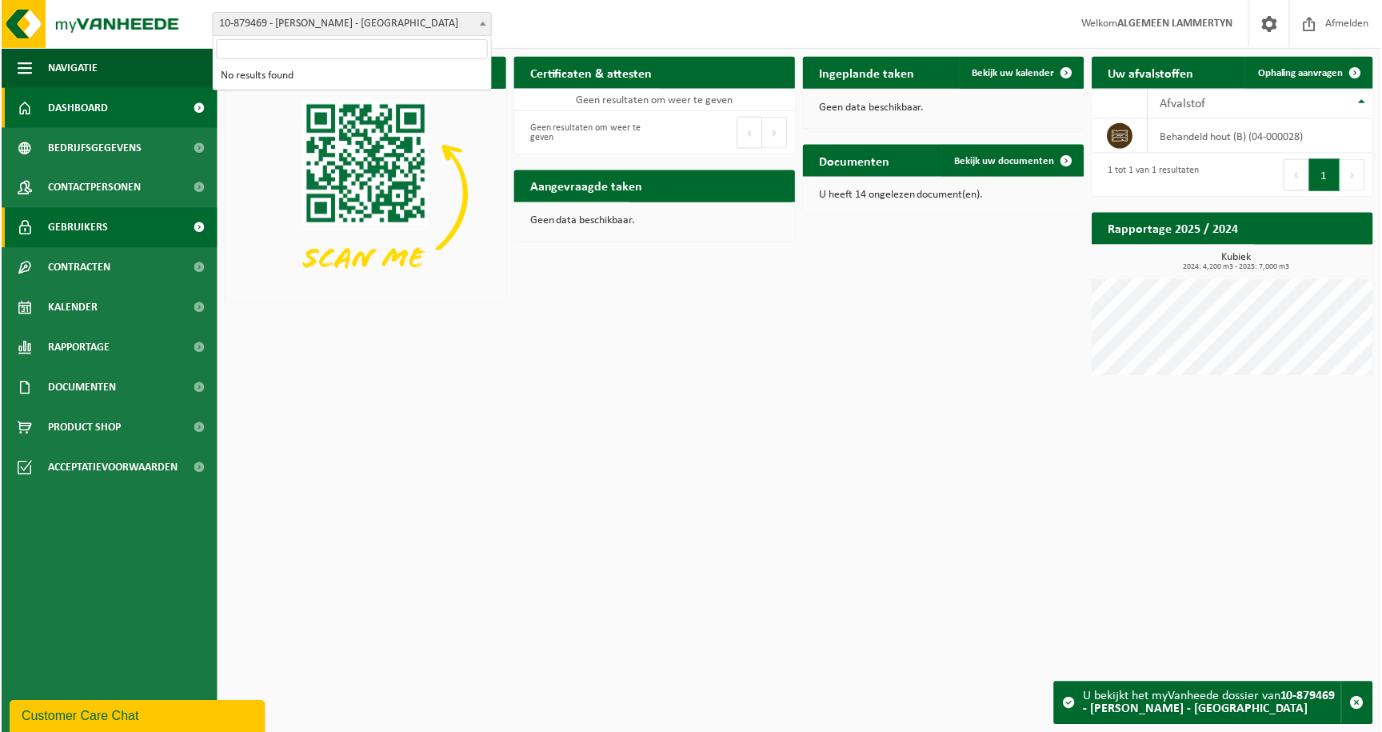
scroll to position [7248, 0]
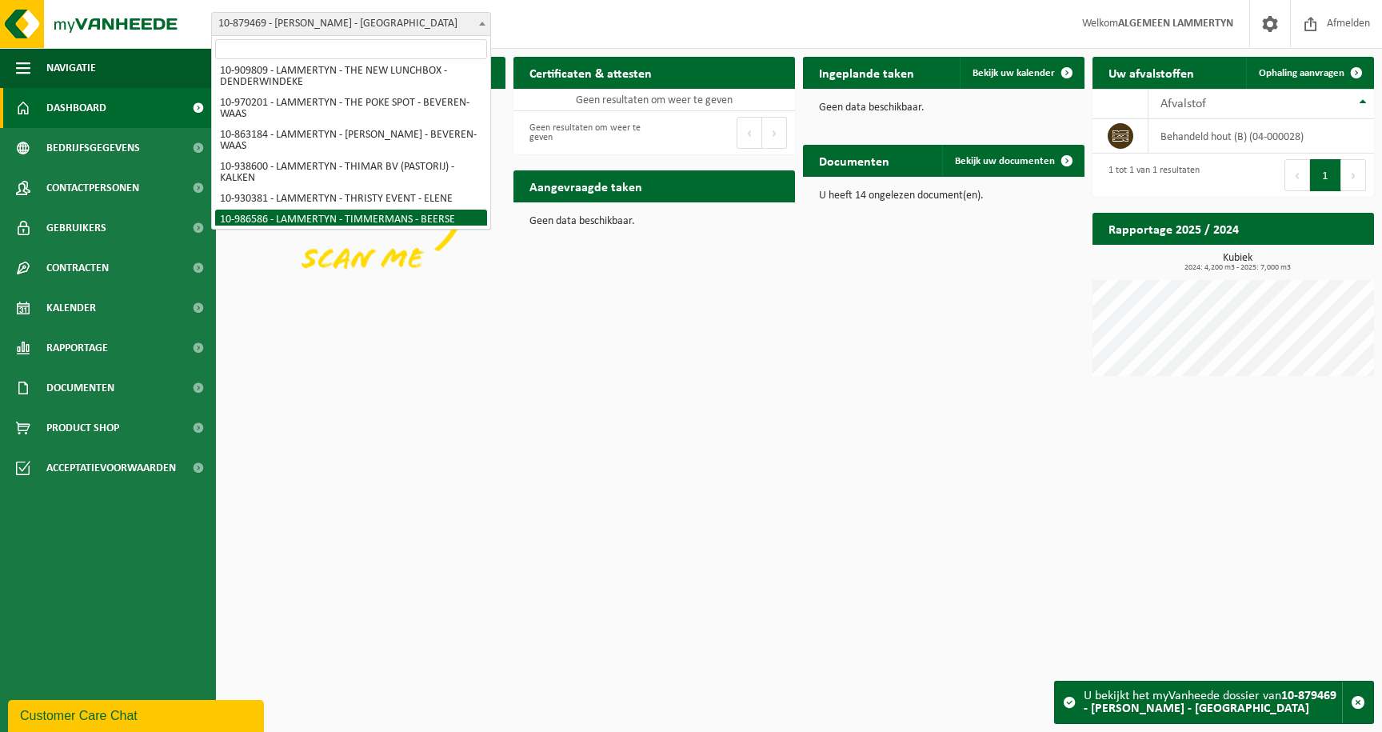
select select "165830"
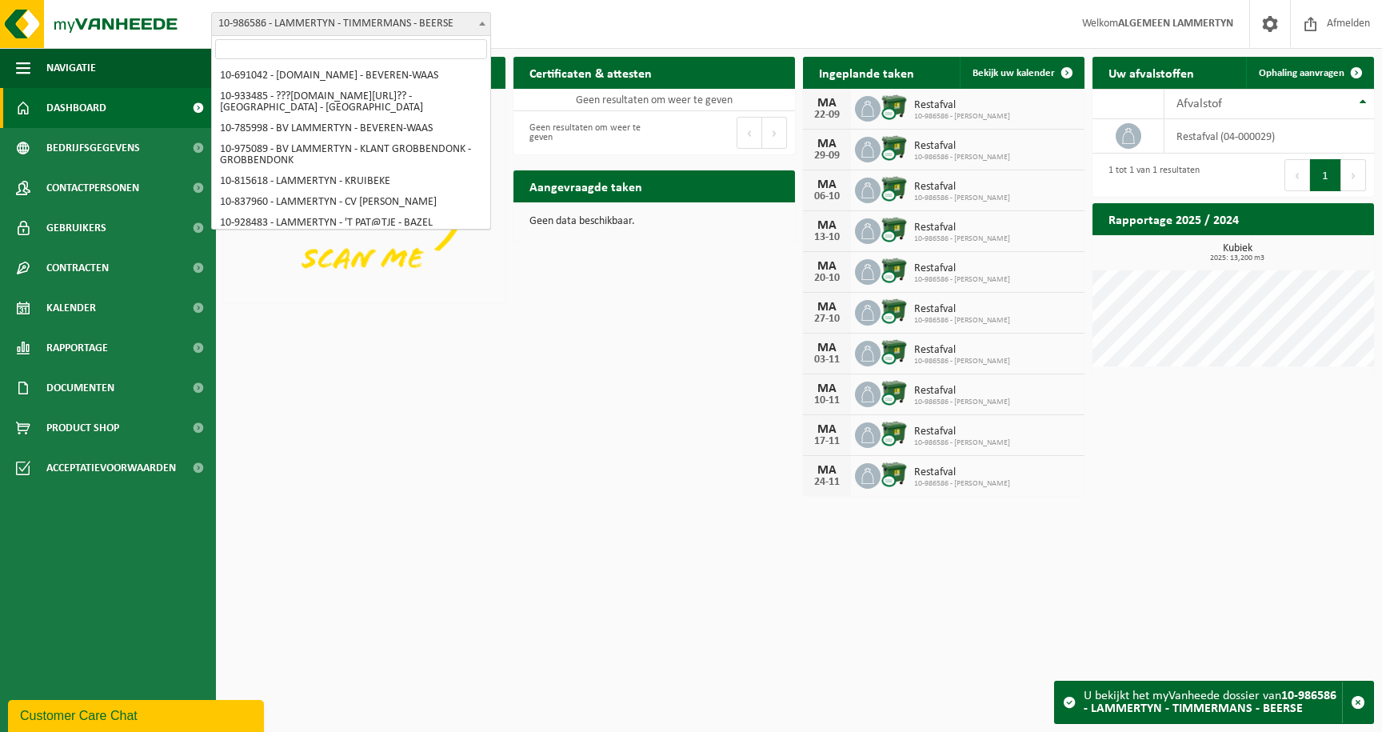
click at [395, 27] on span "10-986586 - LAMMERTYN - TIMMERMANS - BEERSE" at bounding box center [351, 24] width 278 height 22
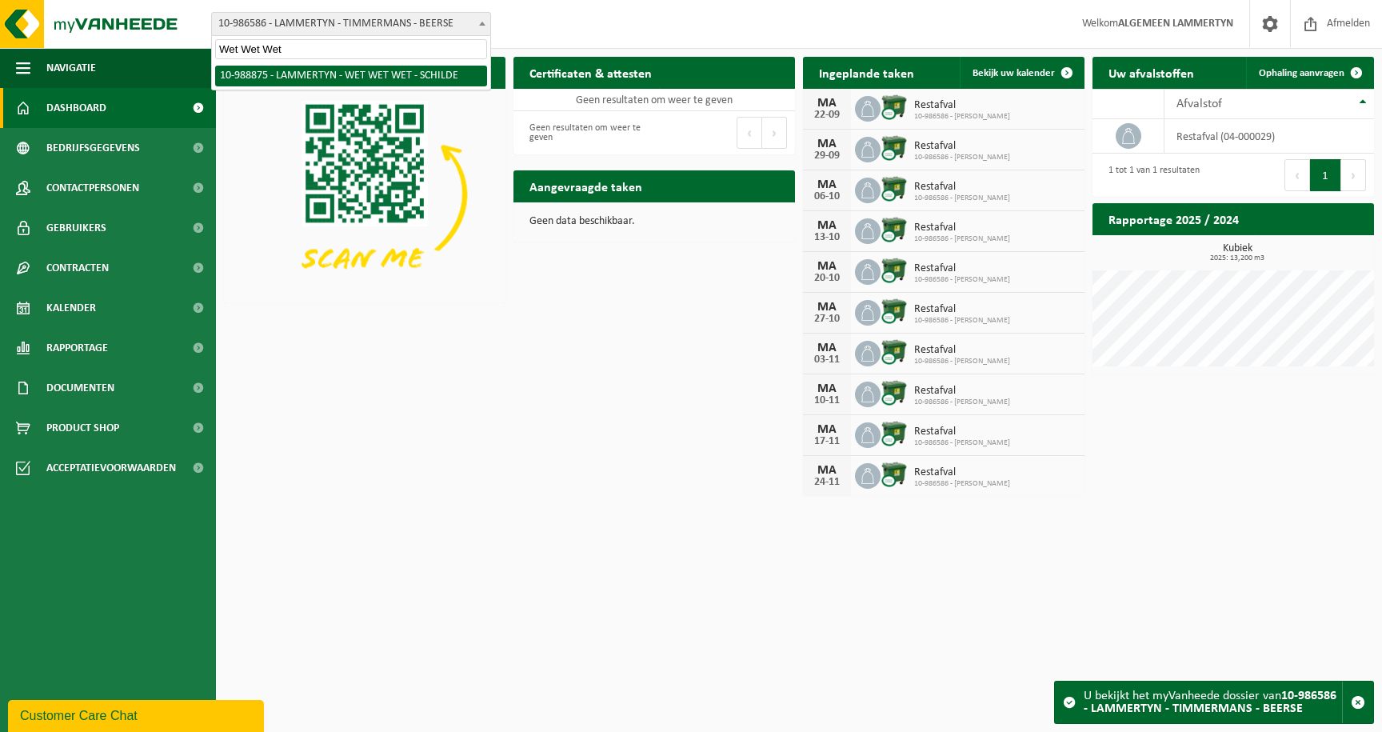
type input "Wet Wet Wet"
select select "168051"
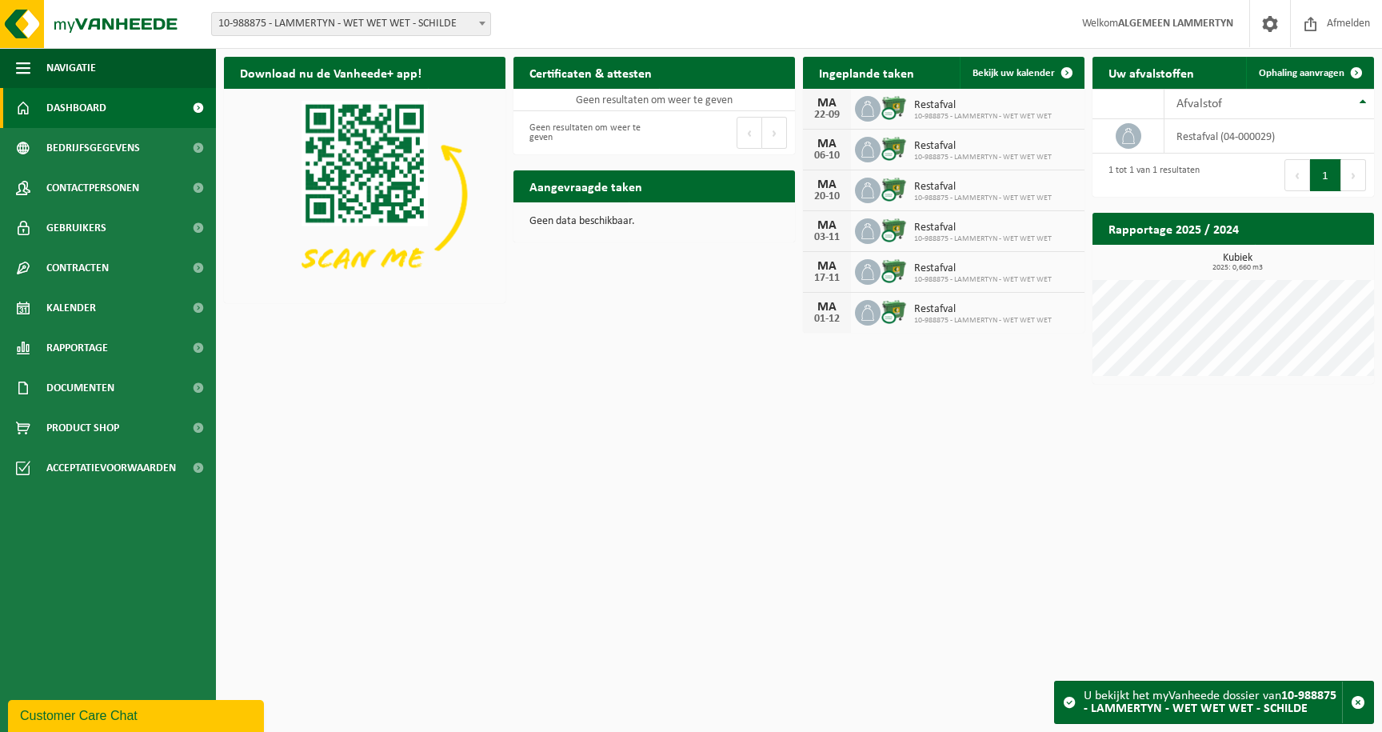
click at [257, 29] on span "10-988875 - LAMMERTYN - WET WET WET - SCHILDE" at bounding box center [351, 24] width 278 height 22
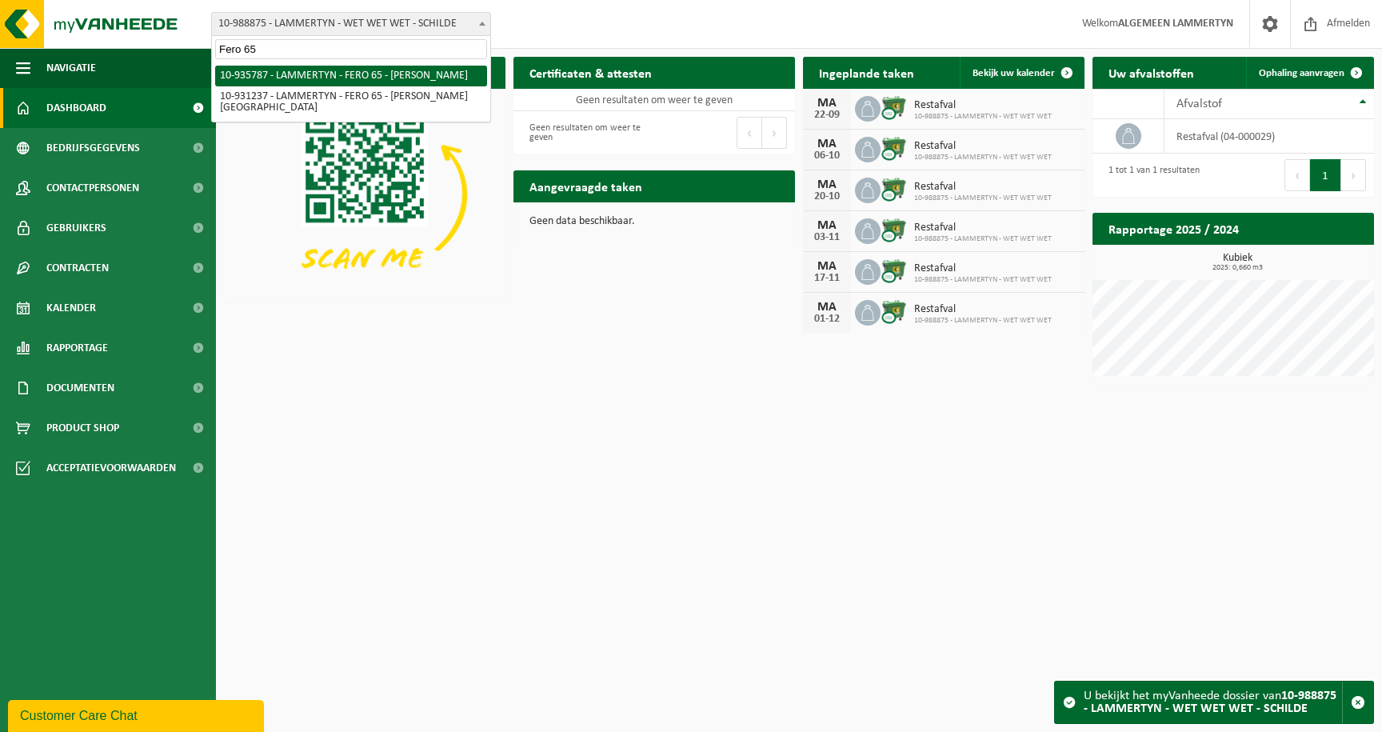
type input "Fero 65"
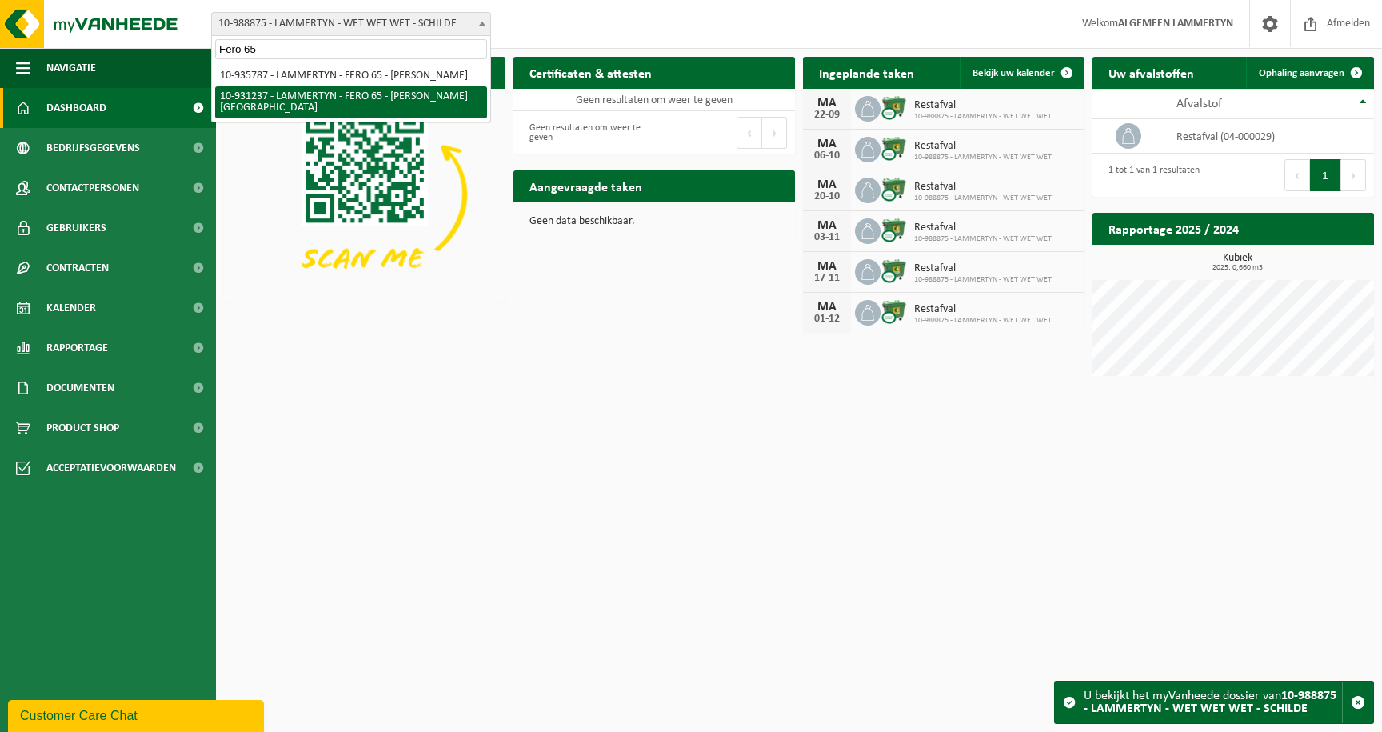
select select "134651"
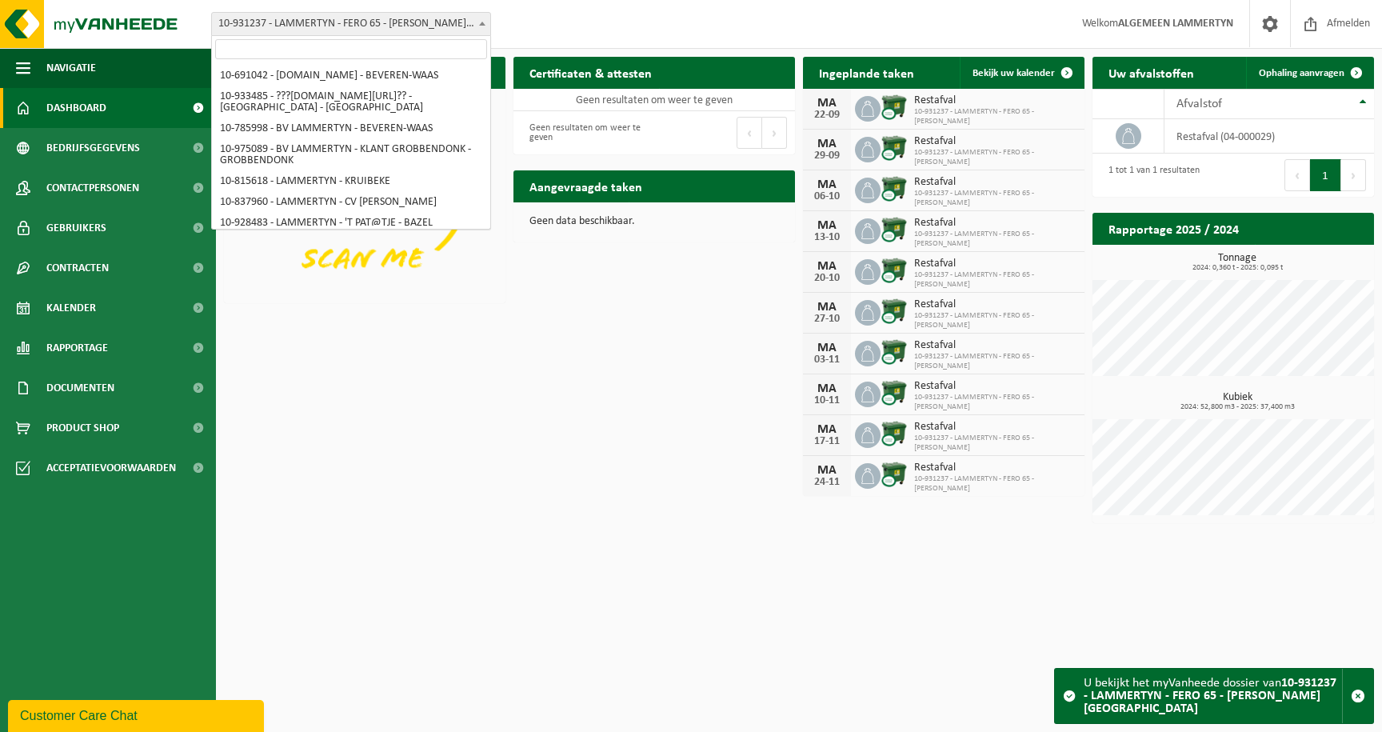
click at [258, 12] on span "10-931237 - LAMMERTYN - FERO 65 - [PERSON_NAME][GEOGRAPHIC_DATA]" at bounding box center [351, 24] width 280 height 24
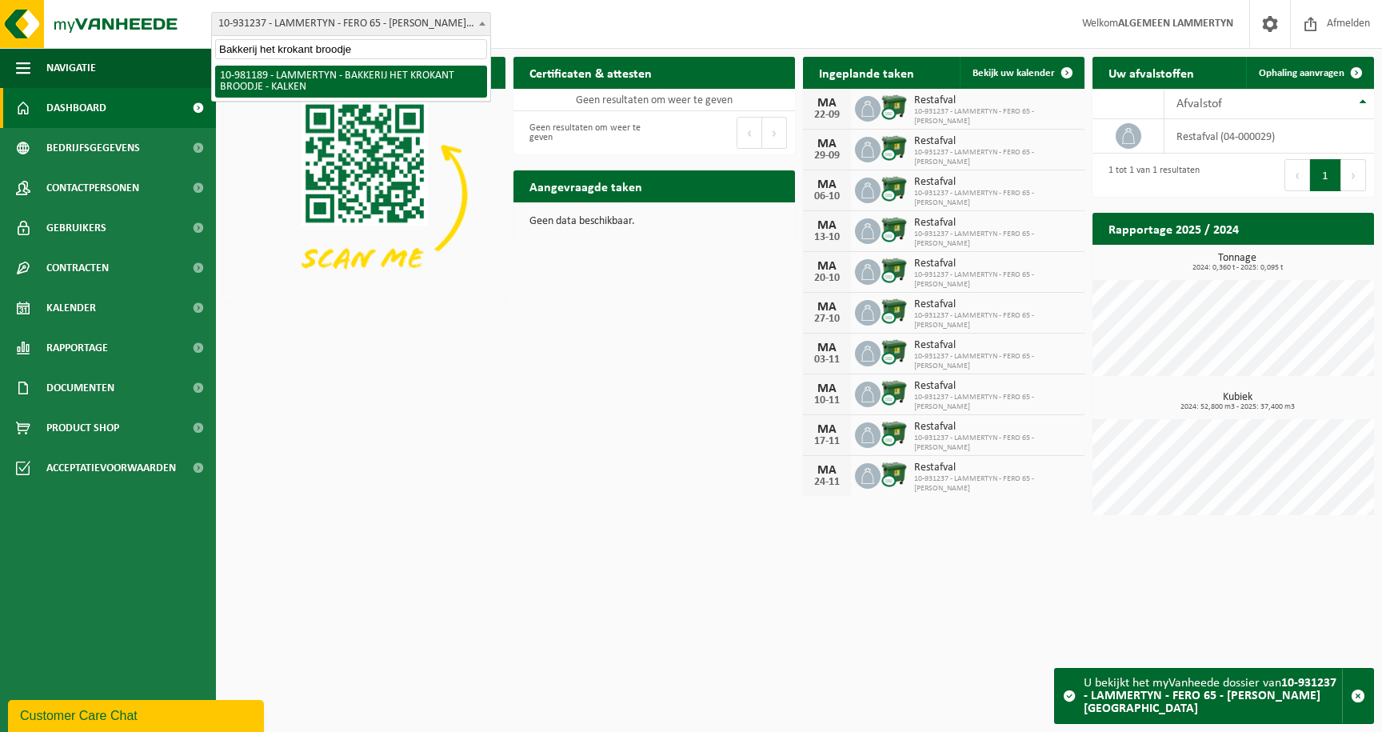
type input "Bakkerij het krokant broodje"
select select "161804"
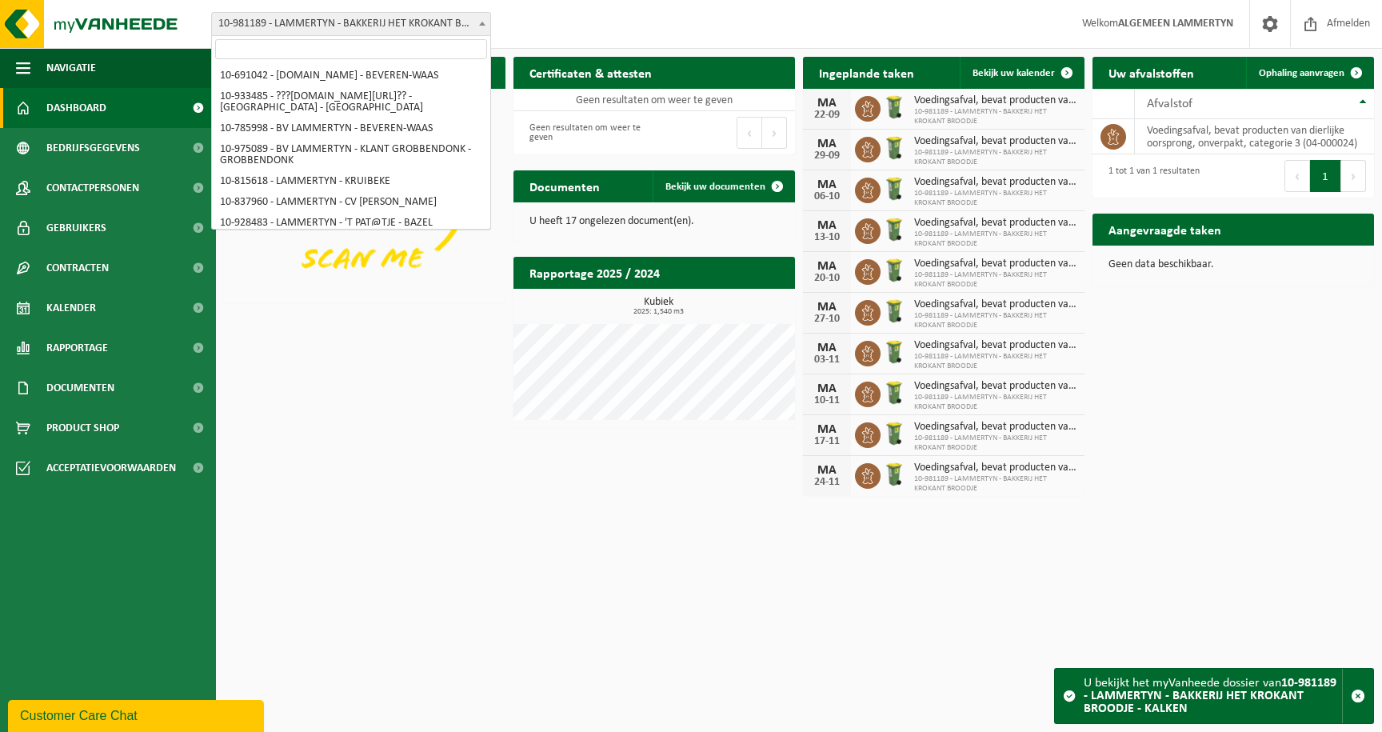
click at [349, 24] on span "10-981189 - LAMMERTYN - BAKKERIJ HET KROKANT BROODJE - KALKEN" at bounding box center [351, 24] width 278 height 22
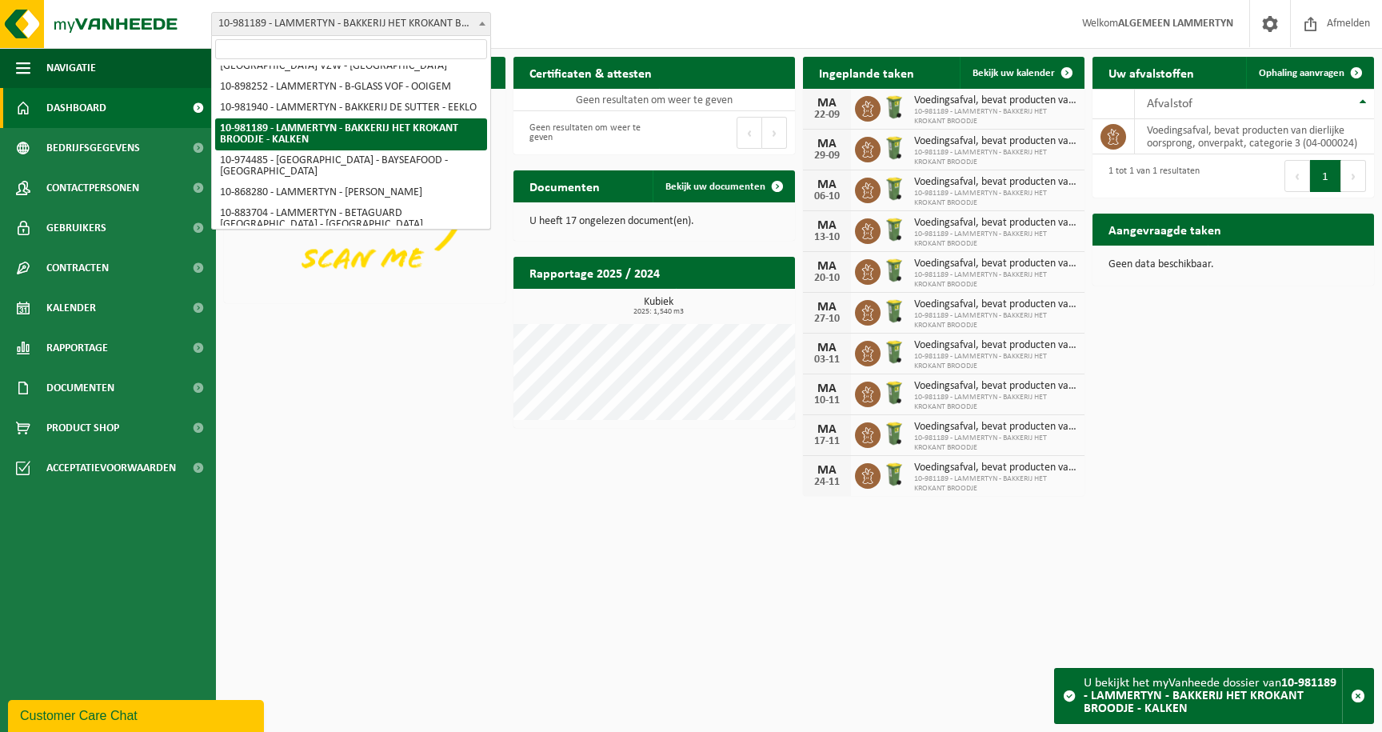
type input "[PERSON_NAME]"
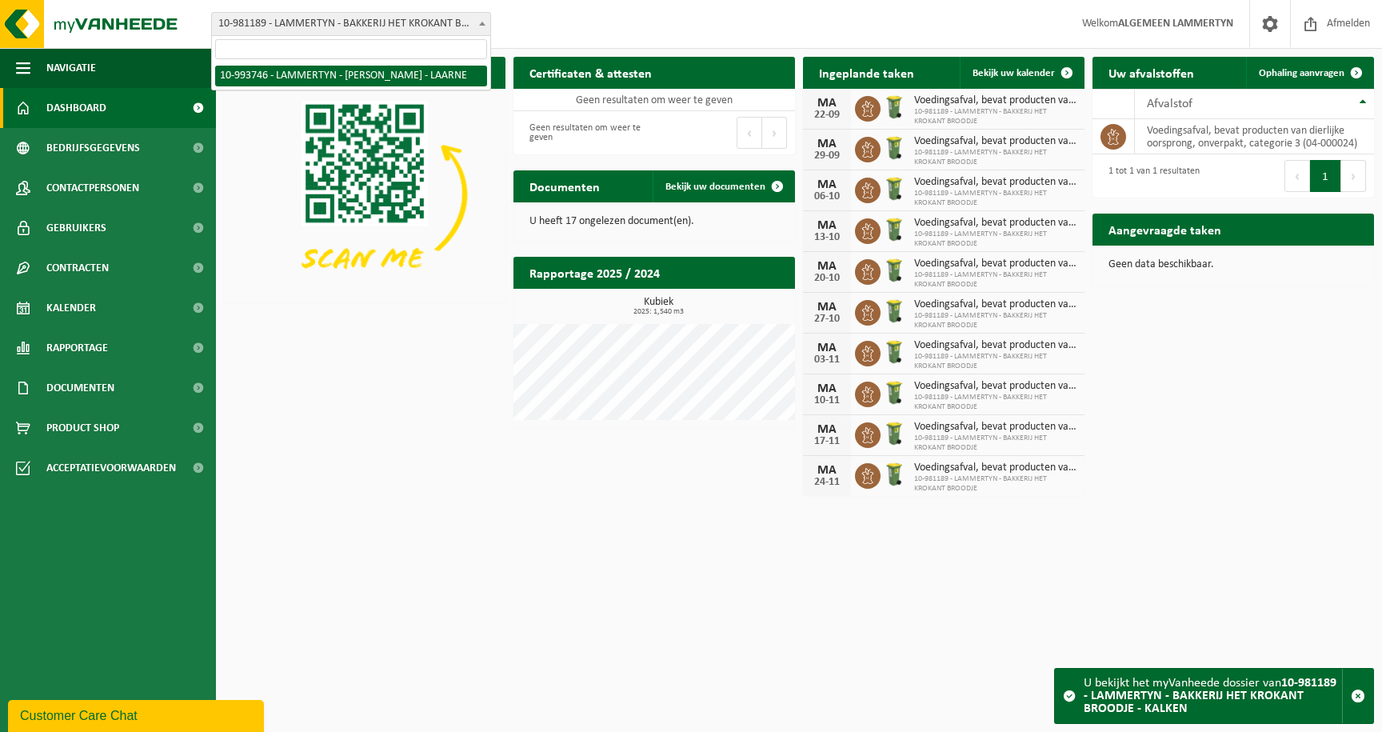
click at [461, 477] on div "Download nu de Vanheede+ app! Verberg Certificaten & attesten Bekijk uw certifi…" at bounding box center [799, 276] width 1158 height 455
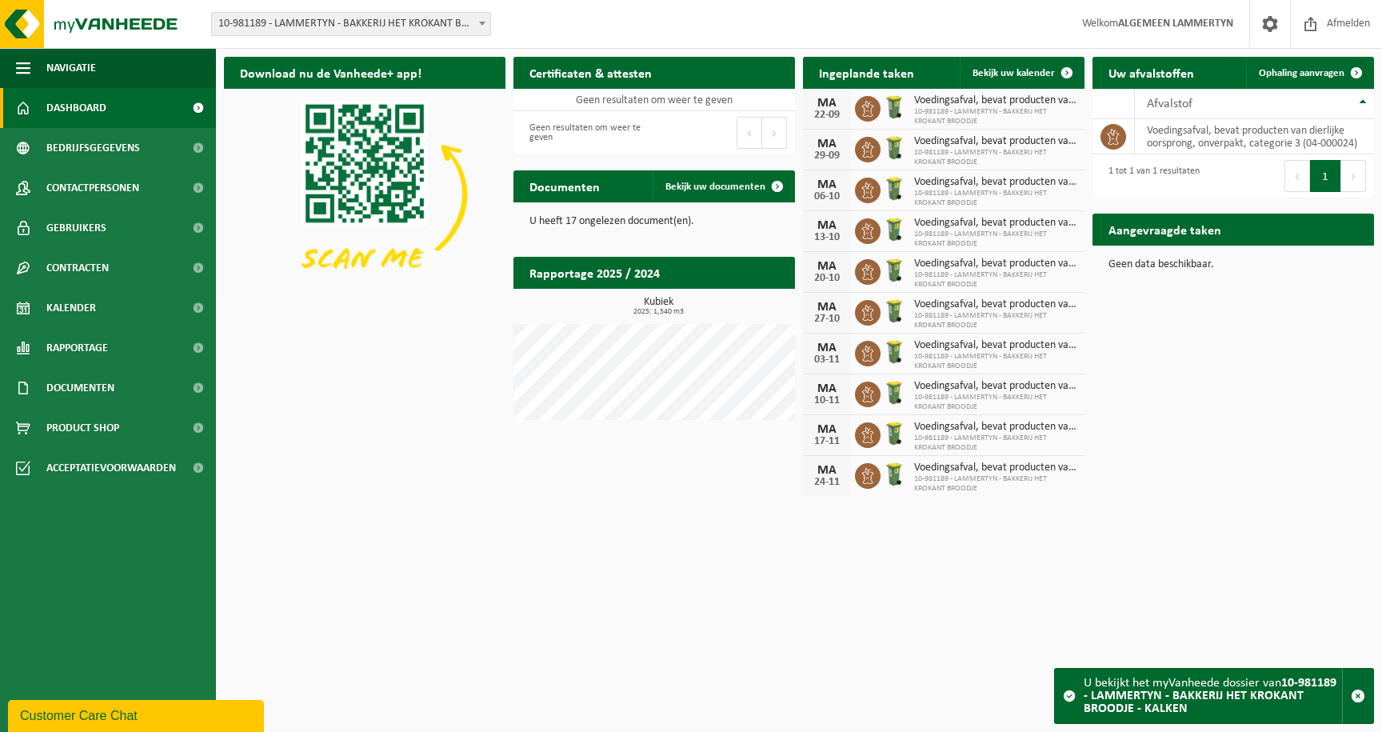
click at [998, 112] on span "10-981189 - LAMMERTYN - BAKKERIJ HET KROKANT BROODJE" at bounding box center [995, 116] width 162 height 19
click at [1026, 77] on span "Bekijk uw kalender" at bounding box center [1014, 73] width 82 height 10
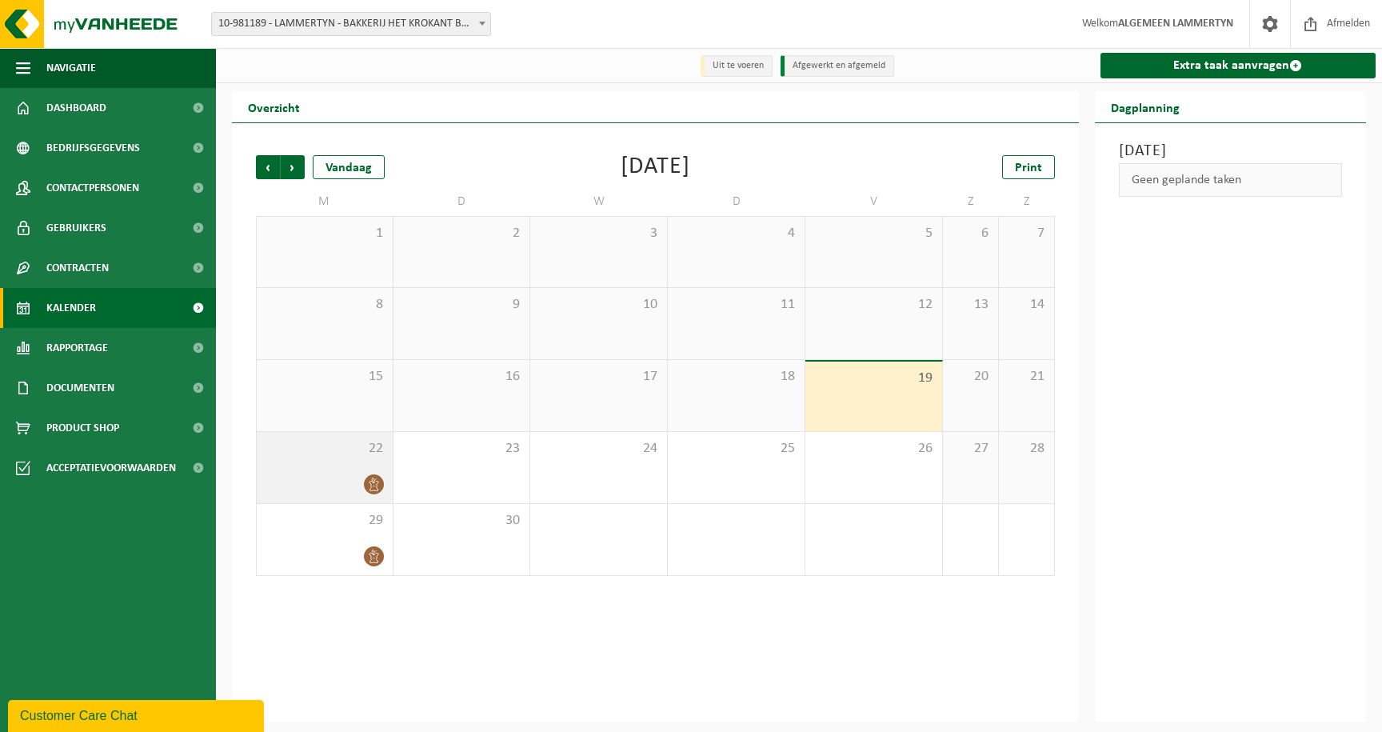
click at [362, 490] on div at bounding box center [325, 485] width 120 height 22
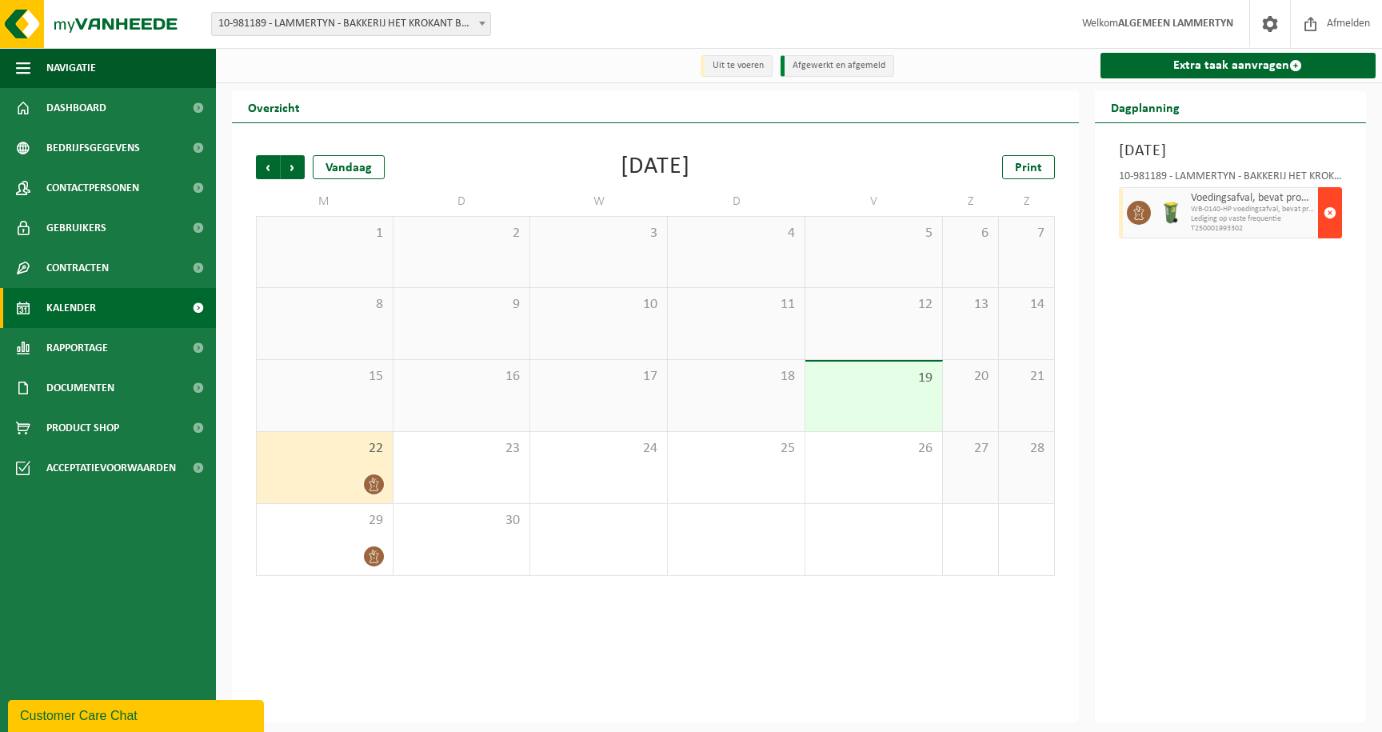
click at [1340, 222] on button "button" at bounding box center [1330, 212] width 24 height 51
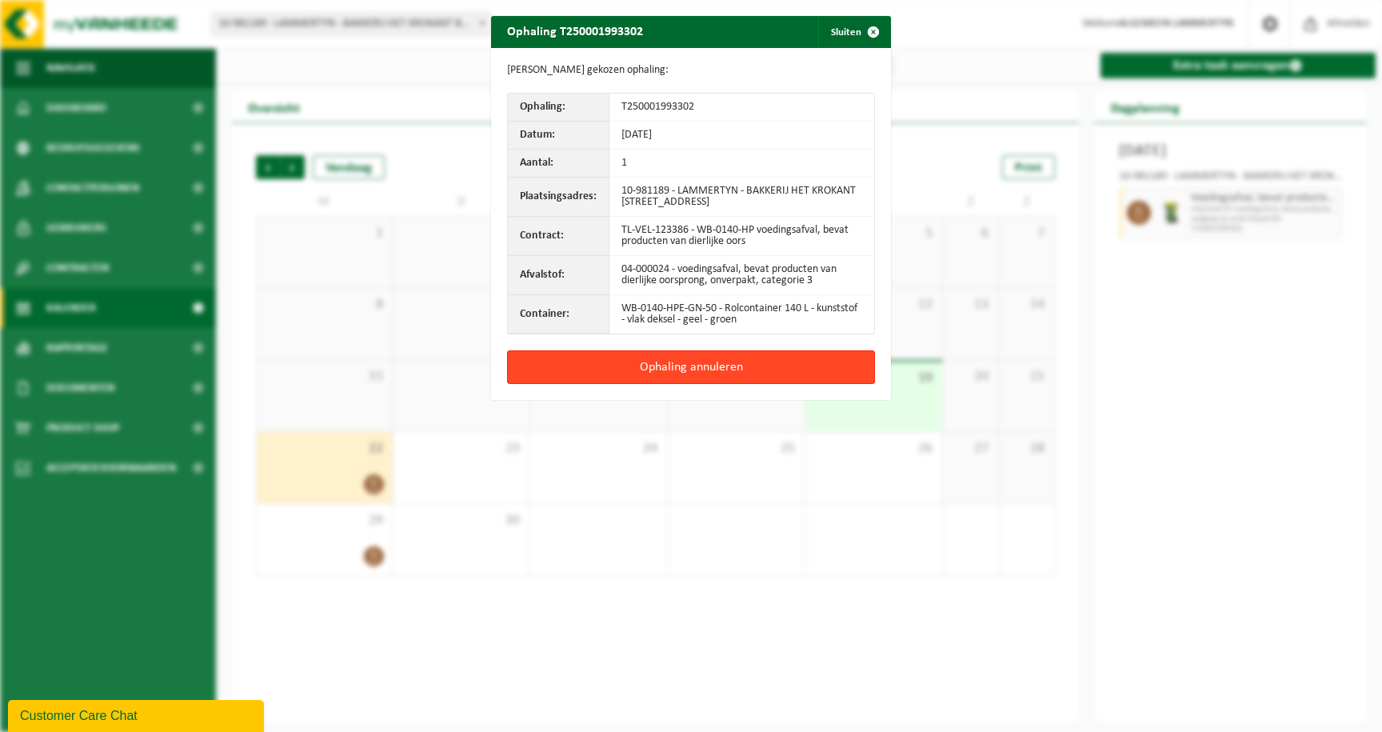
click at [659, 371] on button "Ophaling annuleren" at bounding box center [691, 367] width 368 height 34
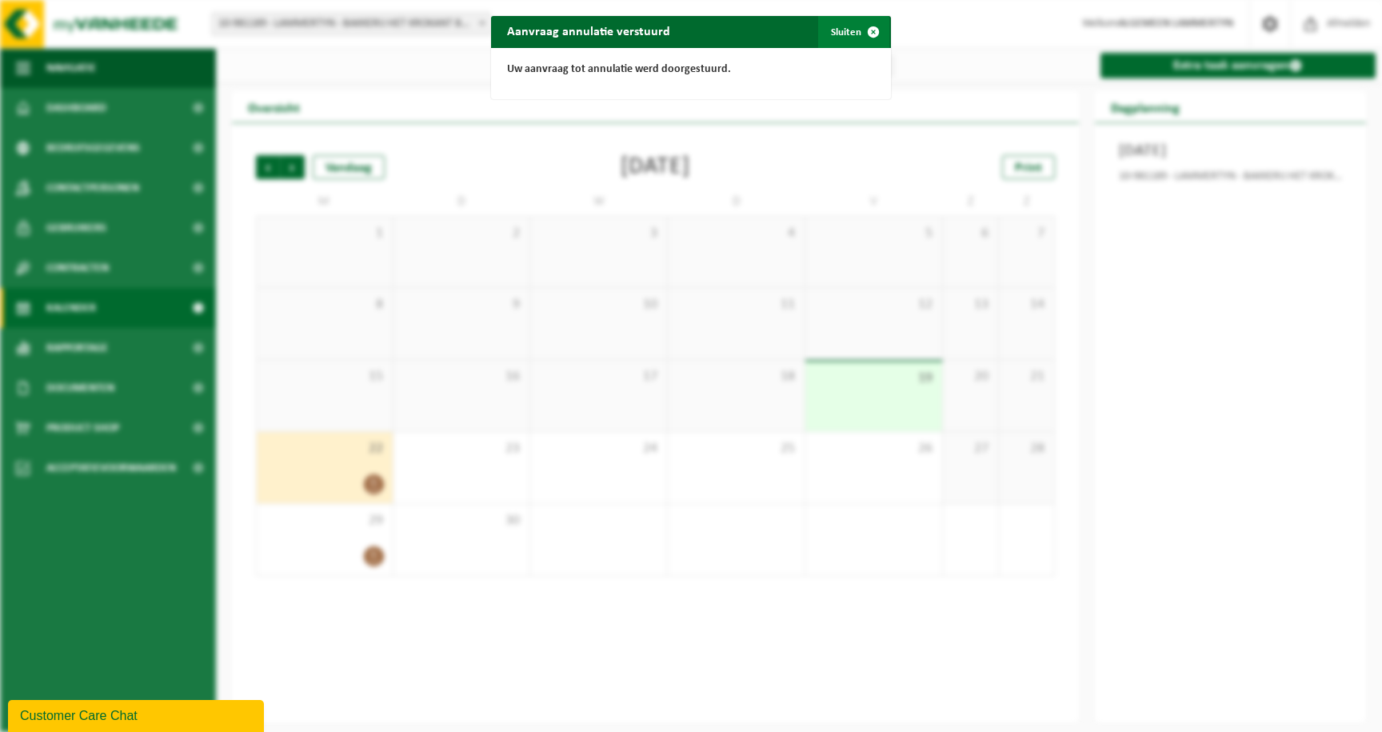
click at [859, 36] on span "button" at bounding box center [874, 32] width 32 height 32
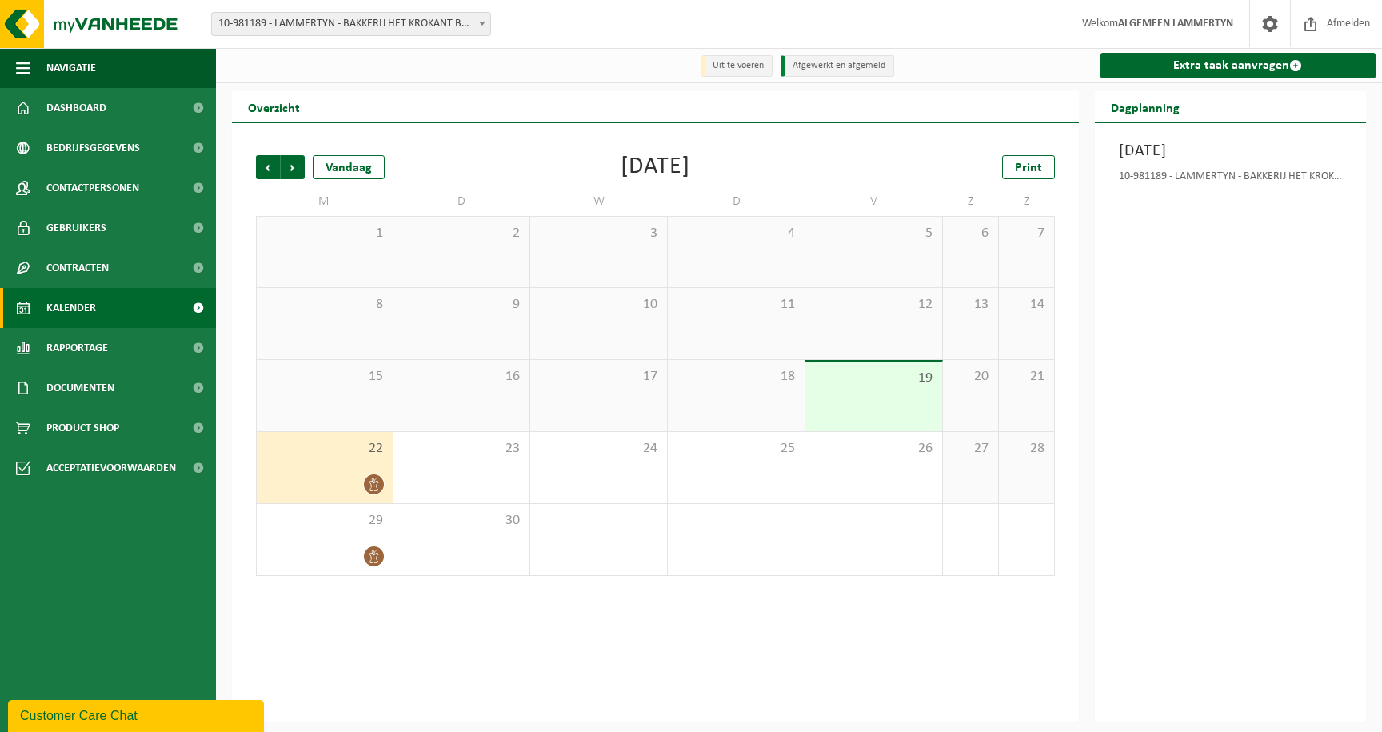
click at [326, 14] on span "10-981189 - LAMMERTYN - BAKKERIJ HET KROKANT BROODJE - KALKEN" at bounding box center [351, 24] width 278 height 22
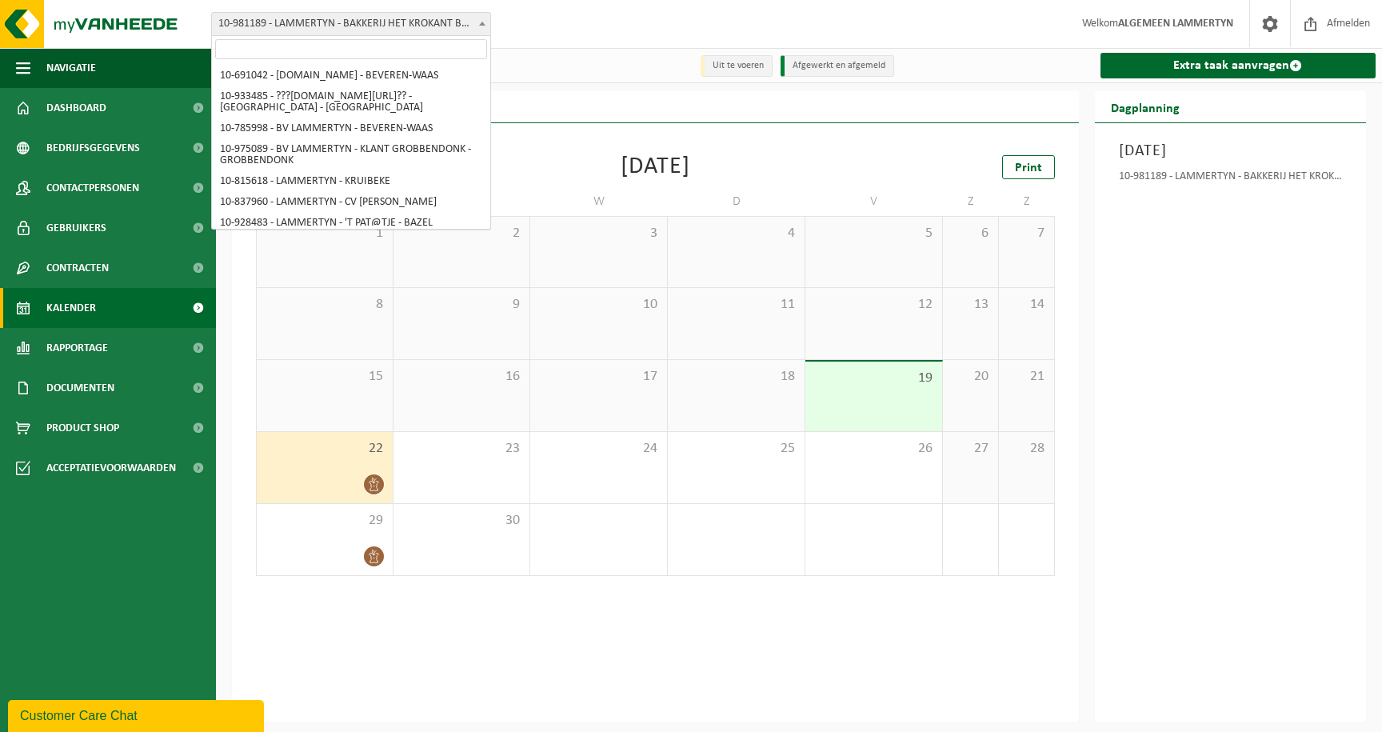
scroll to position [792, 0]
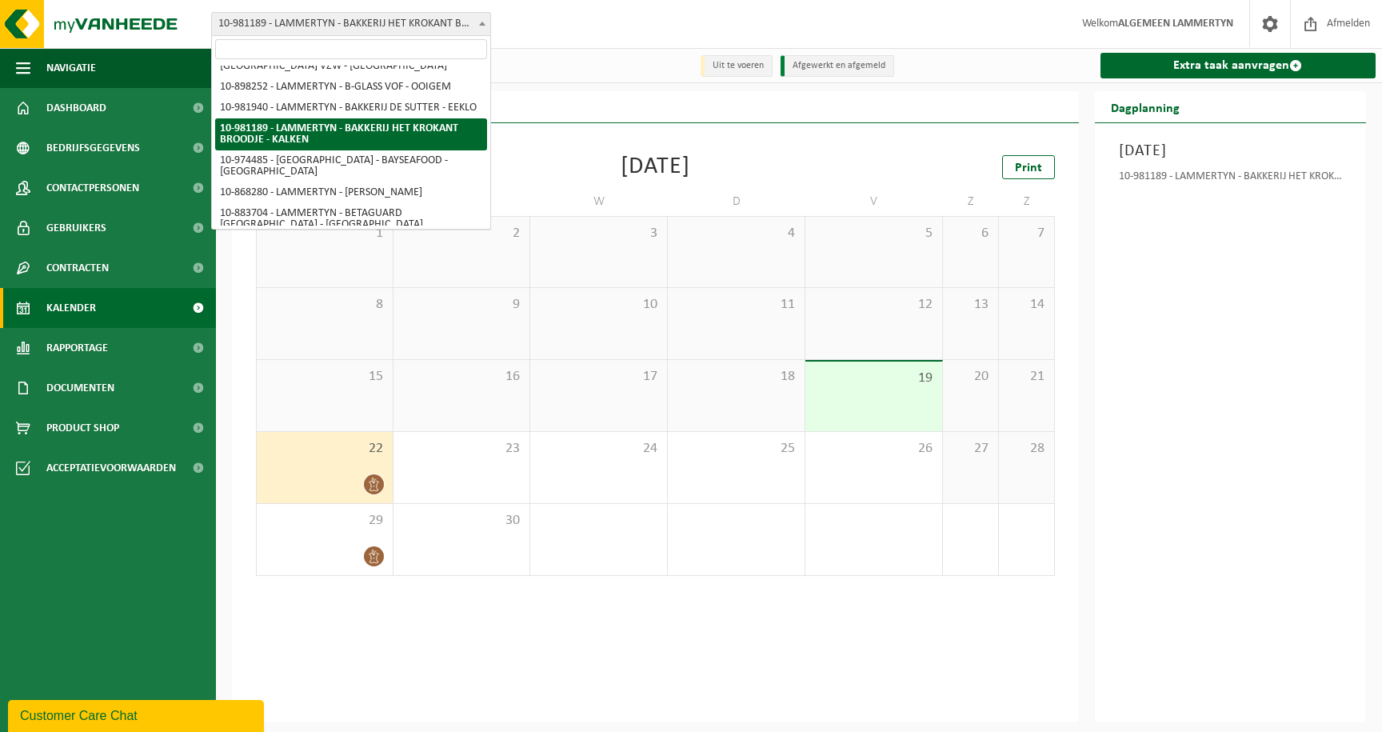
type input "[PERSON_NAME]"
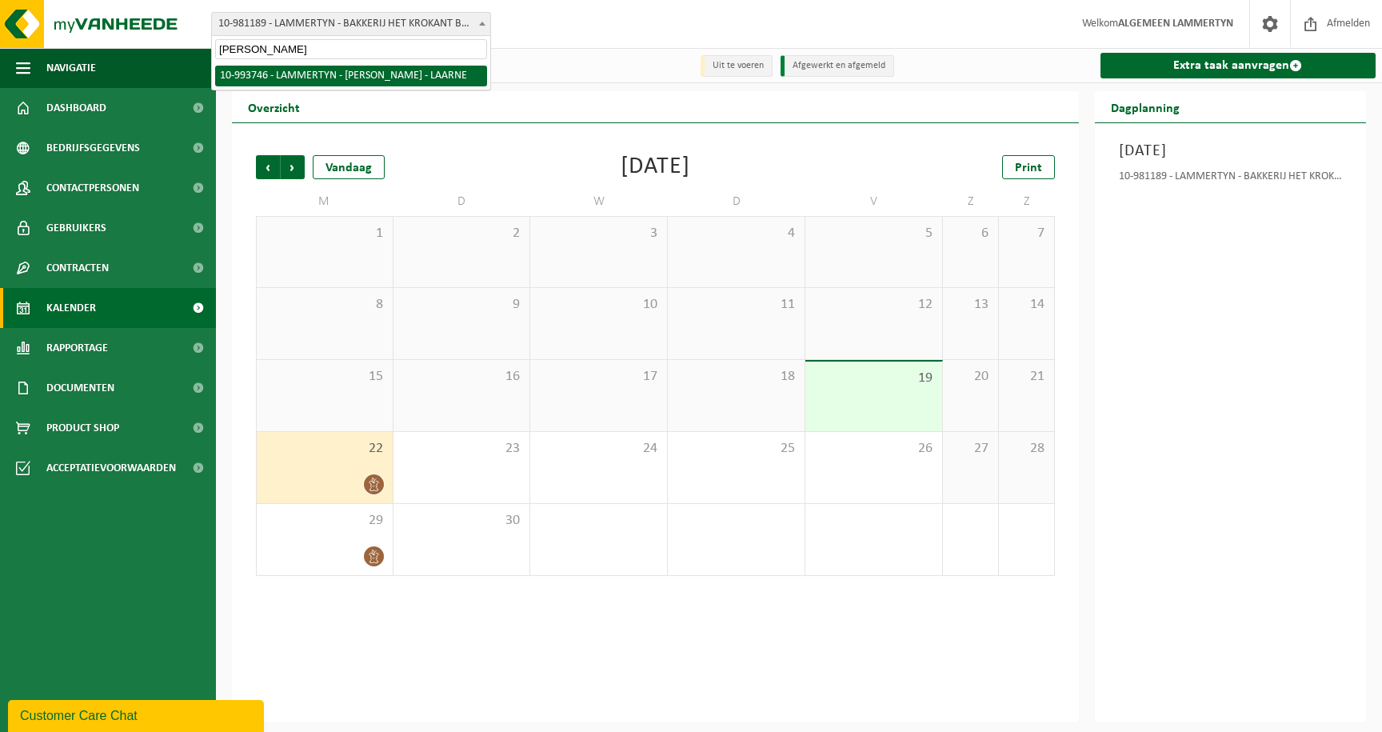
select select "171137"
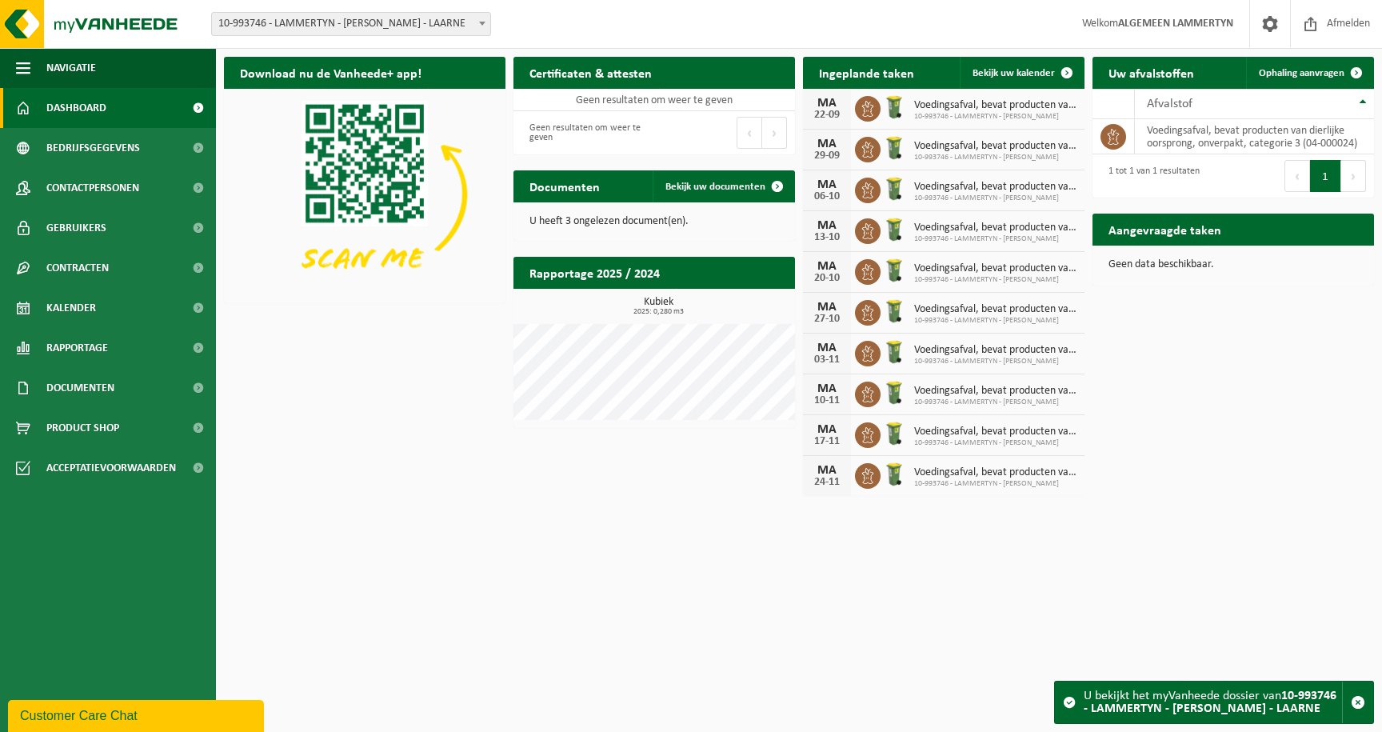
click at [274, 31] on span "10-993746 - LAMMERTYN - [PERSON_NAME] - LAARNE" at bounding box center [351, 24] width 278 height 22
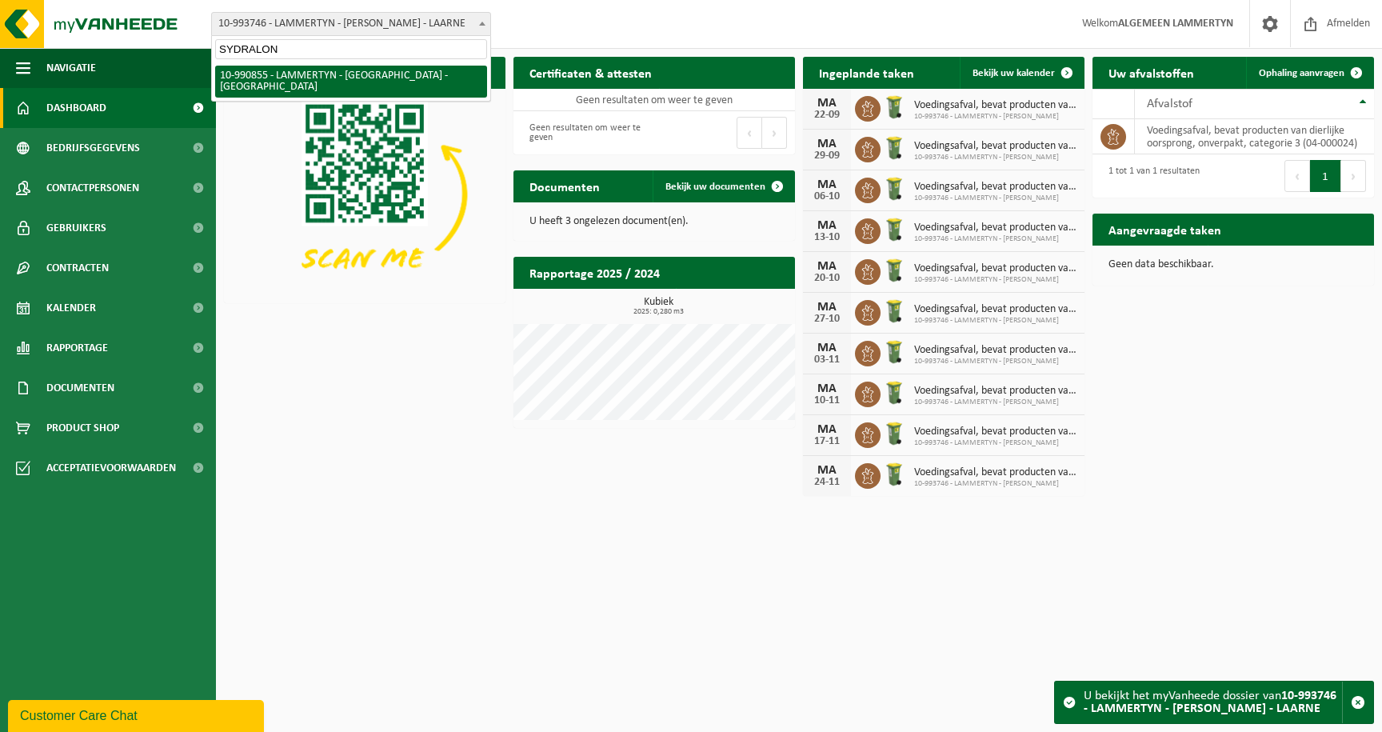
type input "SYDRALON"
select select "169372"
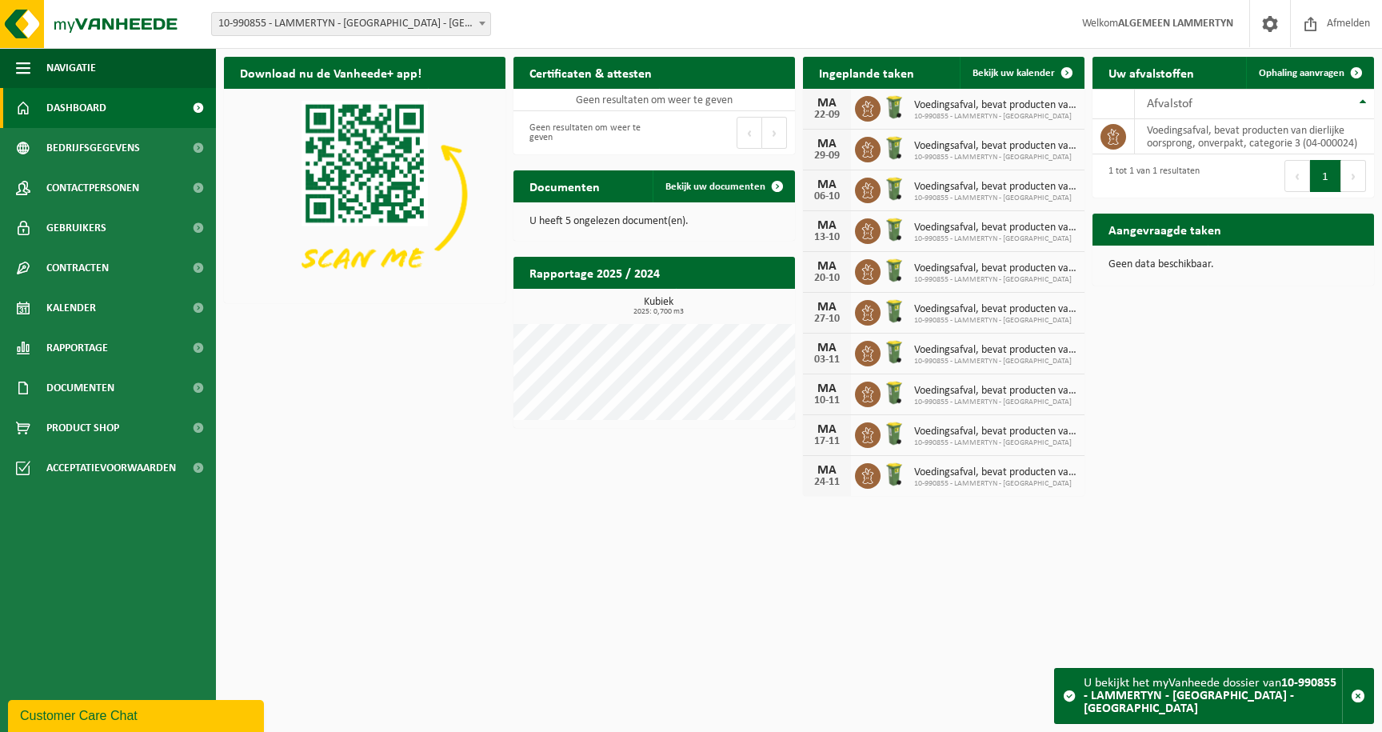
click at [387, 27] on span "10-990855 - LAMMERTYN - [GEOGRAPHIC_DATA] - [GEOGRAPHIC_DATA]" at bounding box center [351, 24] width 278 height 22
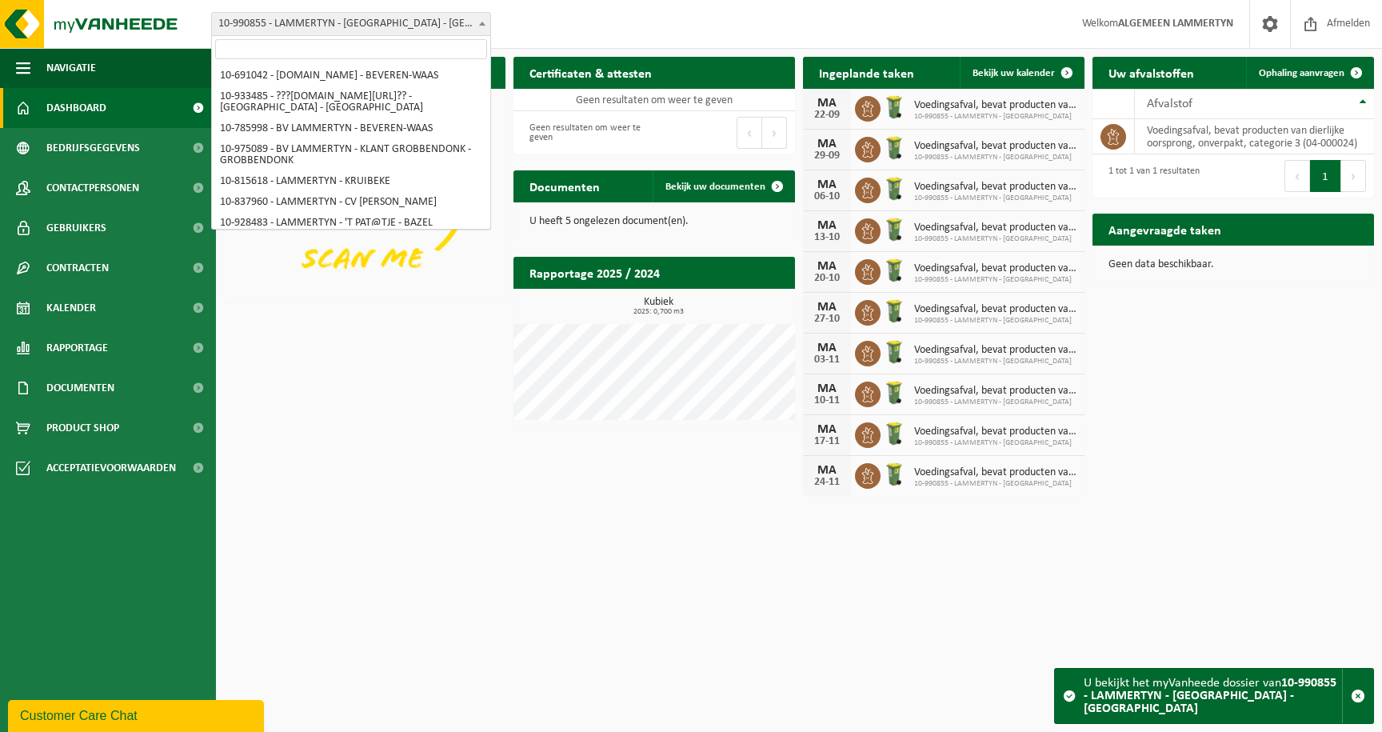
scroll to position [6802, 0]
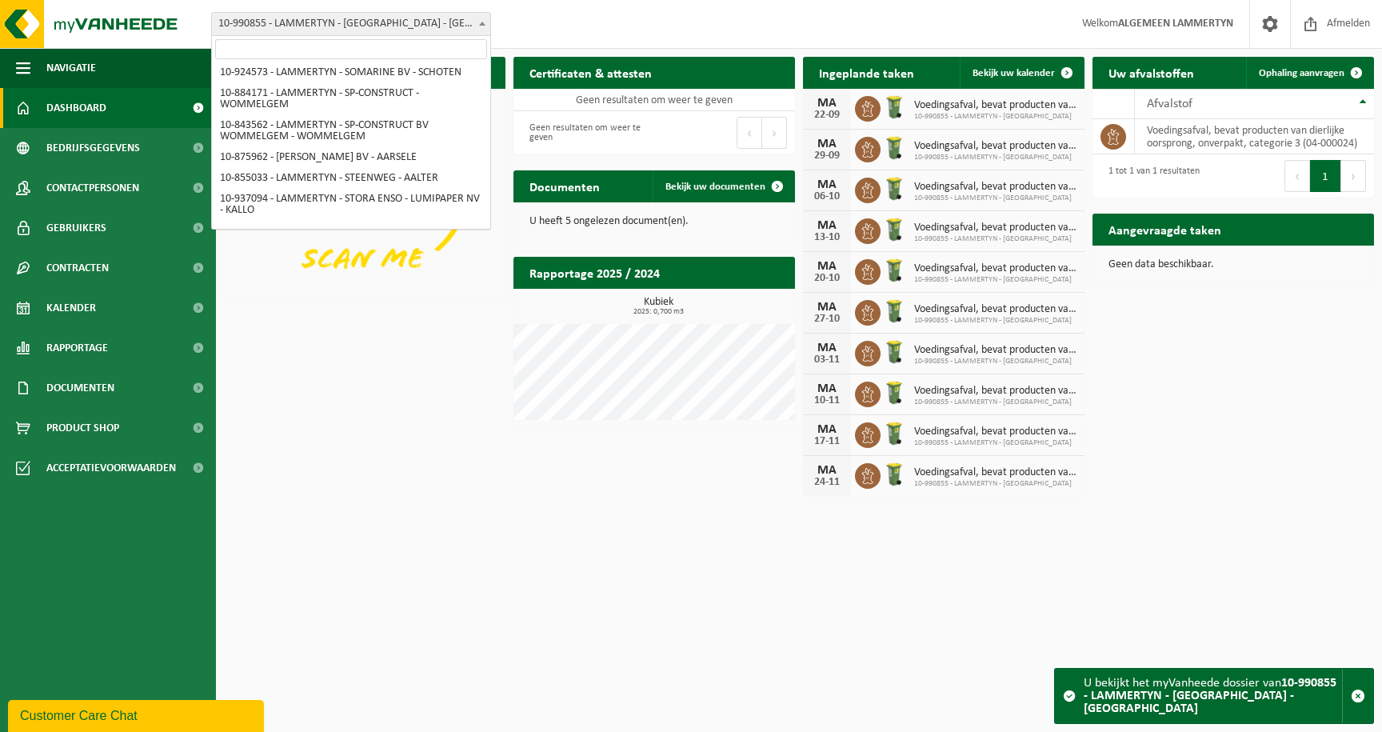
drag, startPoint x: 422, startPoint y: 146, endPoint x: 340, endPoint y: 154, distance: 81.9
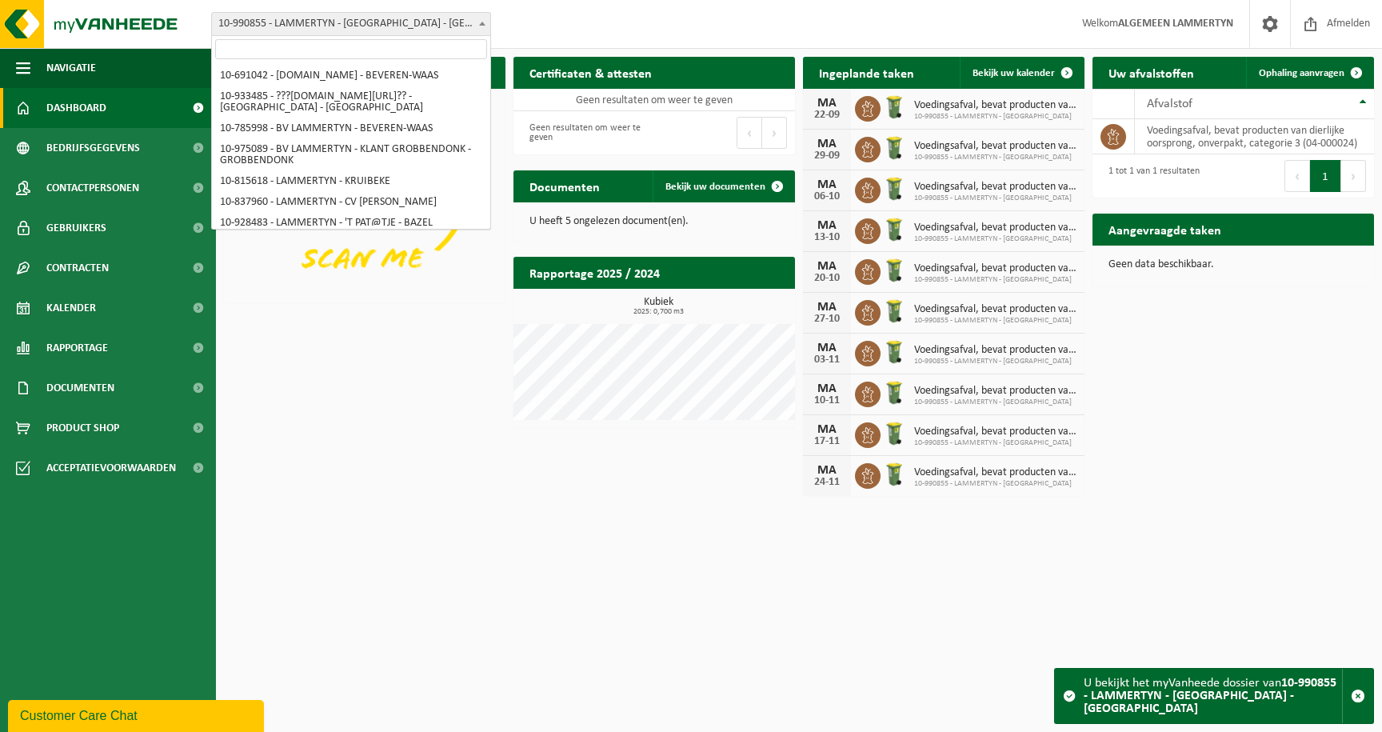
click at [268, 26] on span "10-990855 - LAMMERTYN - [GEOGRAPHIC_DATA] - [GEOGRAPHIC_DATA]" at bounding box center [351, 24] width 278 height 22
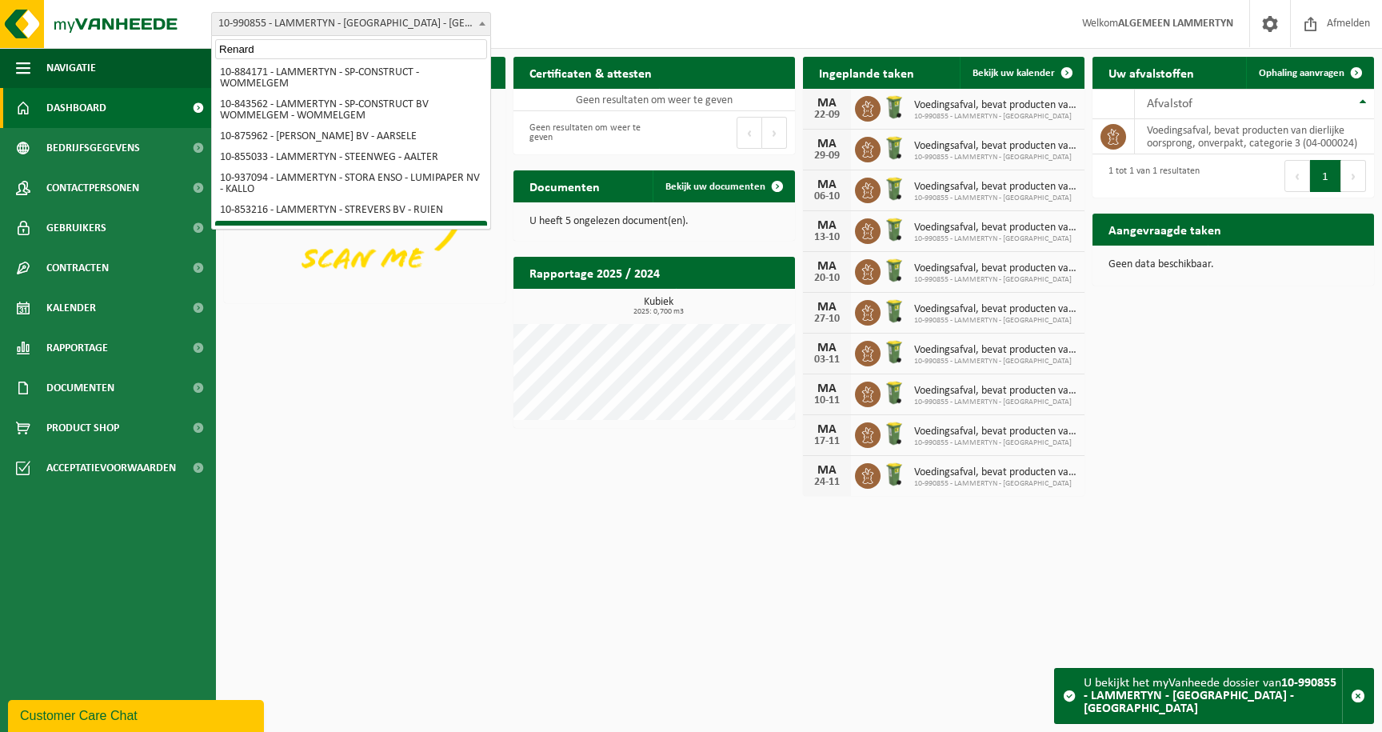
scroll to position [0, 0]
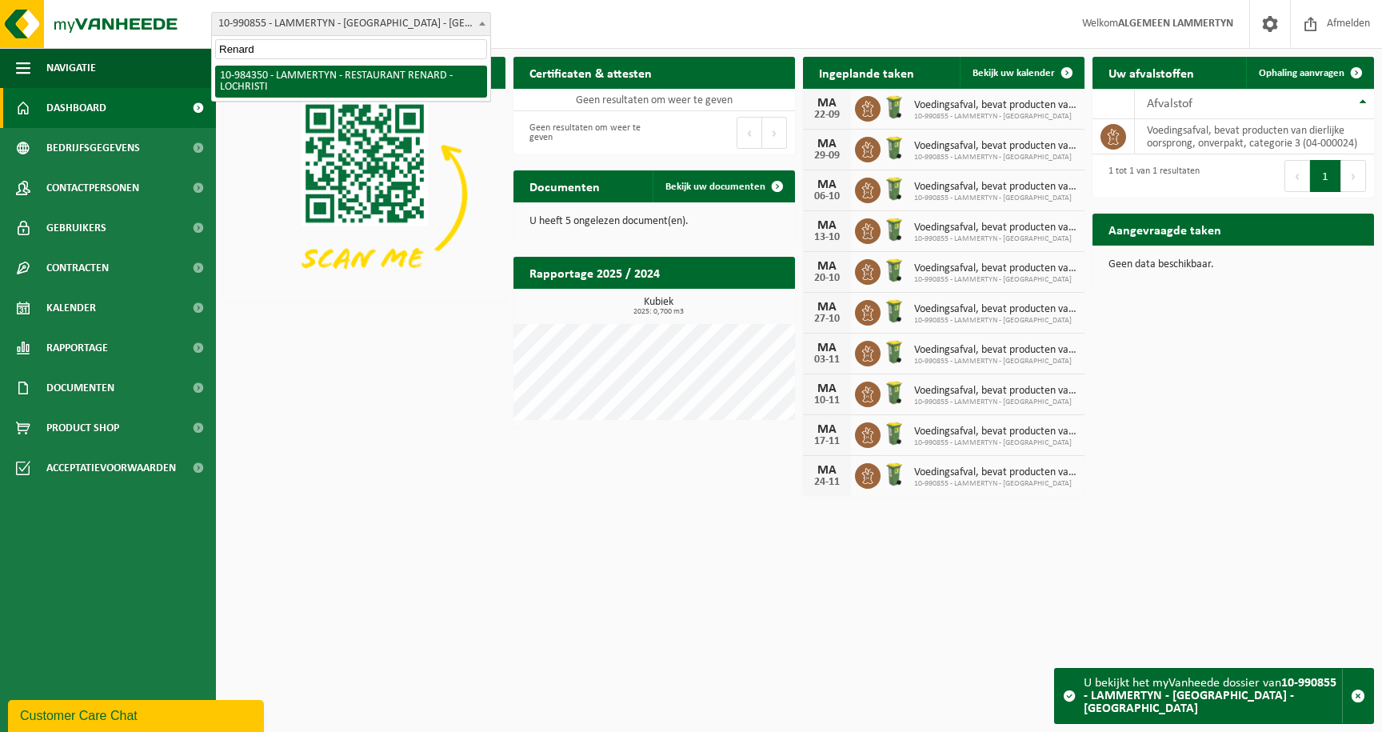
type input "Renard"
select select "163809"
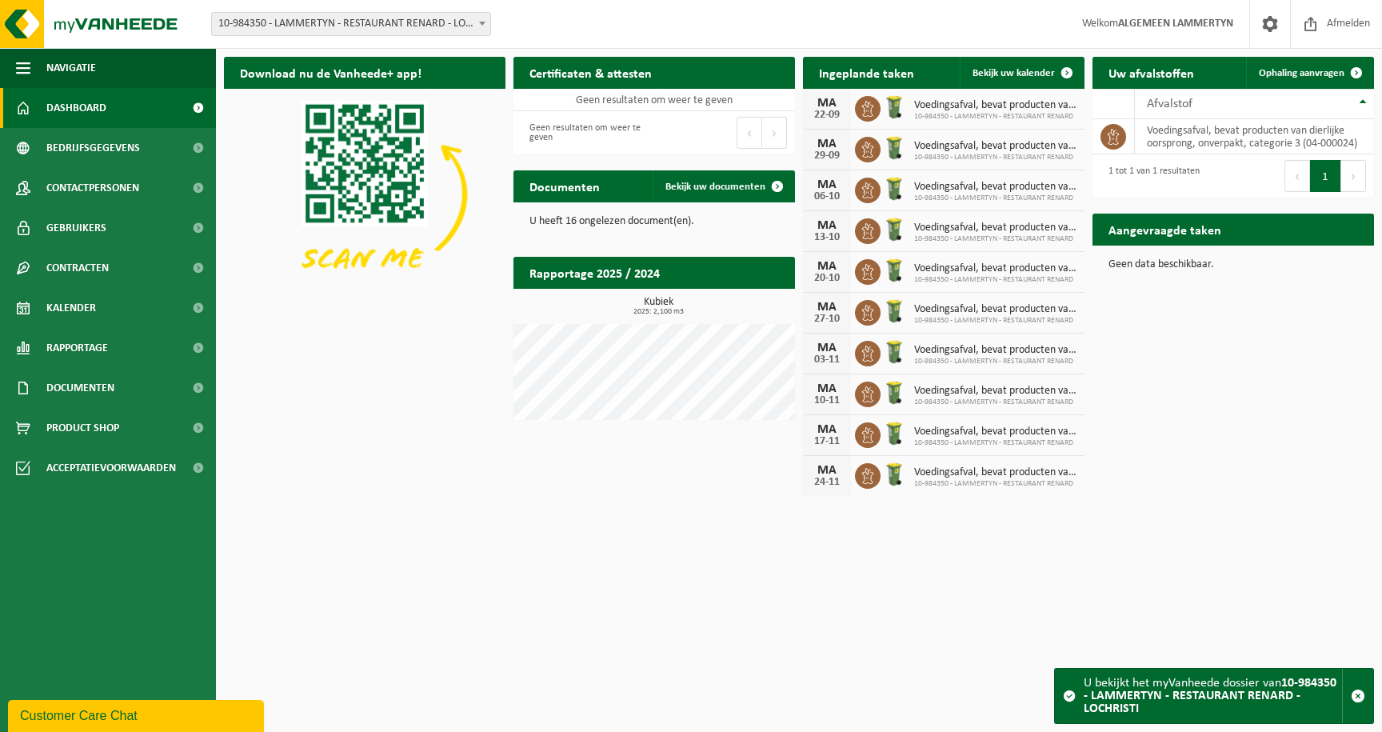
click at [356, 33] on span "10-984350 - LAMMERTYN - RESTAURANT RENARD - LOCHRISTI" at bounding box center [351, 24] width 278 height 22
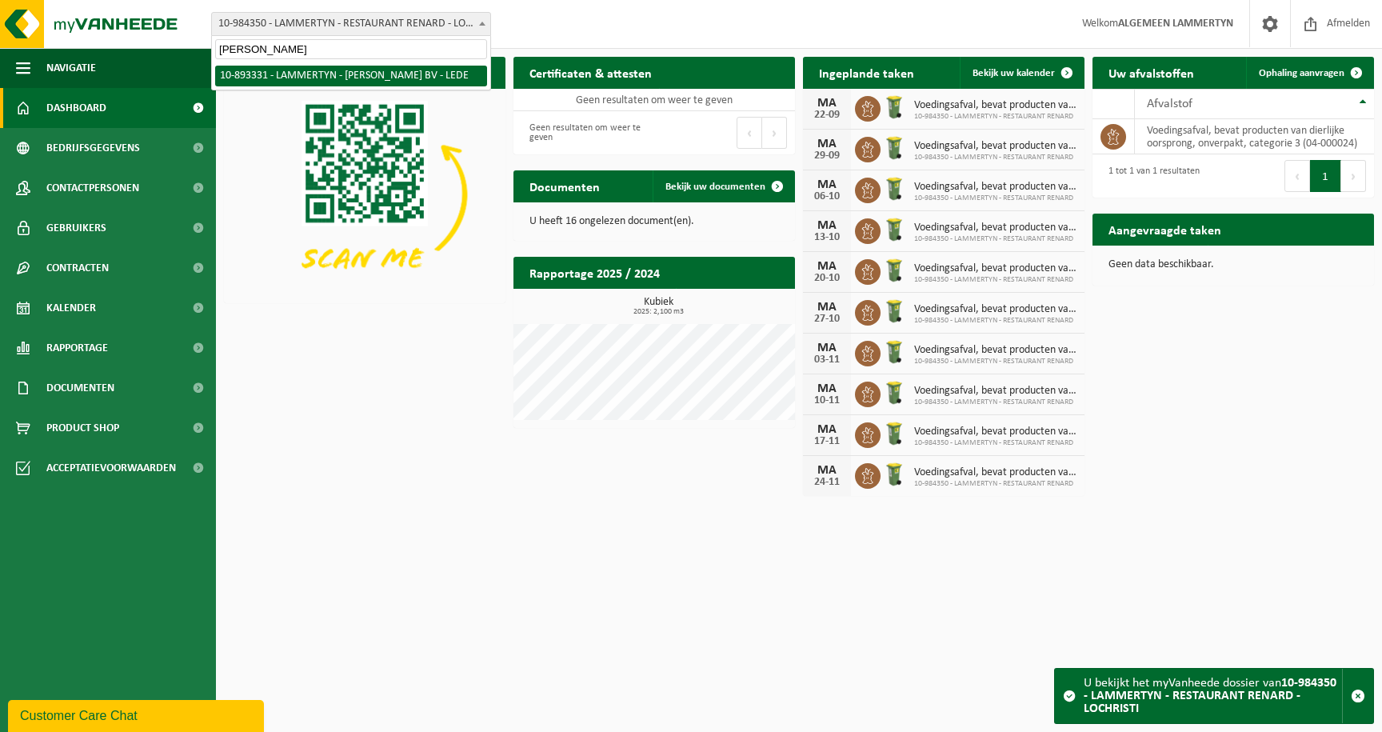
type input "[PERSON_NAME]"
select select "115767"
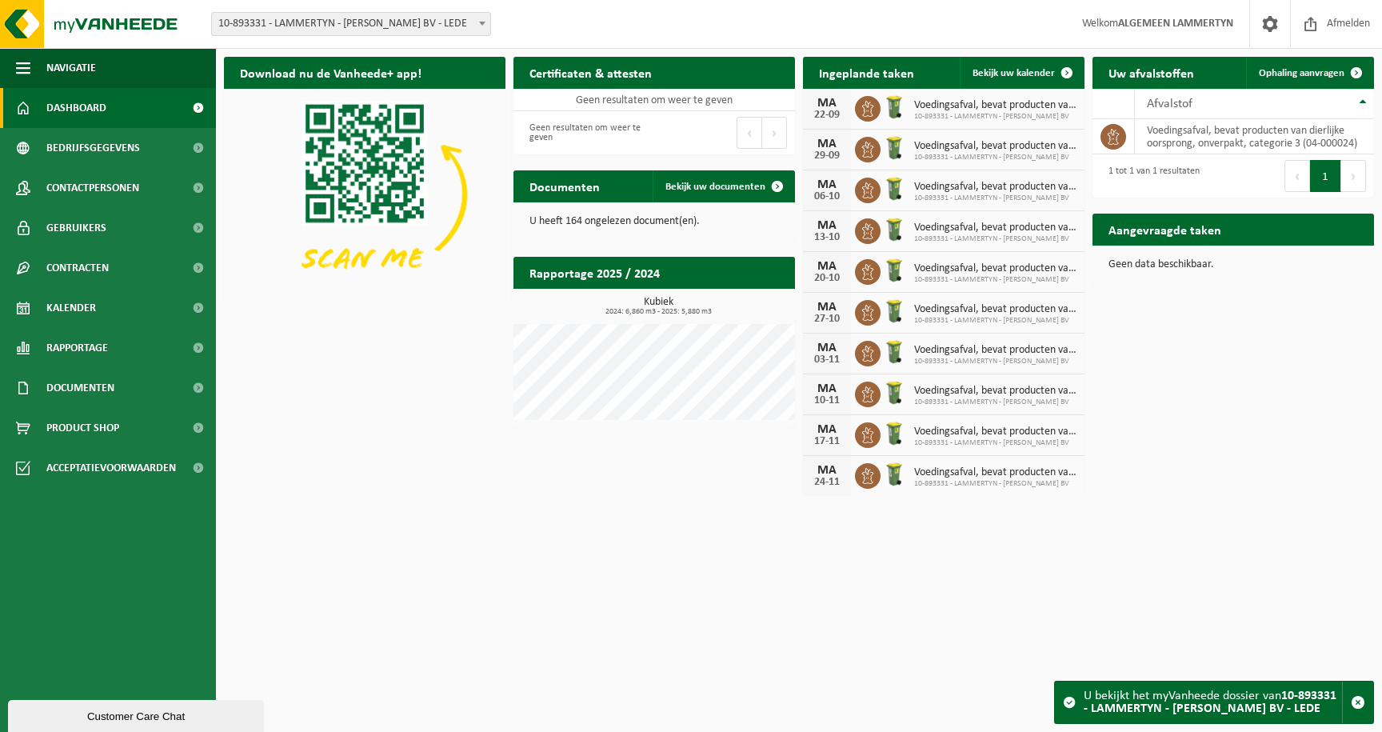
click at [316, 27] on span "10-893331 - LAMMERTYN - [PERSON_NAME] BV - LEDE" at bounding box center [351, 24] width 278 height 22
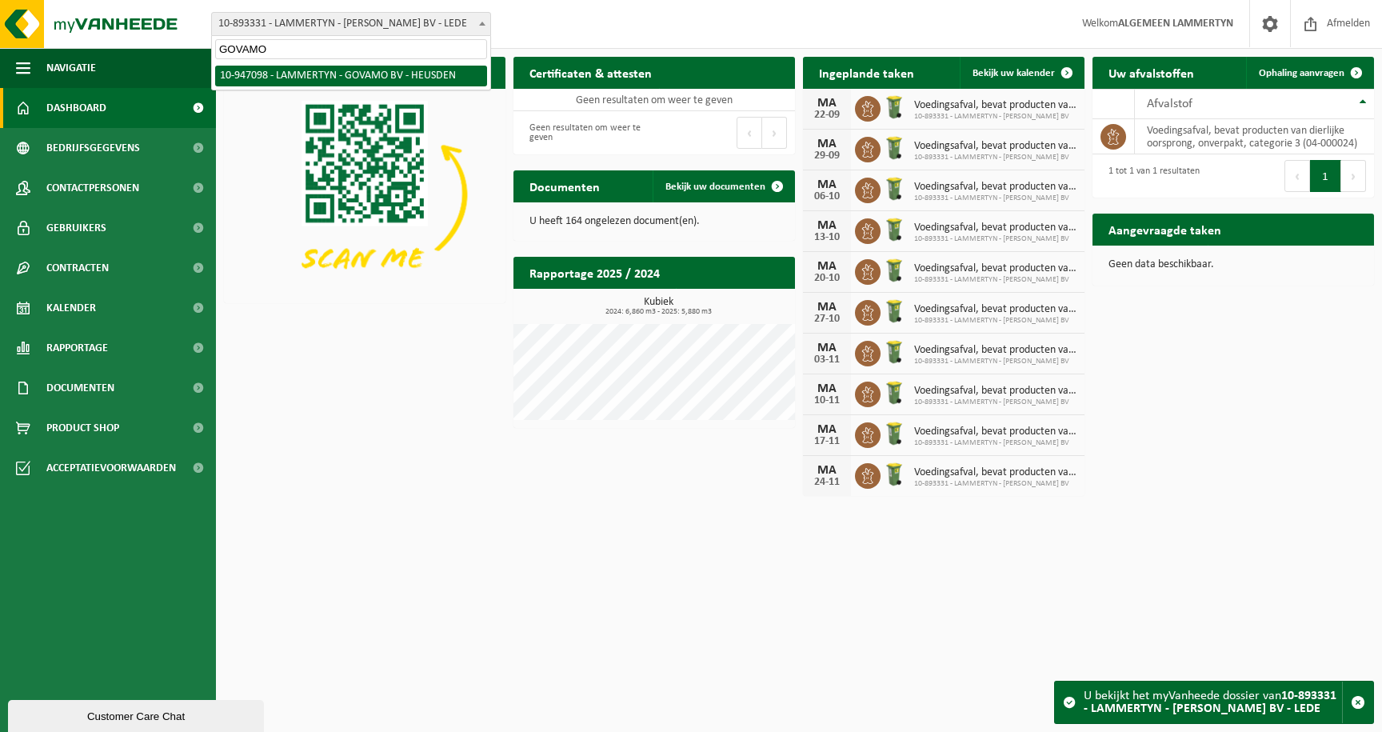
type input "GOVAMO"
select select "142020"
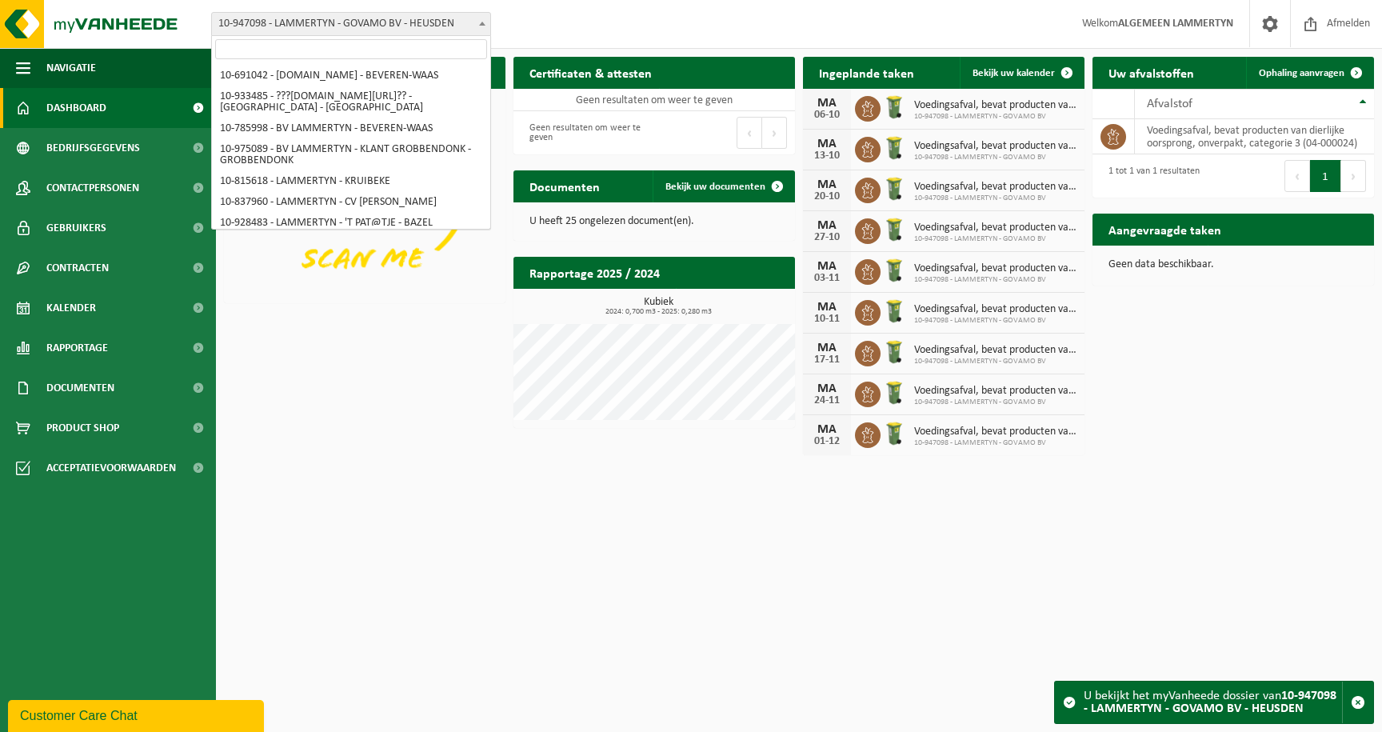
click at [276, 18] on span "10-947098 - LAMMERTYN - GOVAMO BV - HEUSDEN" at bounding box center [351, 24] width 278 height 22
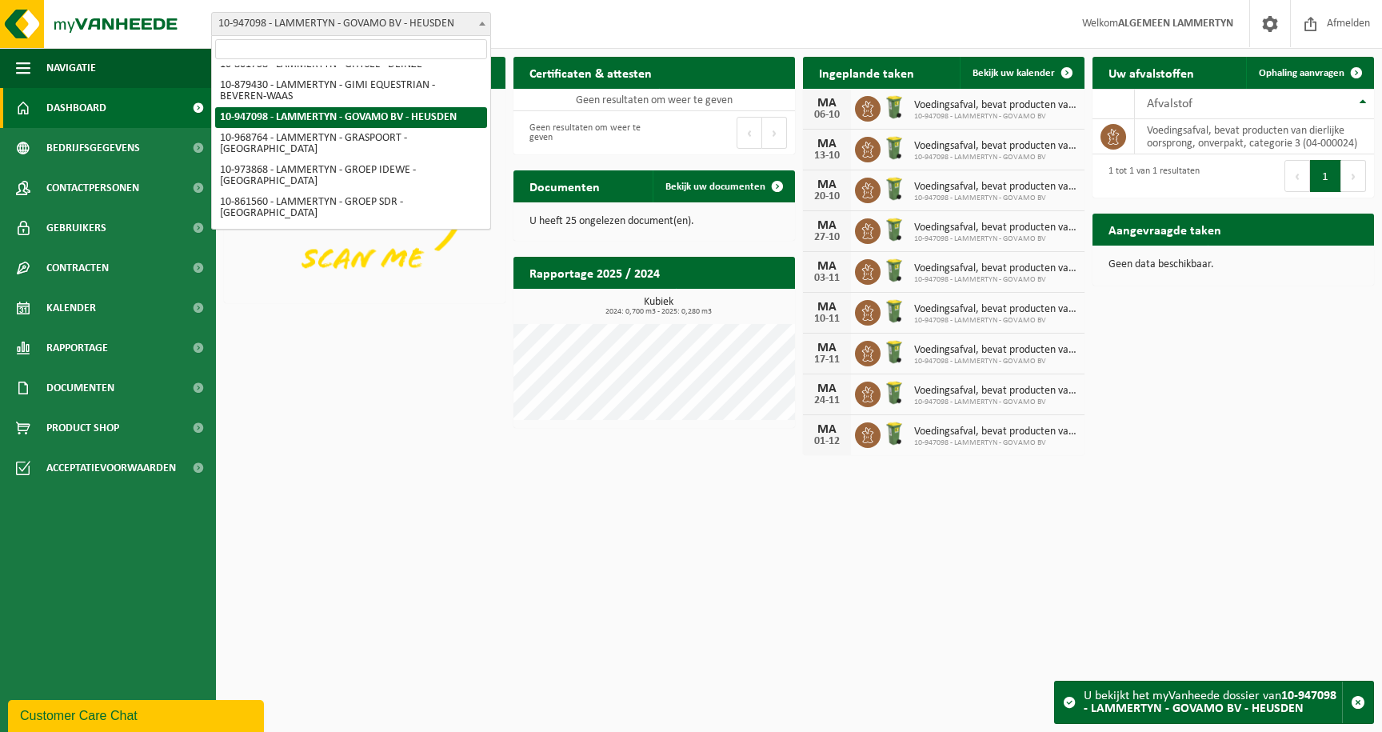
click at [276, 18] on span "10-947098 - LAMMERTYN - GOVAMO BV - HEUSDEN" at bounding box center [351, 24] width 278 height 22
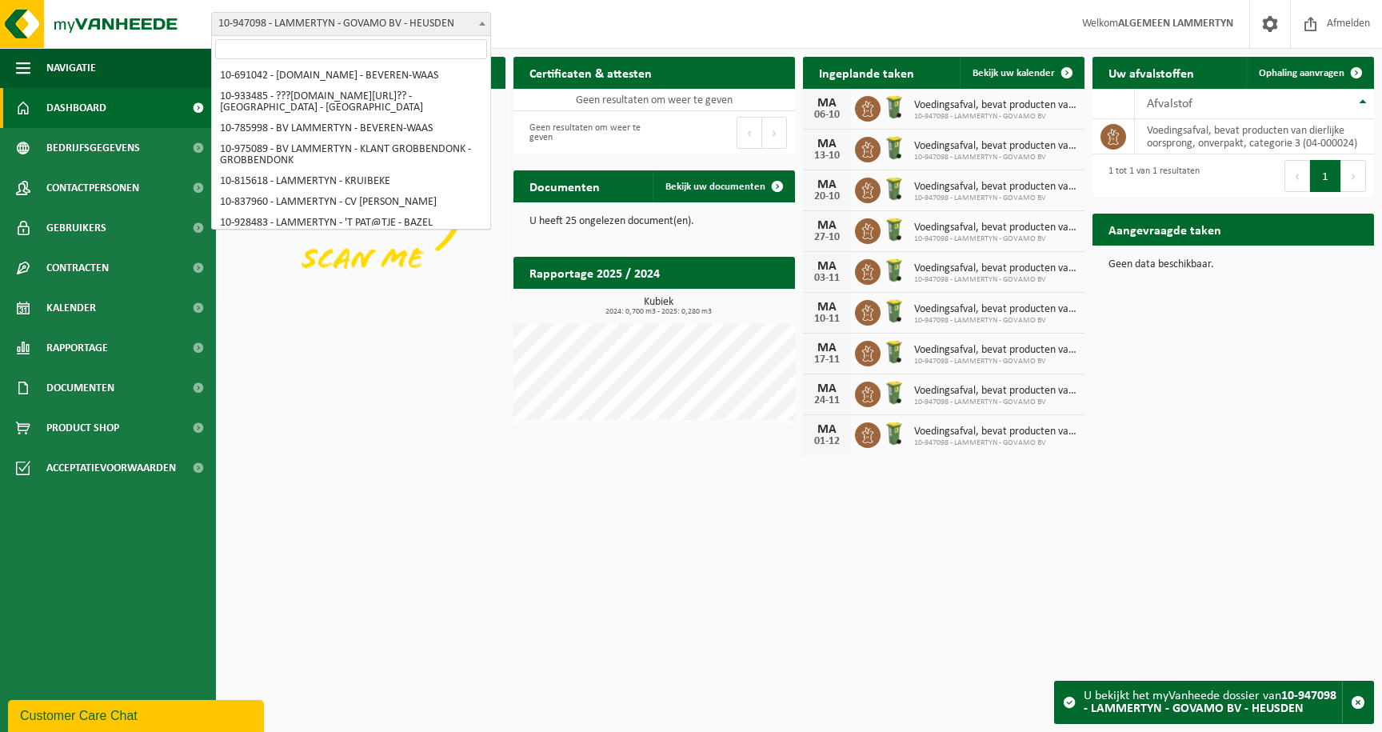
click at [276, 18] on span "10-947098 - LAMMERTYN - GOVAMO BV - HEUSDEN" at bounding box center [351, 24] width 278 height 22
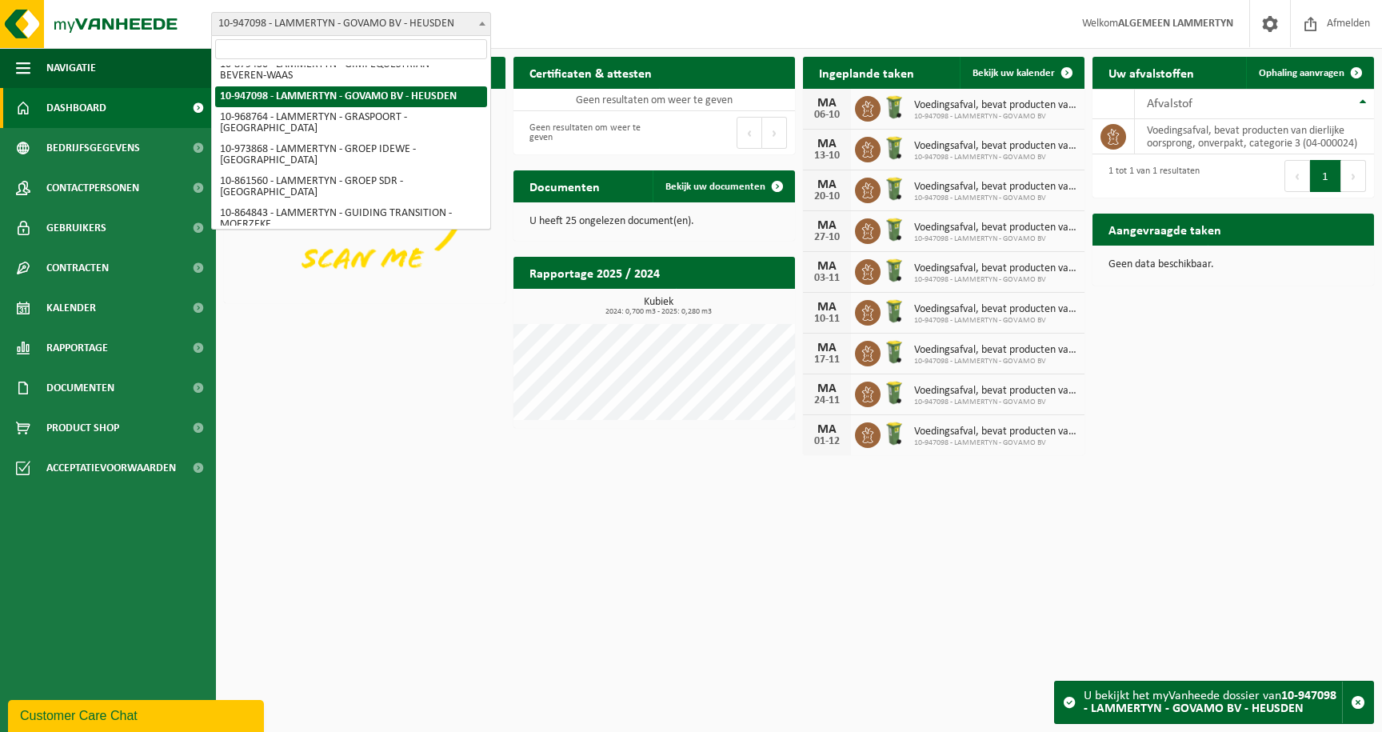
paste input "Het Riddersho"
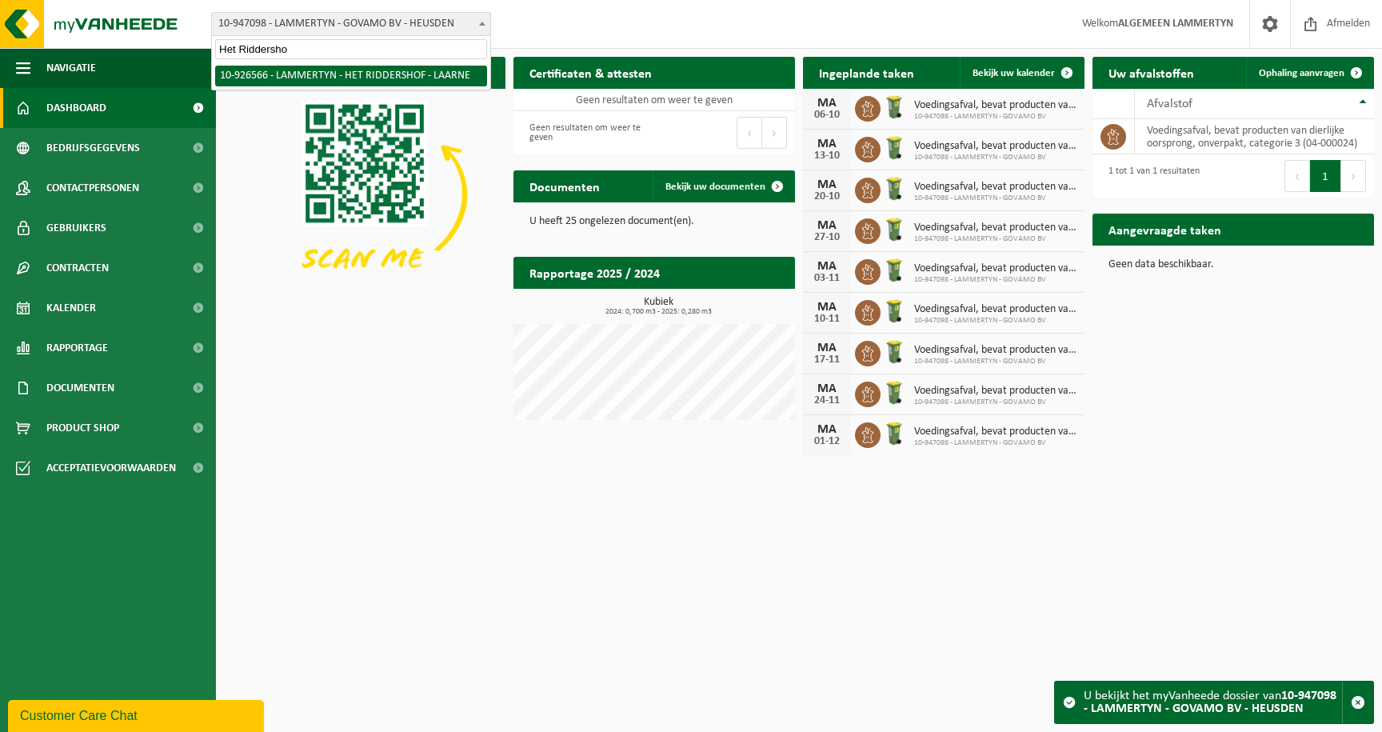
scroll to position [0, 0]
type input "Het Riddersho"
select select "132493"
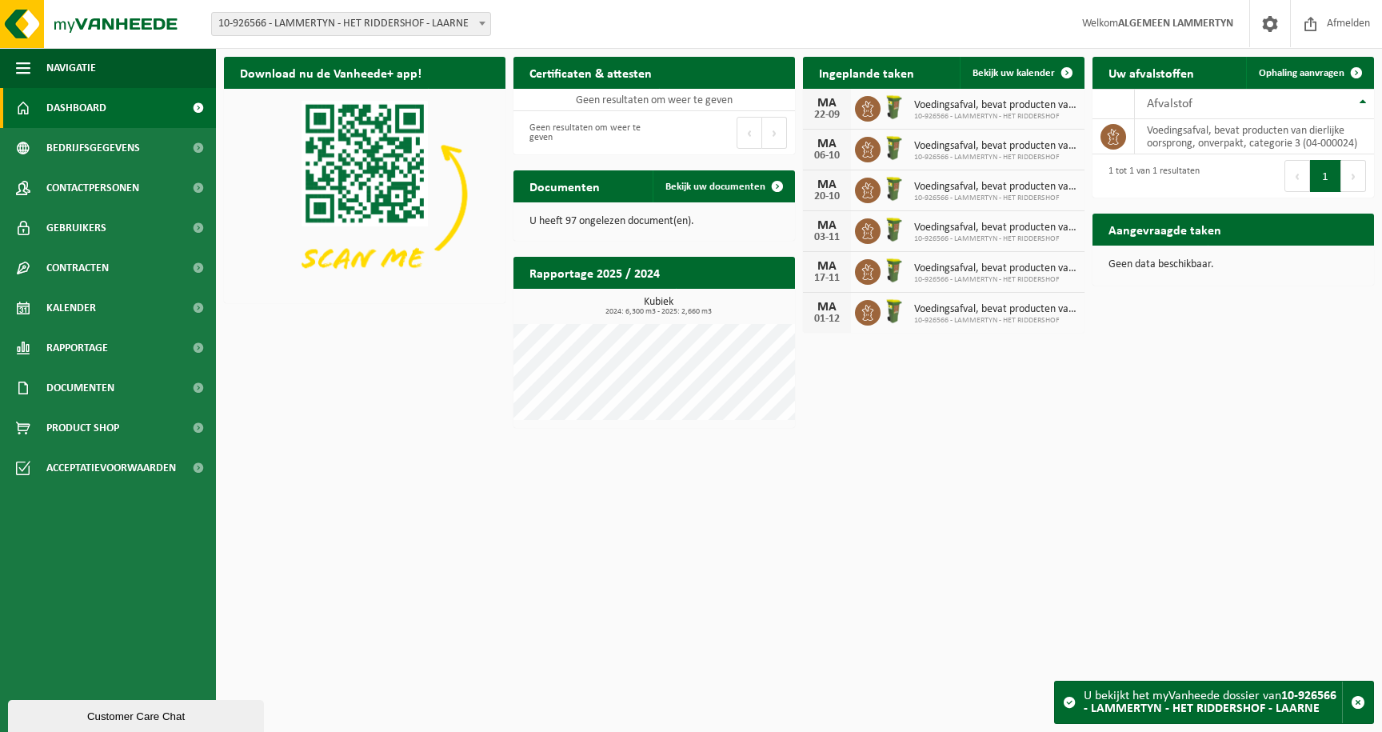
click at [390, 18] on span "10-926566 - LAMMERTYN - HET RIDDERSHOF - LAARNE" at bounding box center [351, 24] width 278 height 22
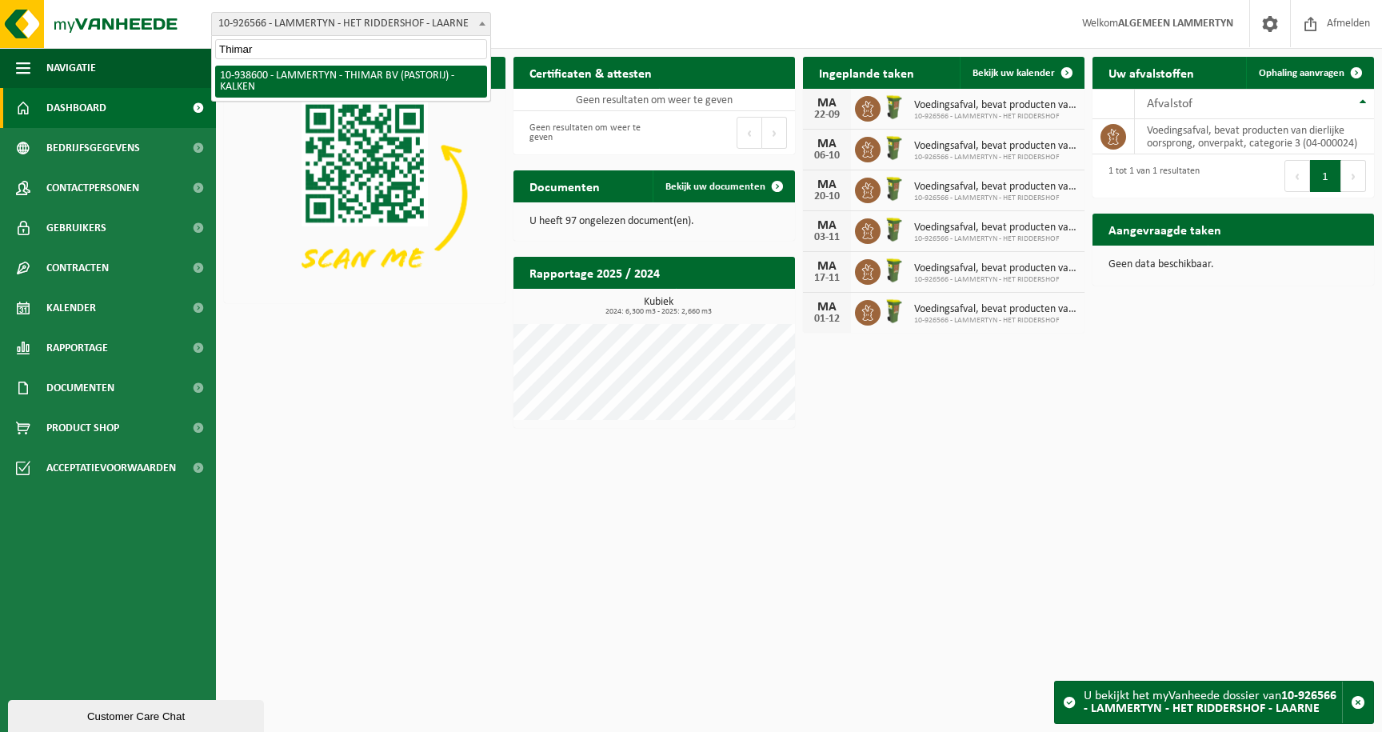
type input "Thimar"
select select "138014"
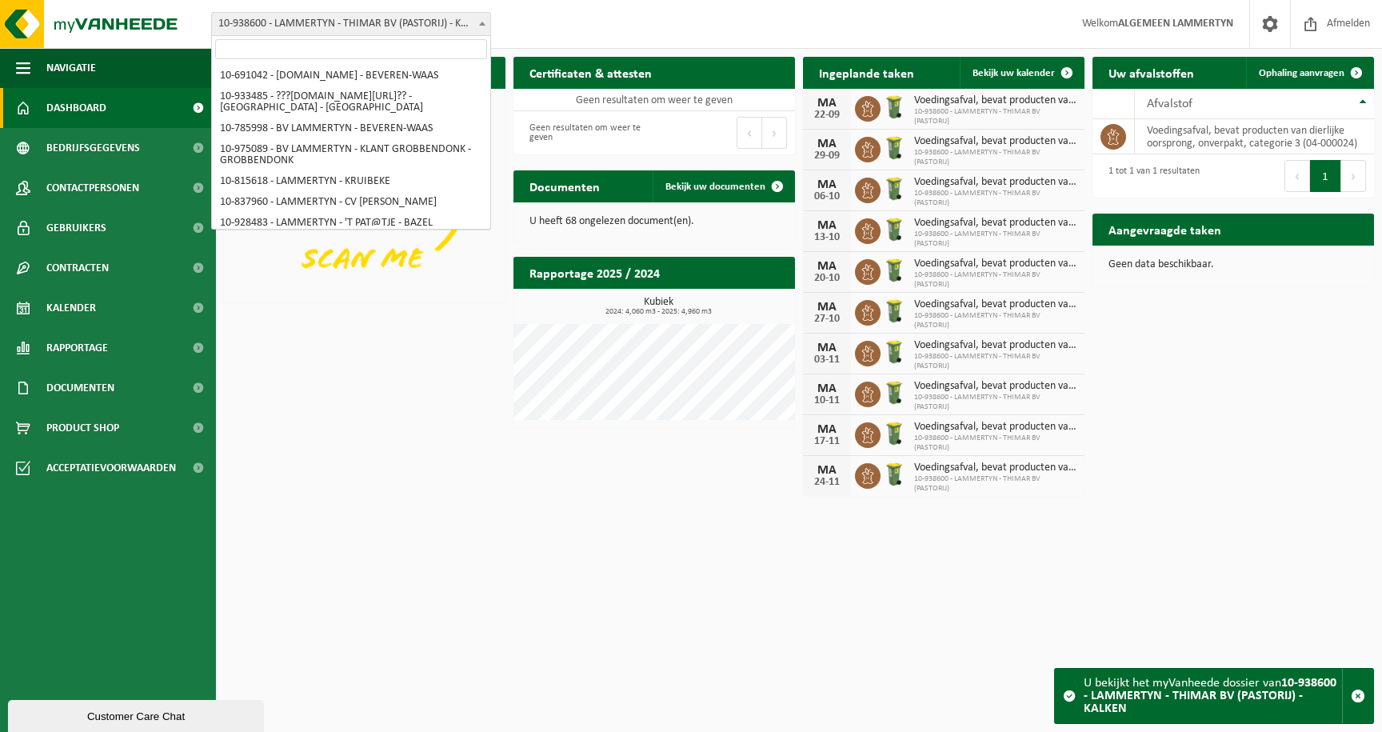
click at [238, 24] on span "10-938600 - LAMMERTYN - THIMAR BV (PASTORIJ) - KALKEN" at bounding box center [351, 24] width 278 height 22
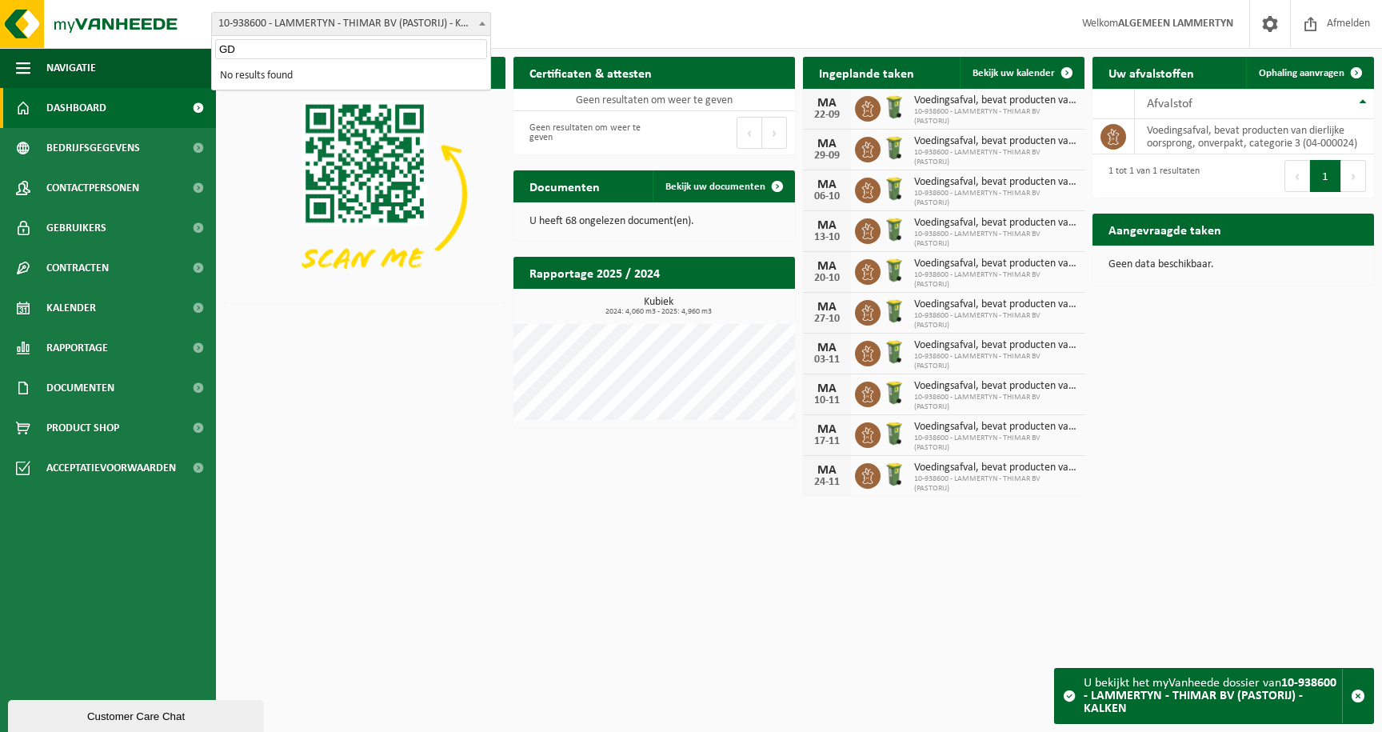
type input "GD"
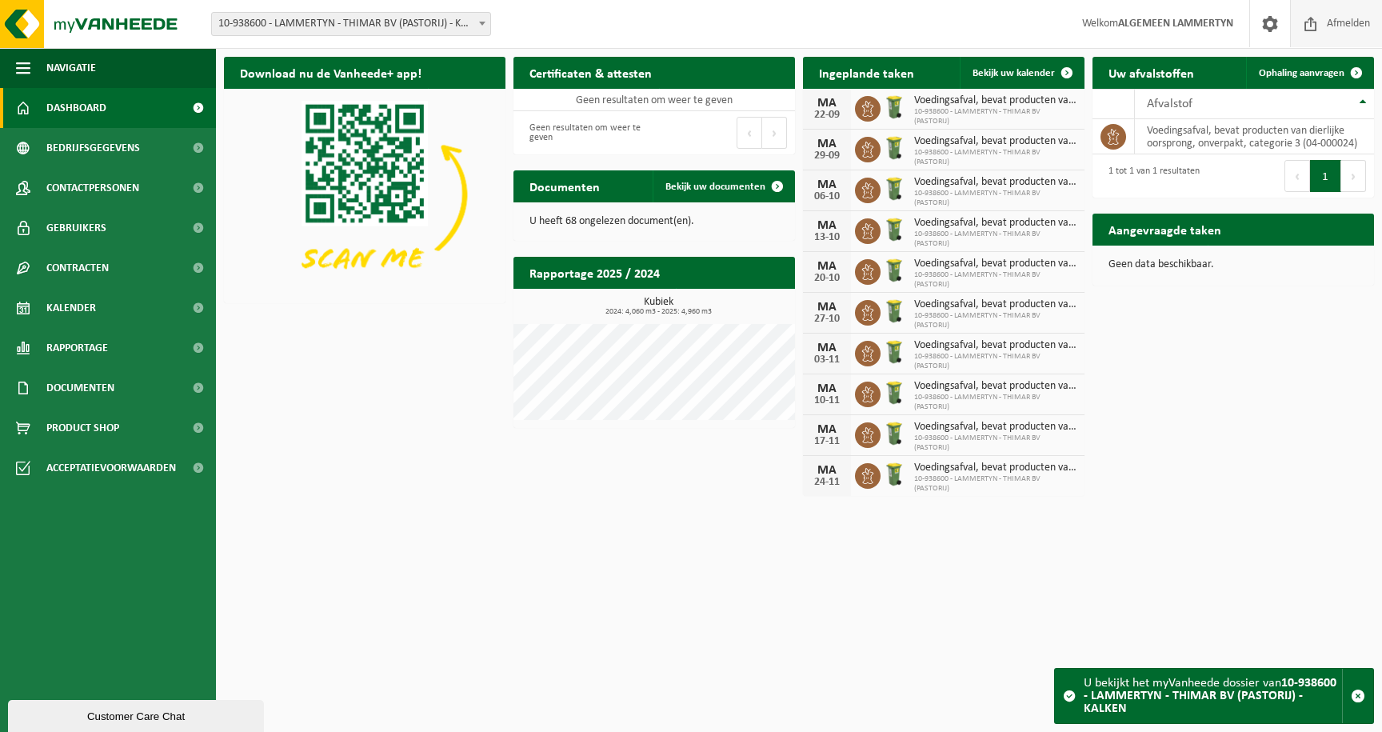
click at [1357, 28] on span "Afmelden" at bounding box center [1348, 23] width 51 height 47
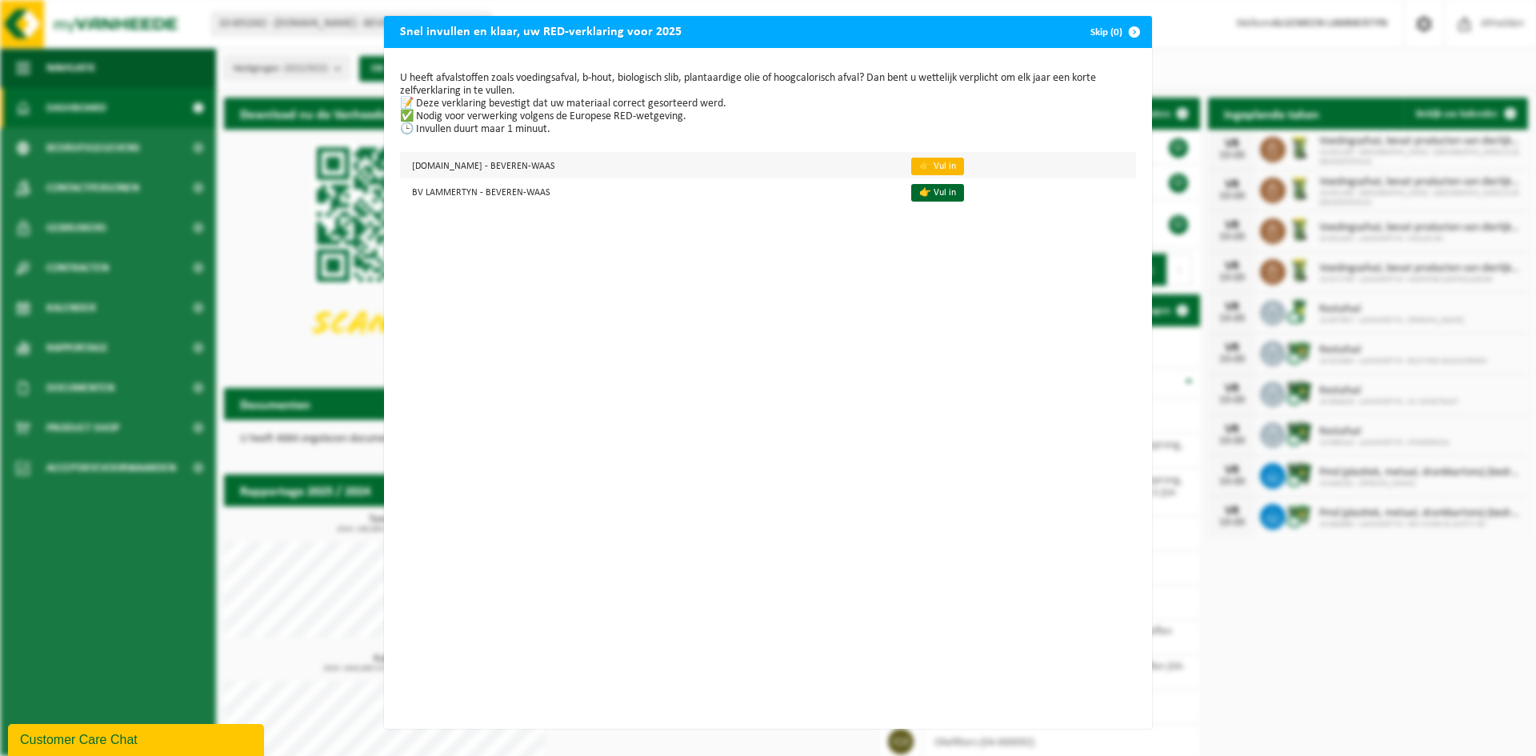
click at [942, 170] on link "👉 Vul in" at bounding box center [937, 167] width 53 height 18
click at [916, 166] on link "👉 Vul in" at bounding box center [937, 167] width 53 height 18
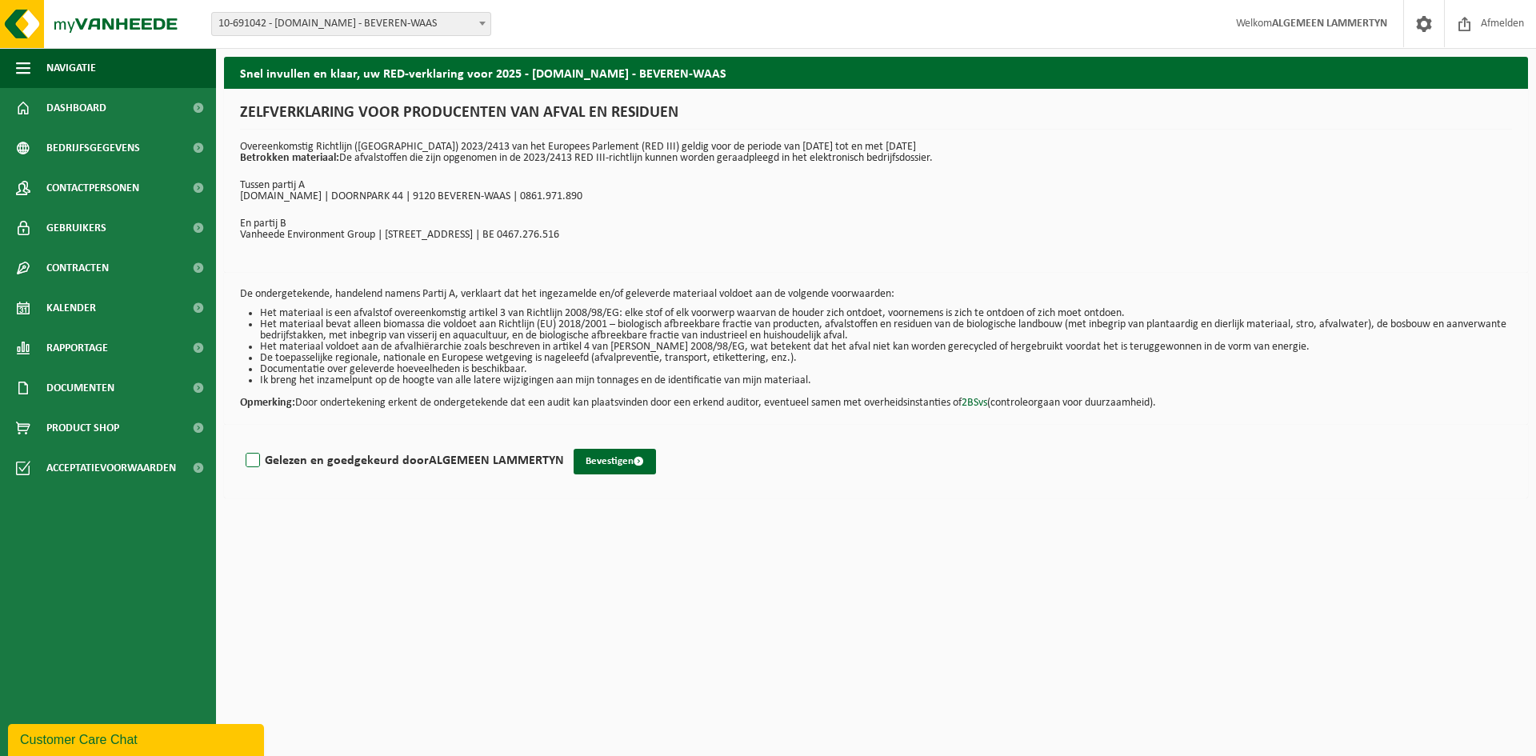
click at [260, 466] on label "Gelezen en goedgekeurd door ALGEMEEN LAMMERTYN" at bounding box center [403, 461] width 322 height 24
click at [564, 441] on input "Gelezen en goedgekeurd door ALGEMEEN LAMMERTYN" at bounding box center [564, 440] width 1 height 1
checkbox input "true"
click at [606, 460] on button "Bevestigen" at bounding box center [615, 462] width 82 height 26
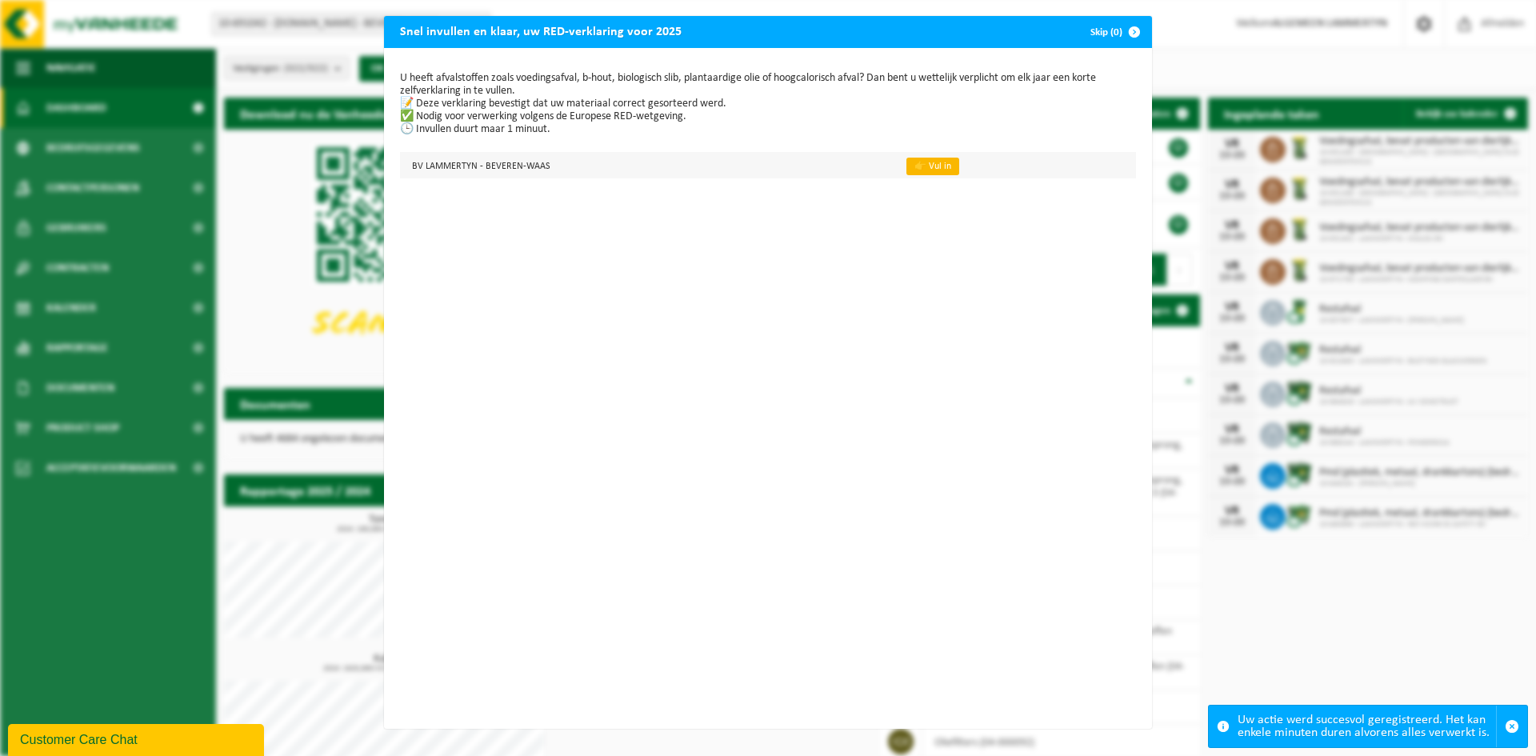
click at [916, 166] on link "👉 Vul in" at bounding box center [932, 167] width 53 height 18
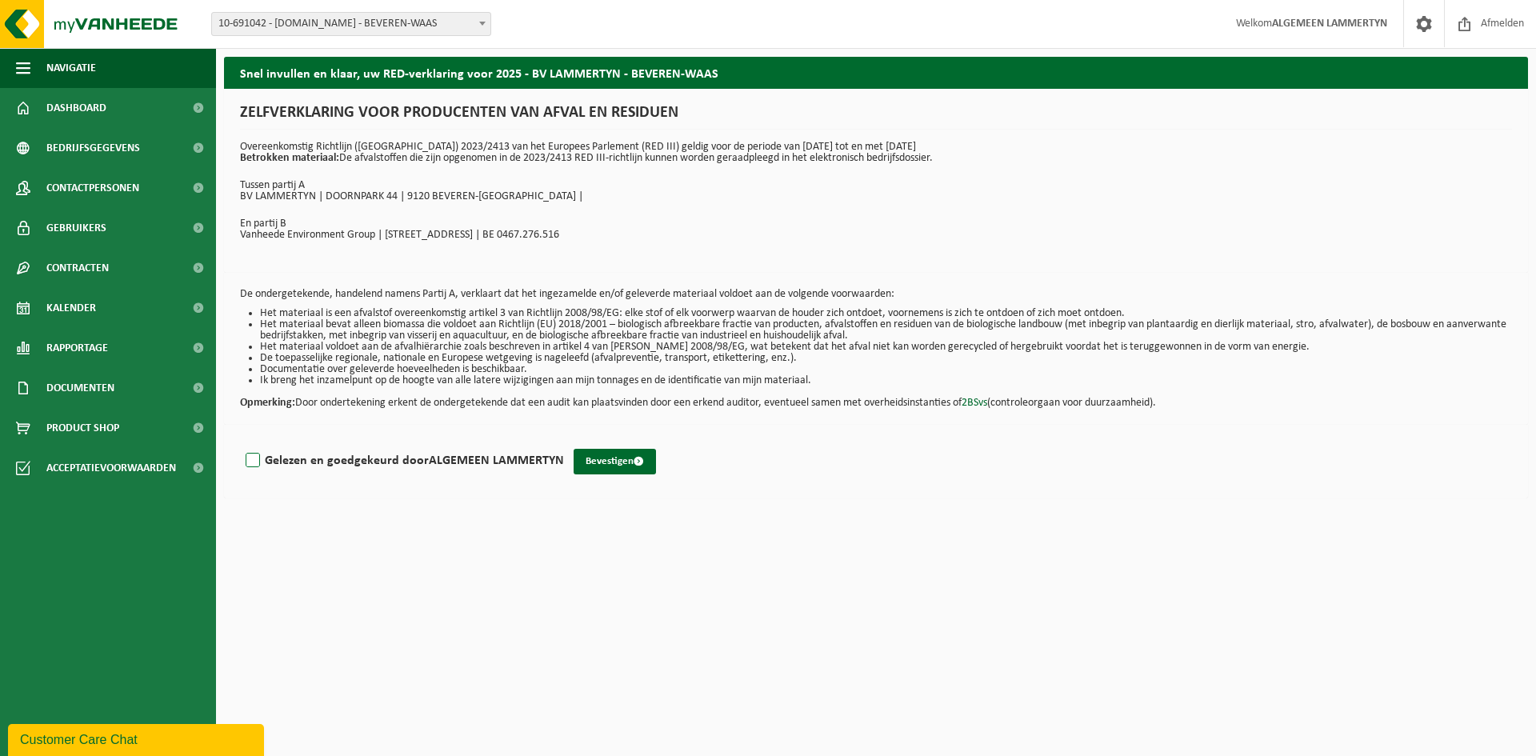
click at [249, 458] on label "Gelezen en goedgekeurd door ALGEMEEN LAMMERTYN" at bounding box center [403, 461] width 322 height 24
click at [564, 441] on input "Gelezen en goedgekeurd door ALGEMEEN LAMMERTYN" at bounding box center [564, 440] width 1 height 1
checkbox input "true"
click at [586, 462] on button "Bevestigen" at bounding box center [615, 462] width 82 height 26
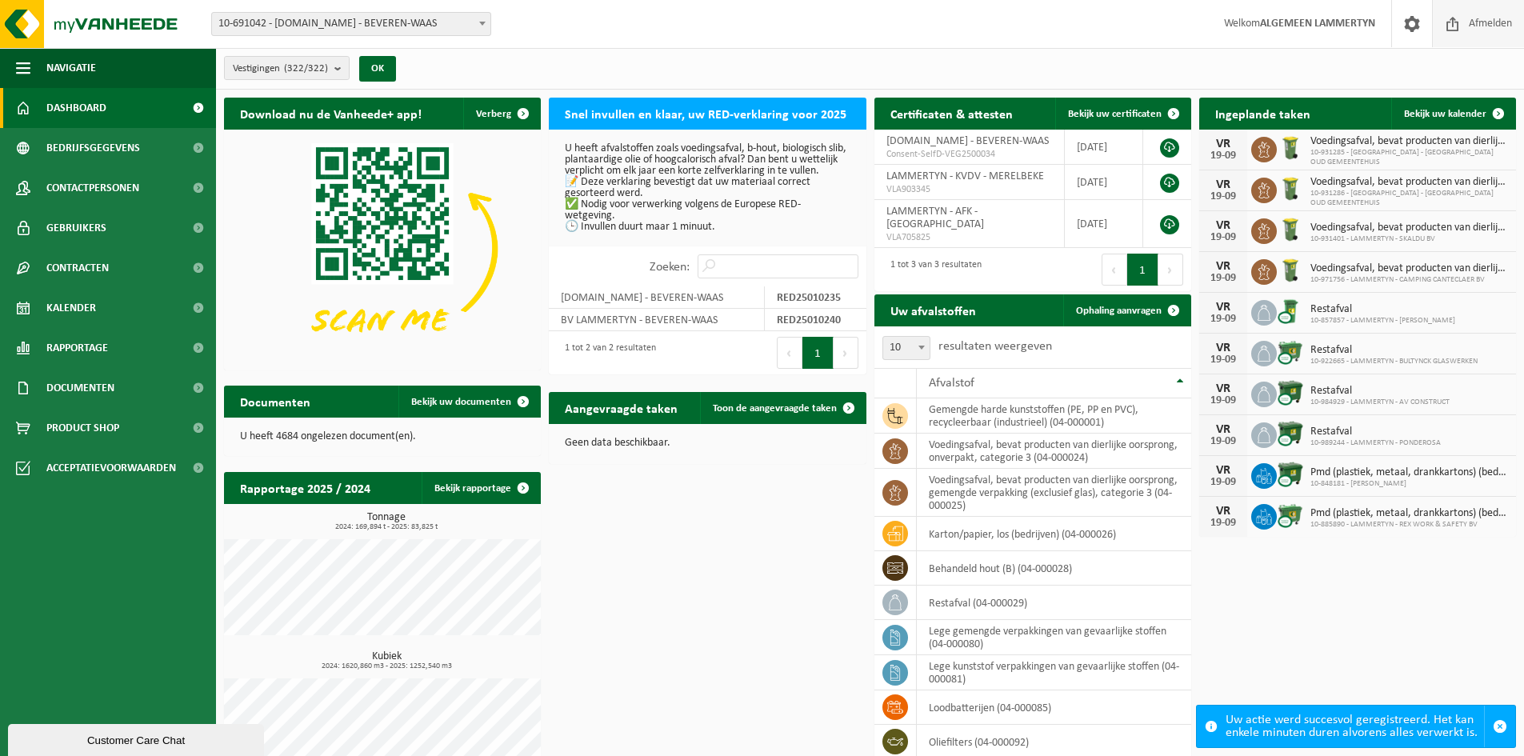
click at [1474, 30] on span "Afmelden" at bounding box center [1490, 23] width 51 height 47
